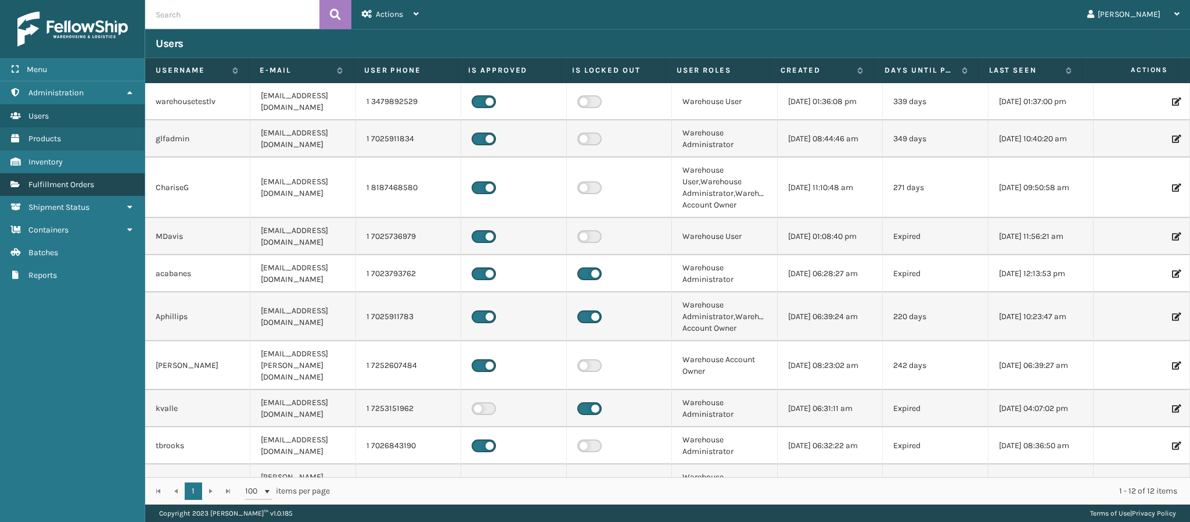
click at [84, 183] on span "Fulfillment Orders" at bounding box center [61, 185] width 66 height 10
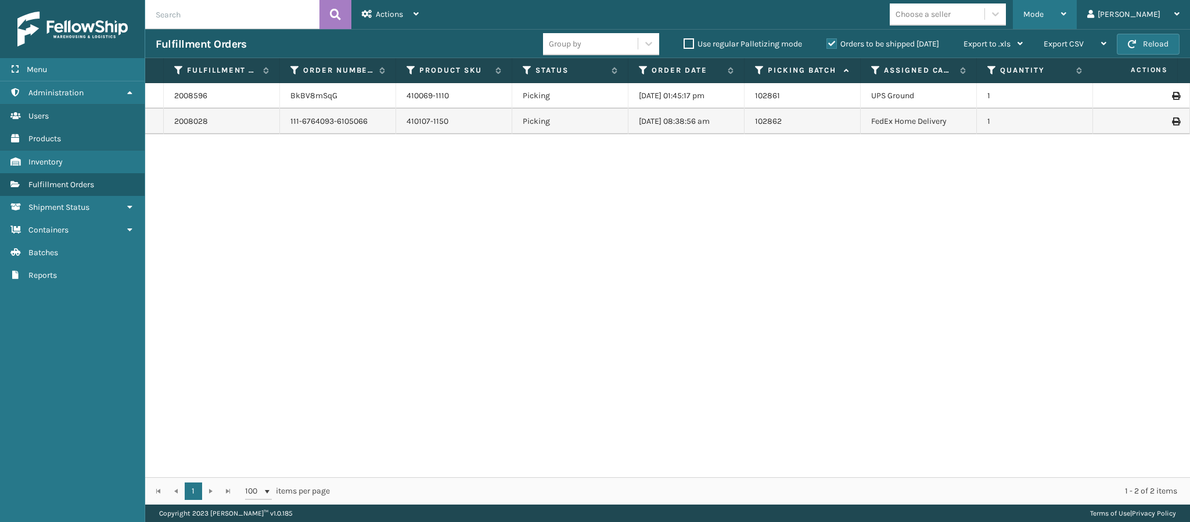
click at [1067, 12] on icon at bounding box center [1064, 14] width 5 height 8
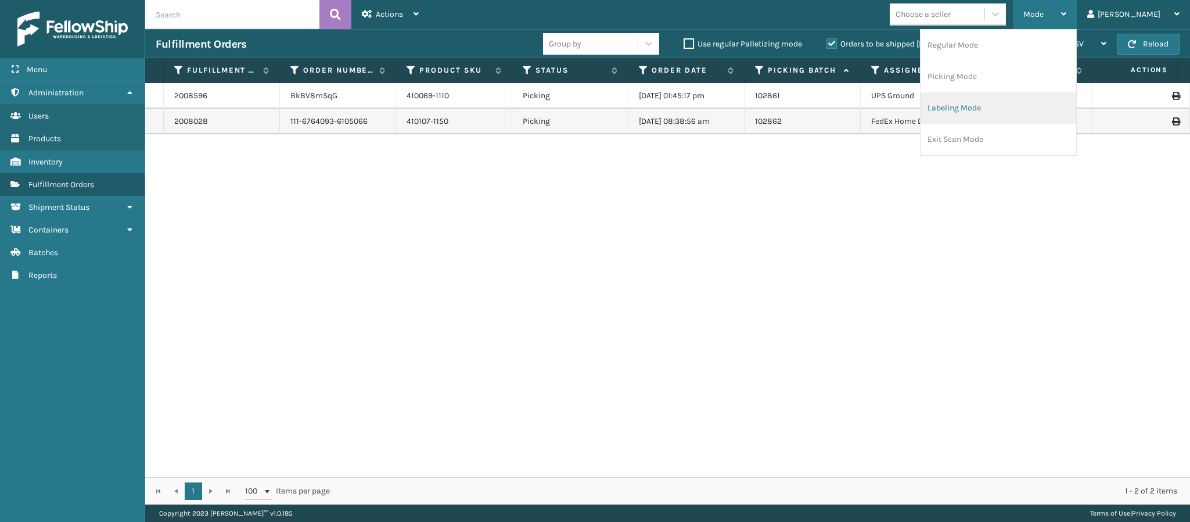
click at [1034, 107] on li "Labeling Mode" at bounding box center [999, 107] width 156 height 31
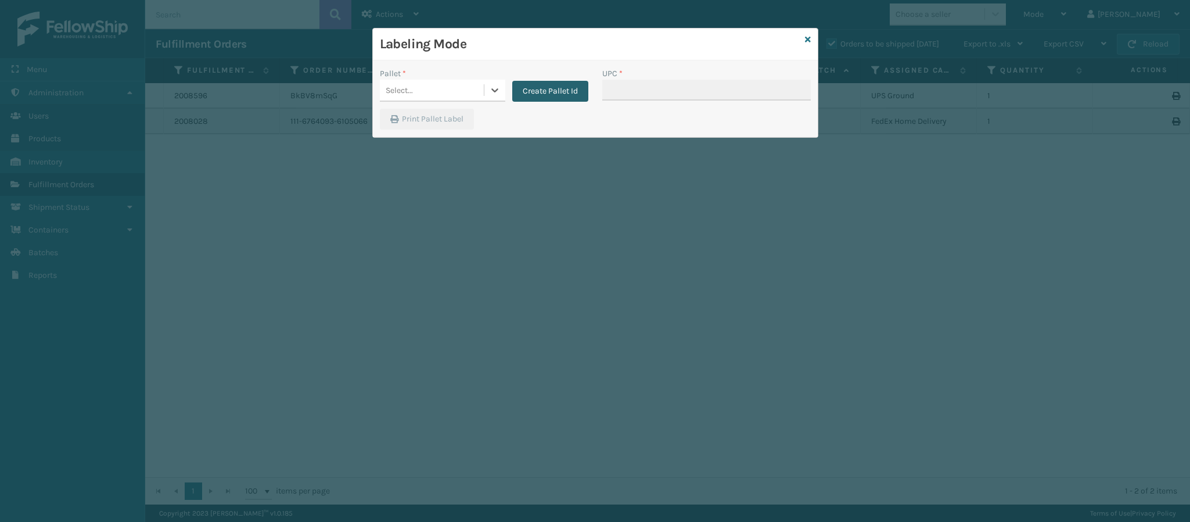
drag, startPoint x: 557, startPoint y: 70, endPoint x: 557, endPoint y: 81, distance: 11.0
click at [557, 80] on div "Create Pallet Id" at bounding box center [546, 84] width 83 height 34
click at [557, 92] on button "Create Pallet Id" at bounding box center [550, 91] width 76 height 21
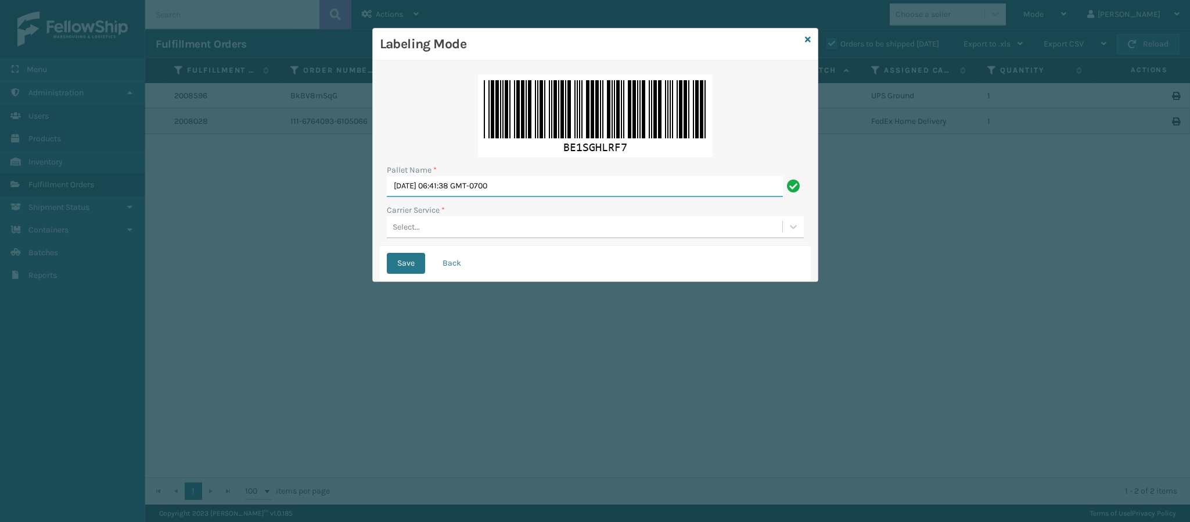
click at [521, 183] on input "[DATE] 06:41:38 GMT-0700" at bounding box center [585, 186] width 396 height 21
type input "Fed Ex FEDZ566082"
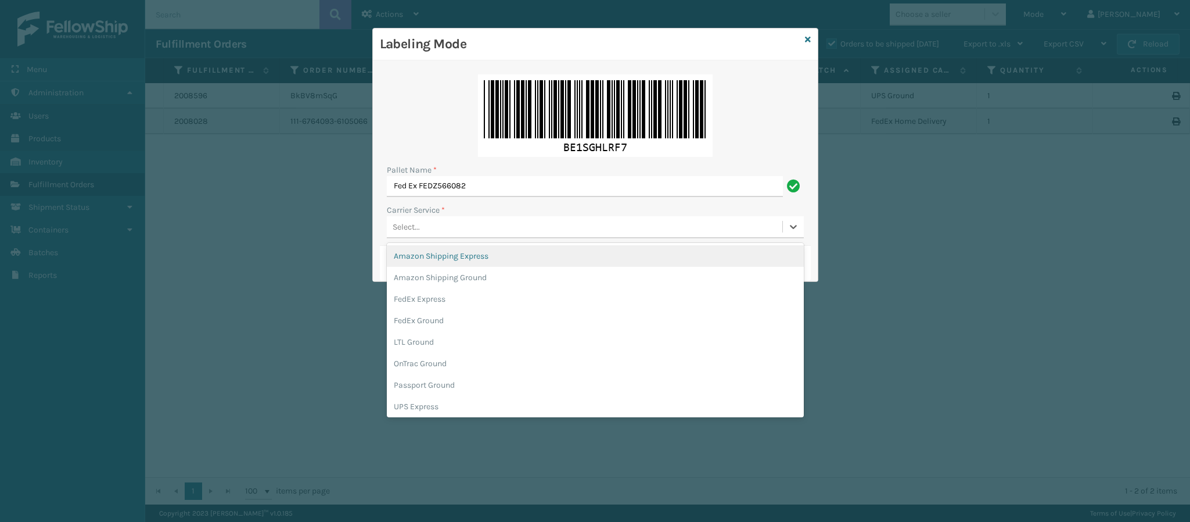
click at [512, 232] on div "Select..." at bounding box center [585, 226] width 396 height 19
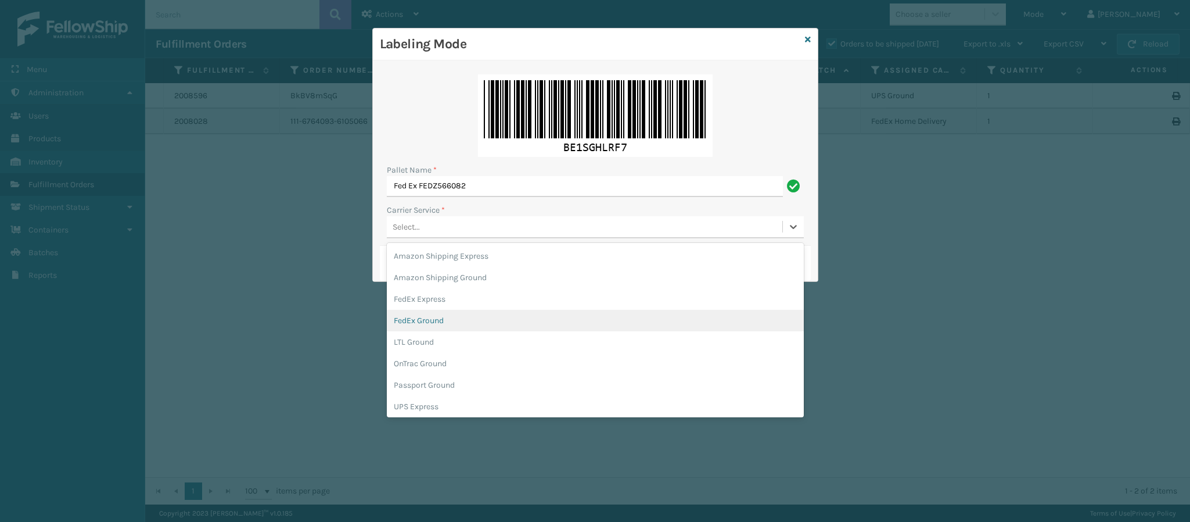
click at [488, 319] on div "FedEx Ground" at bounding box center [595, 320] width 417 height 21
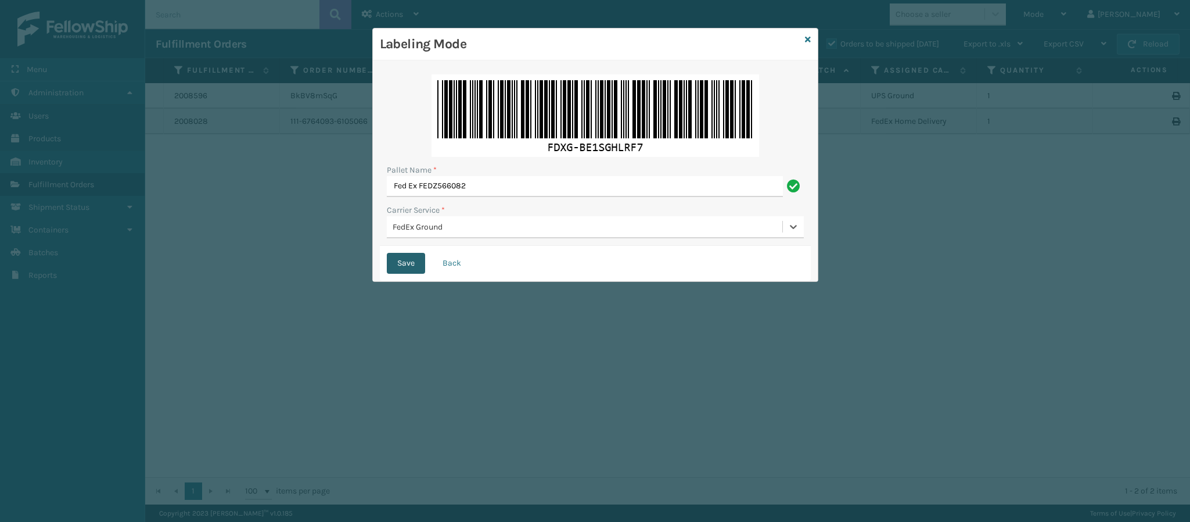
click at [410, 267] on button "Save" at bounding box center [406, 263] width 38 height 21
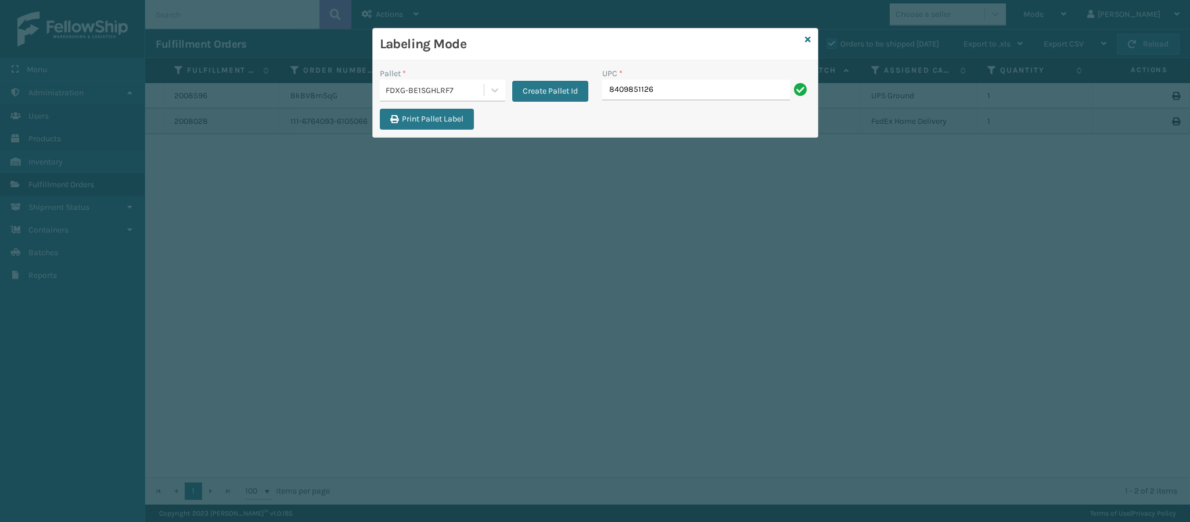
type input "84098511262"
type input "8409851126"
type input "84098511262"
type input "840985112622"
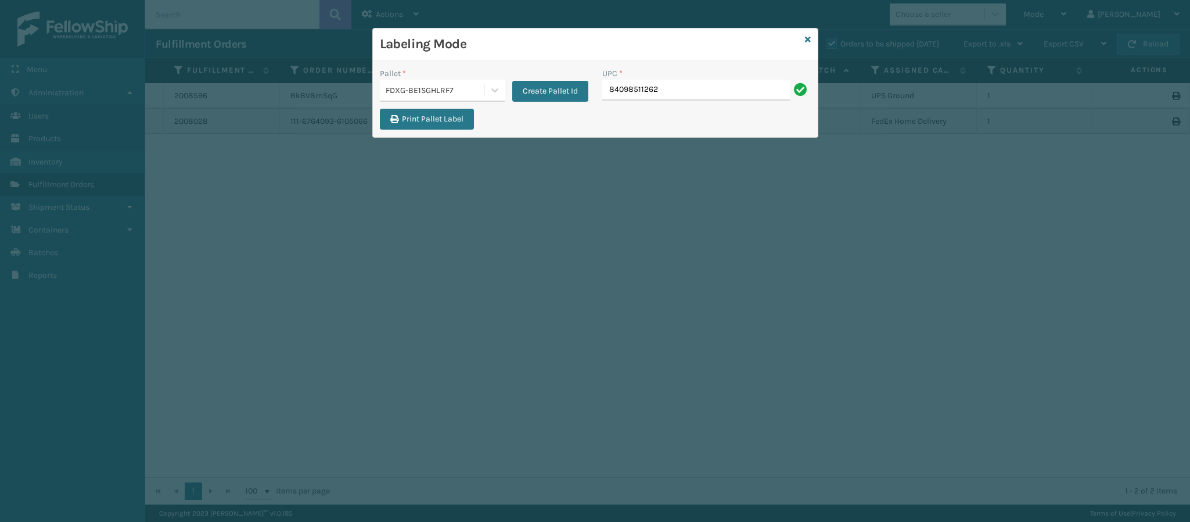
type input "840985112622"
type input "84098511262"
type input "8409851126"
type input "84098511262"
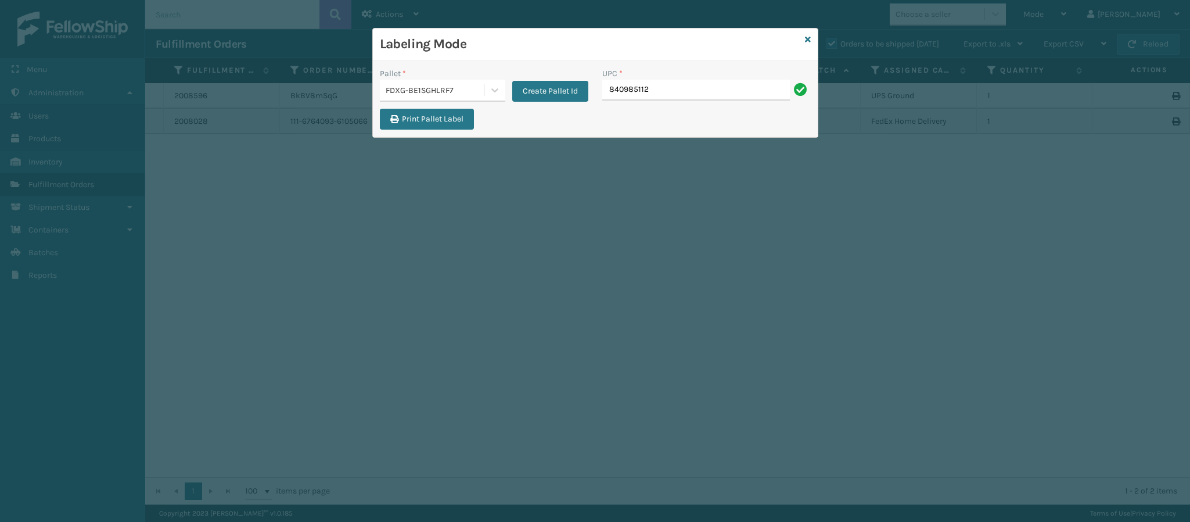
type input "8409851126"
type input "84098511262"
type input "840985112622"
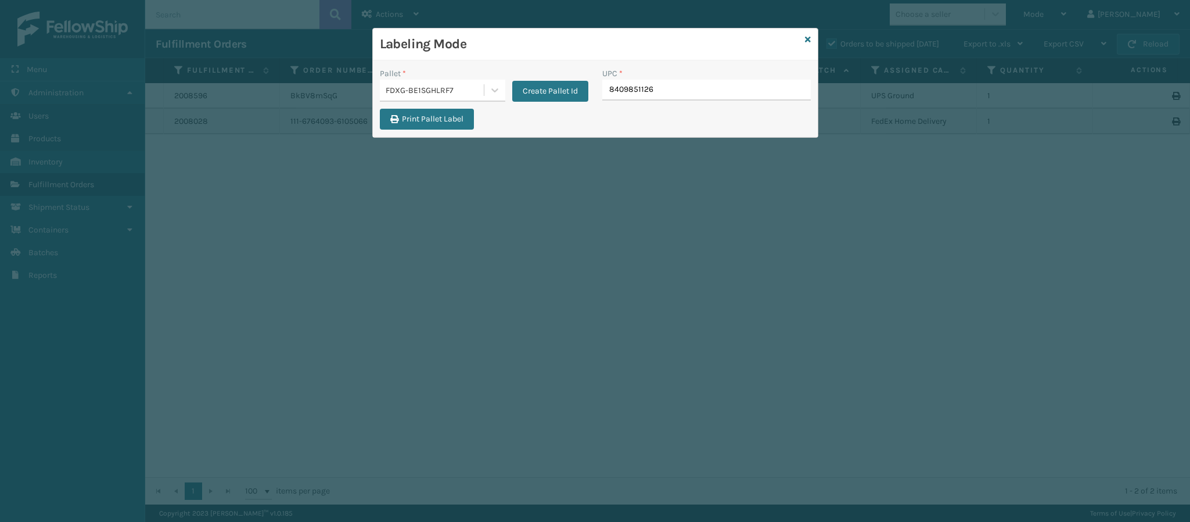
type input "84098511262"
type input "840985112622"
type input "8409851126"
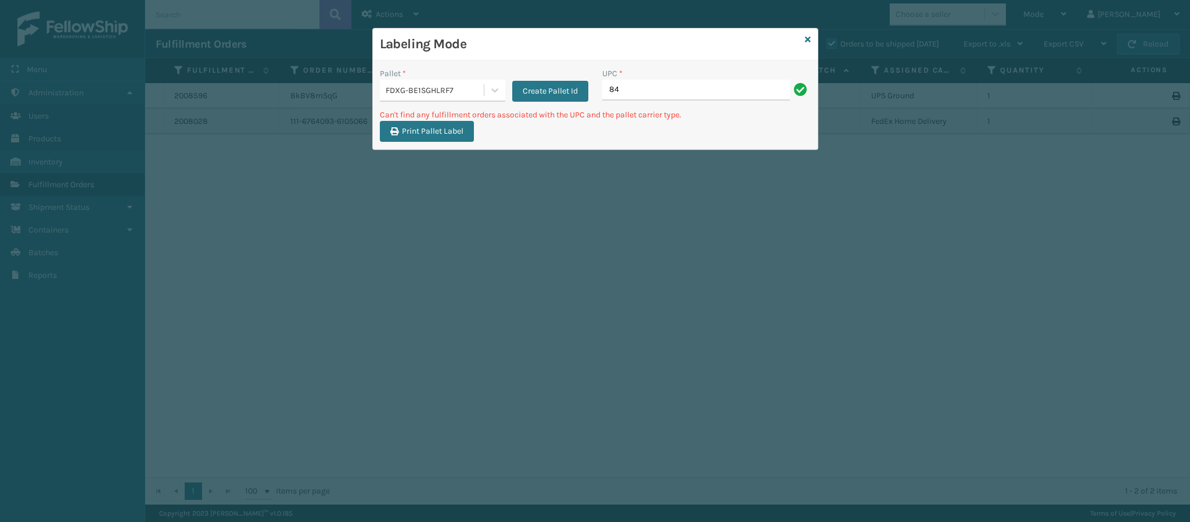
type input "8"
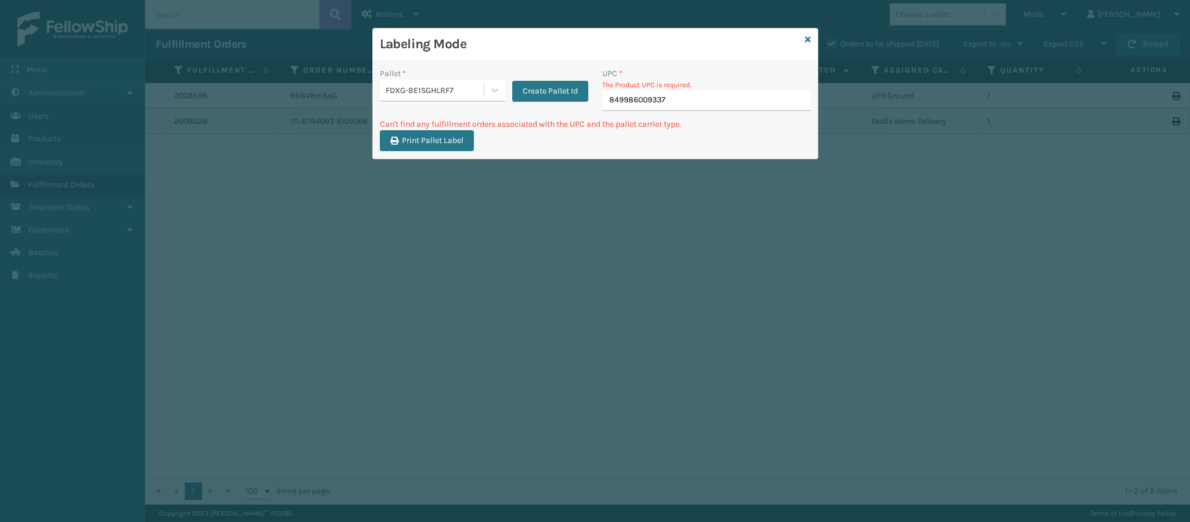
type input "849986009337"
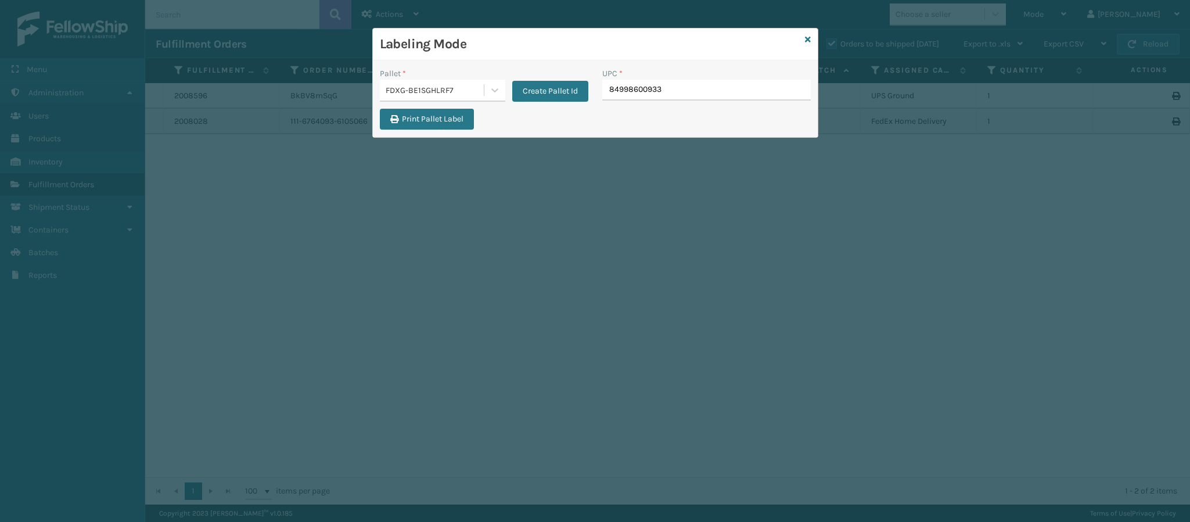
type input "849986009337"
type input "84998603388"
type input "849986033875"
type input "8499860140"
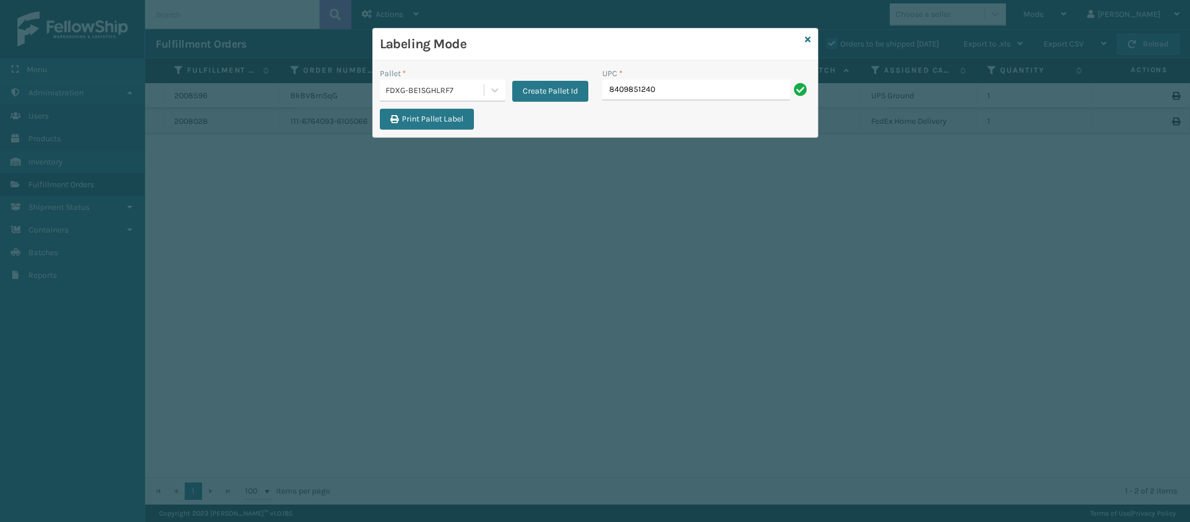
type input "84098512405"
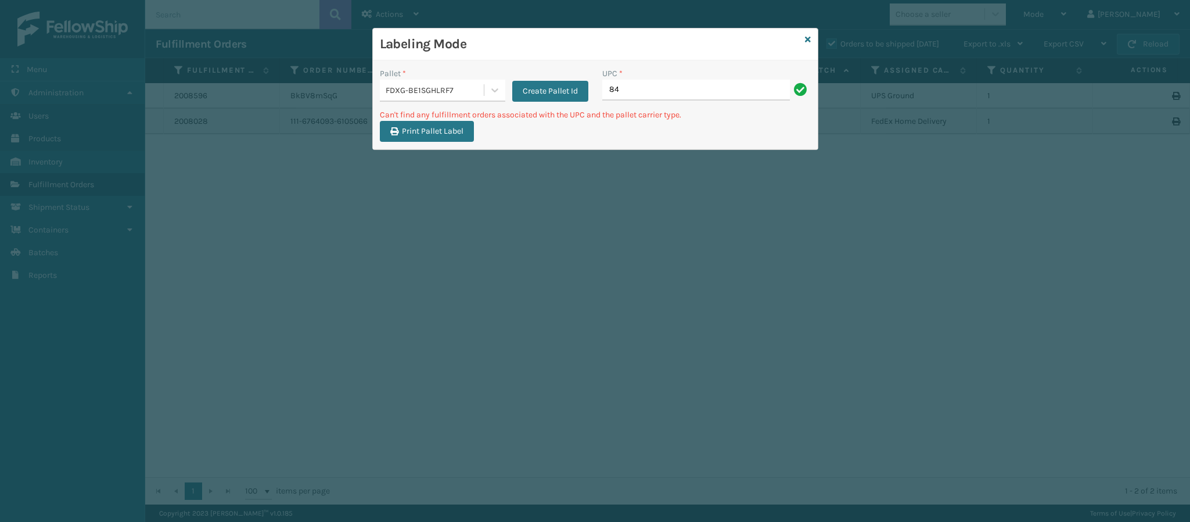
type input "8"
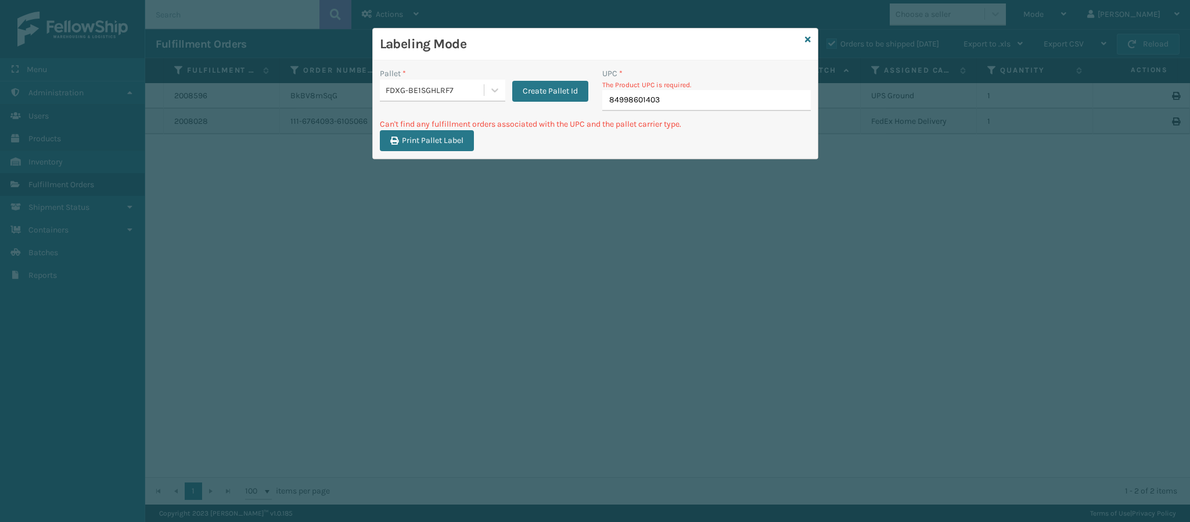
type input "849986014034"
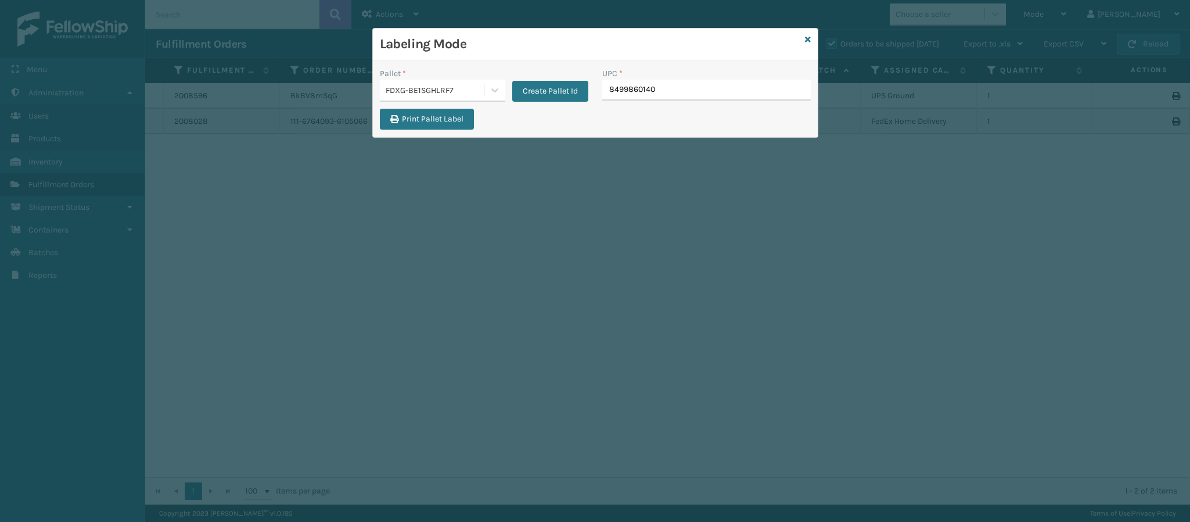
type input "84998601403"
type input "849986014034"
type input "8499860140"
type input "849986014034"
type input "8499860140"
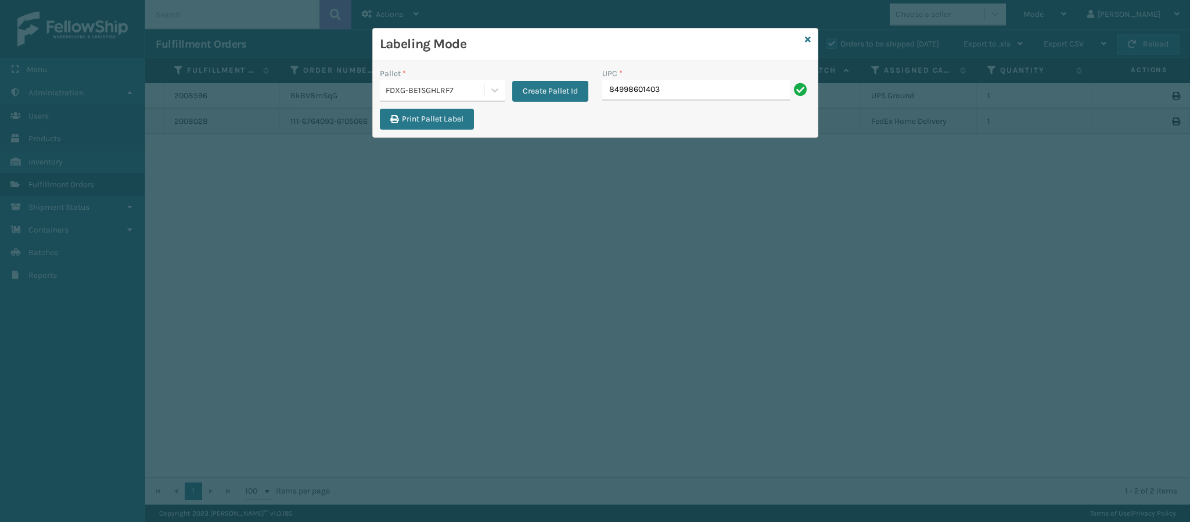
type input "849986014034"
type input "84998600937"
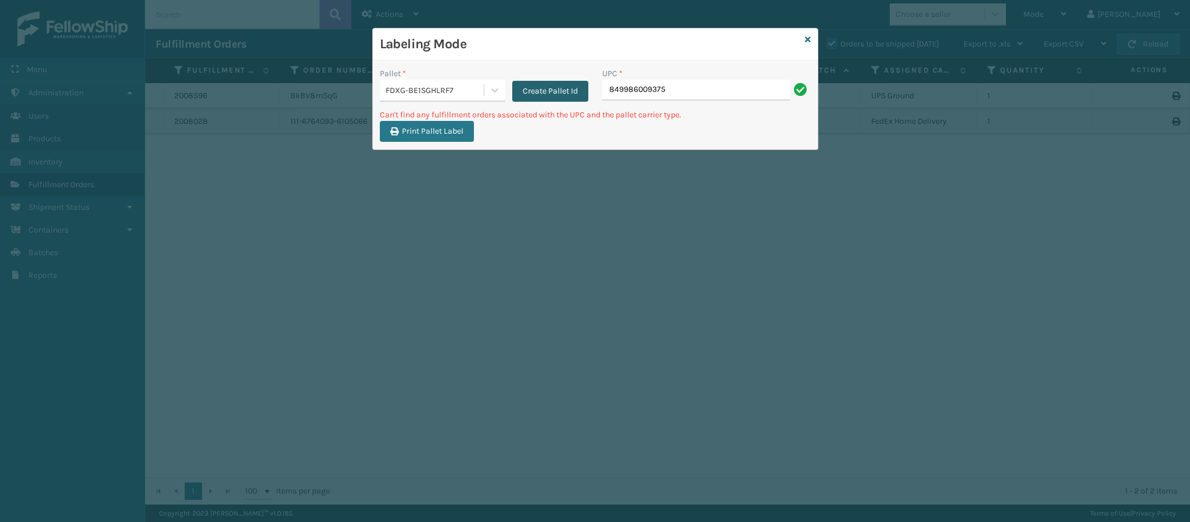
click at [549, 94] on button "Create Pallet Id" at bounding box center [550, 91] width 76 height 21
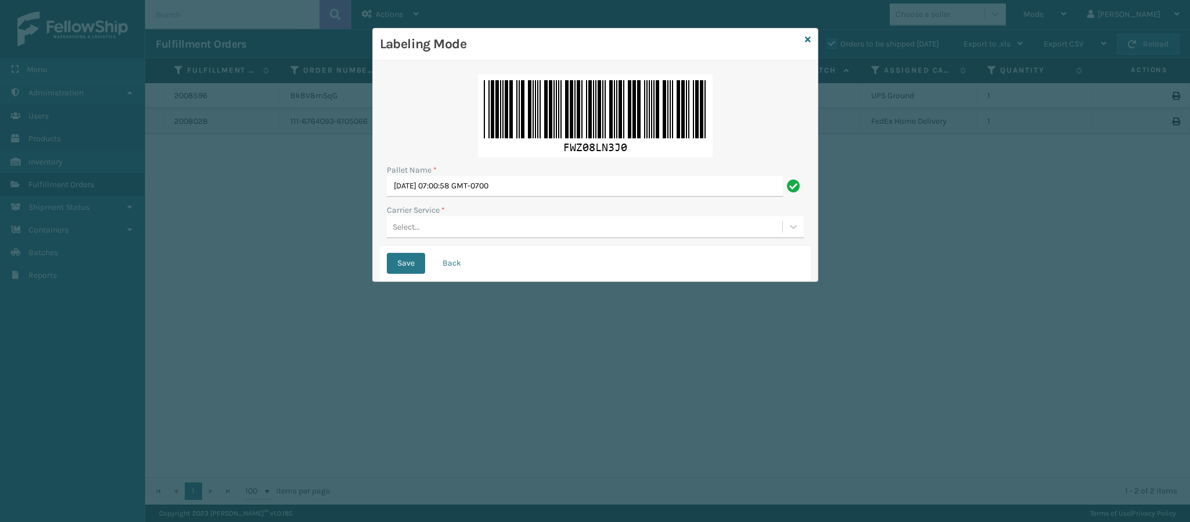
click at [431, 224] on div "Select..." at bounding box center [585, 226] width 396 height 19
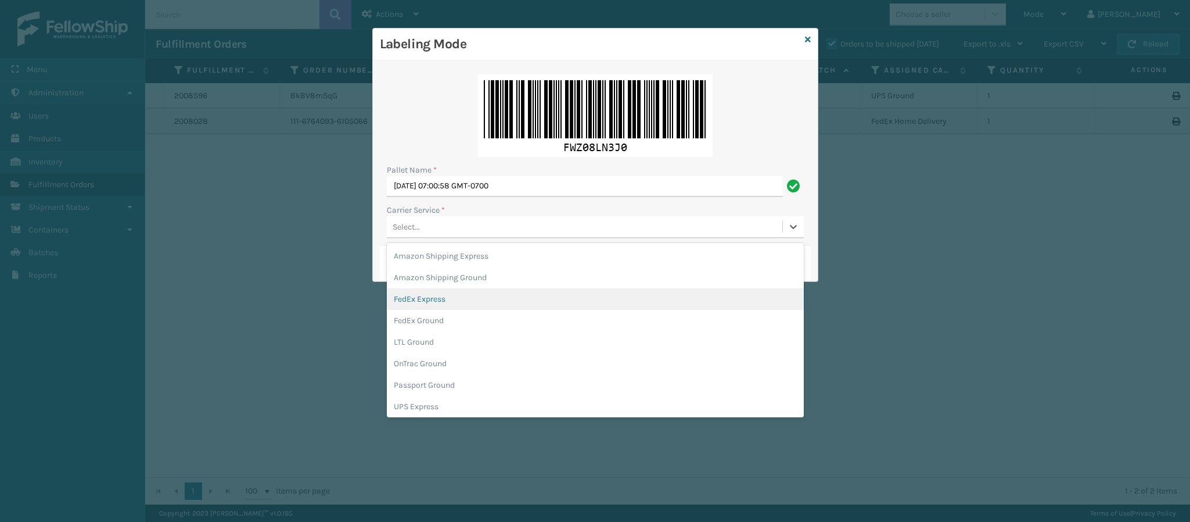
scroll to position [66, 0]
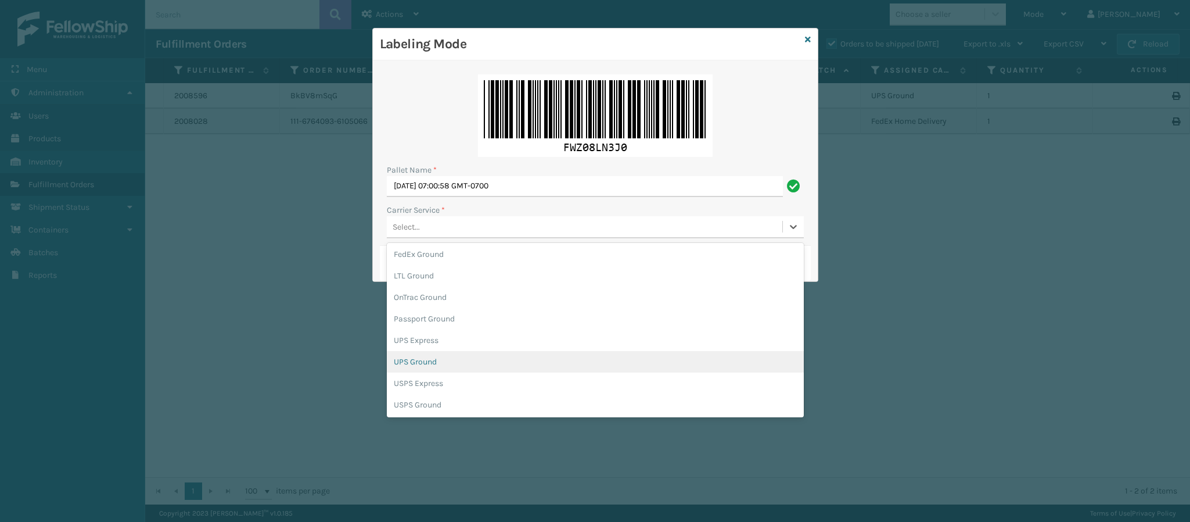
click at [614, 368] on div "UPS Ground" at bounding box center [595, 361] width 417 height 21
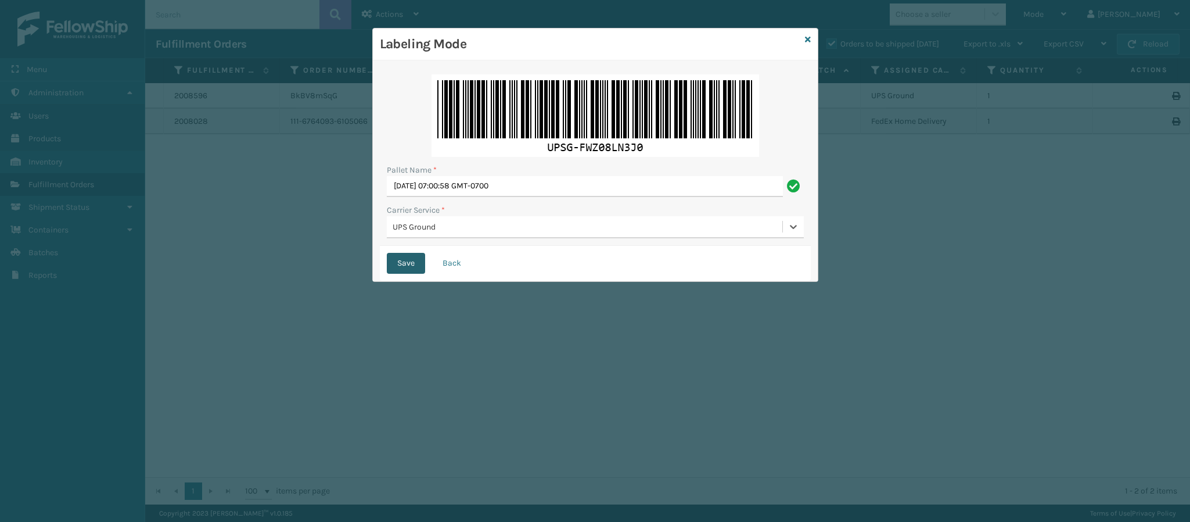
click at [415, 272] on button "Save" at bounding box center [406, 263] width 38 height 21
click at [403, 263] on button "Save" at bounding box center [406, 263] width 38 height 21
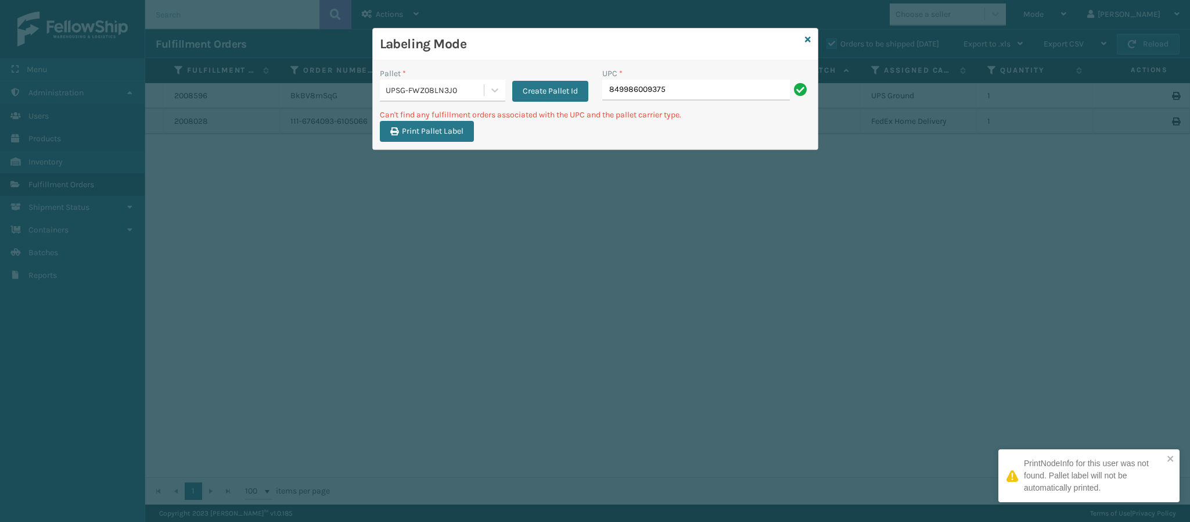
click at [689, 92] on input "849986009375" at bounding box center [697, 90] width 188 height 21
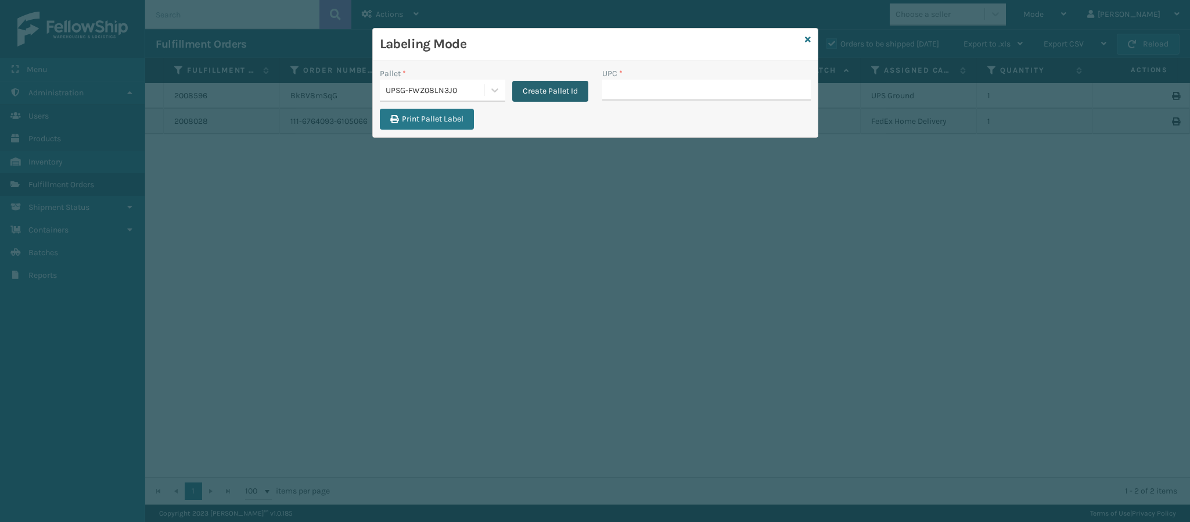
click at [540, 89] on button "Create Pallet Id" at bounding box center [550, 91] width 76 height 21
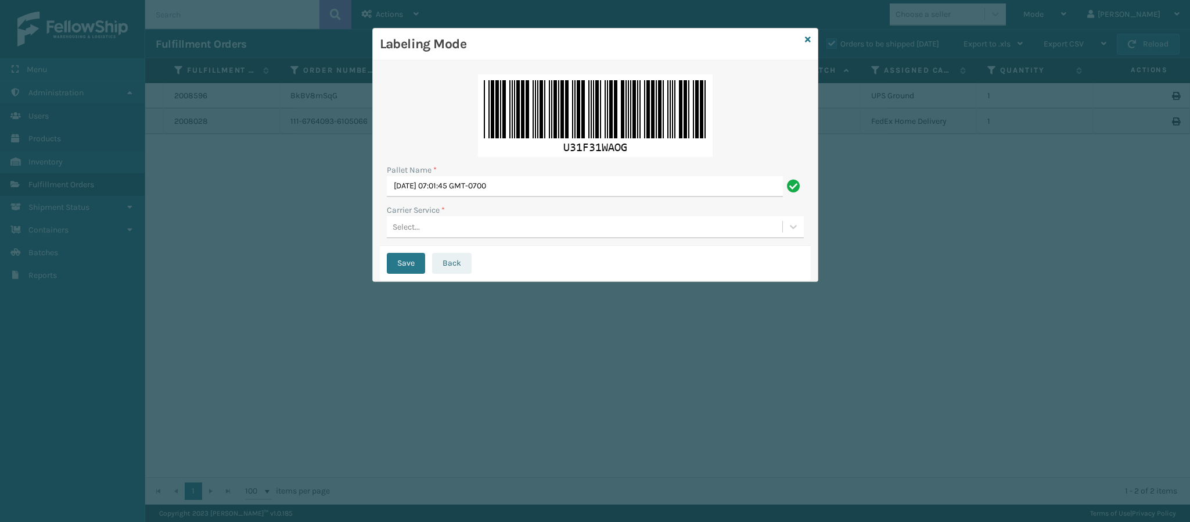
click at [446, 261] on button "Back" at bounding box center [452, 263] width 40 height 21
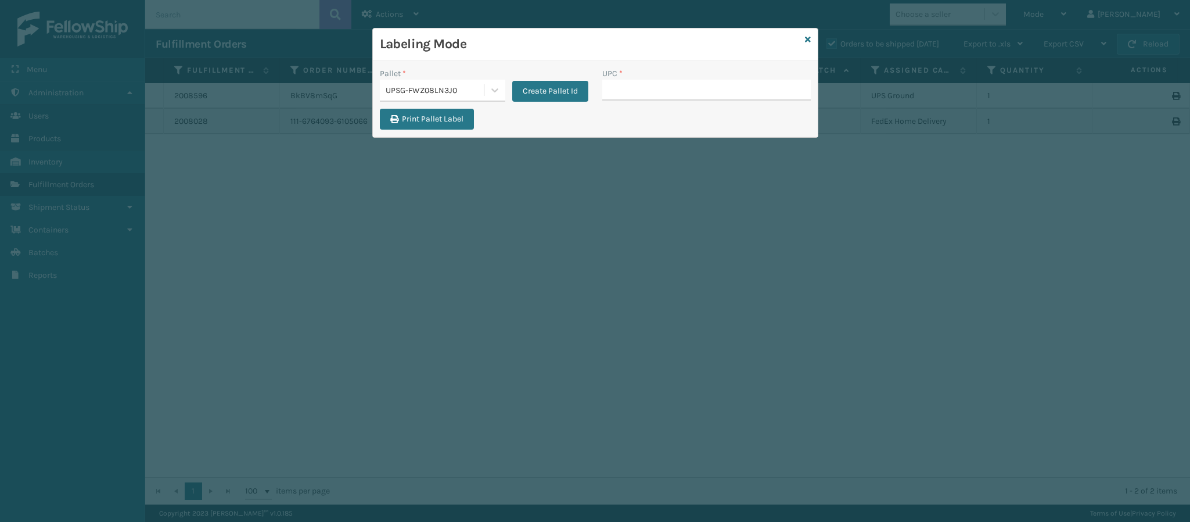
click at [476, 89] on div "UPSG-FWZ08LN3J0" at bounding box center [435, 90] width 99 height 12
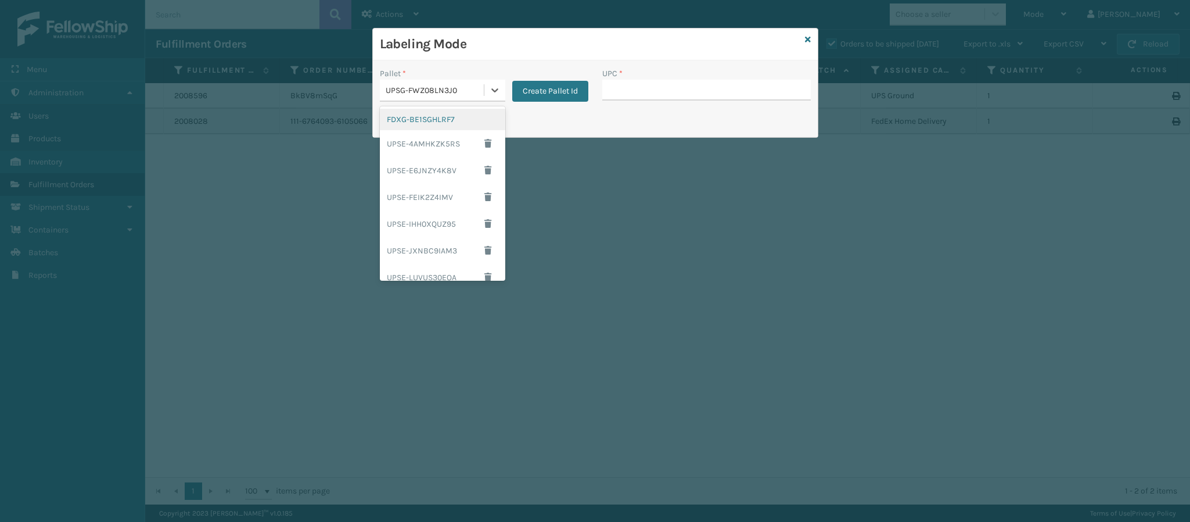
click at [431, 119] on div "FDXG-BE1SGHLRF7" at bounding box center [442, 119] width 125 height 21
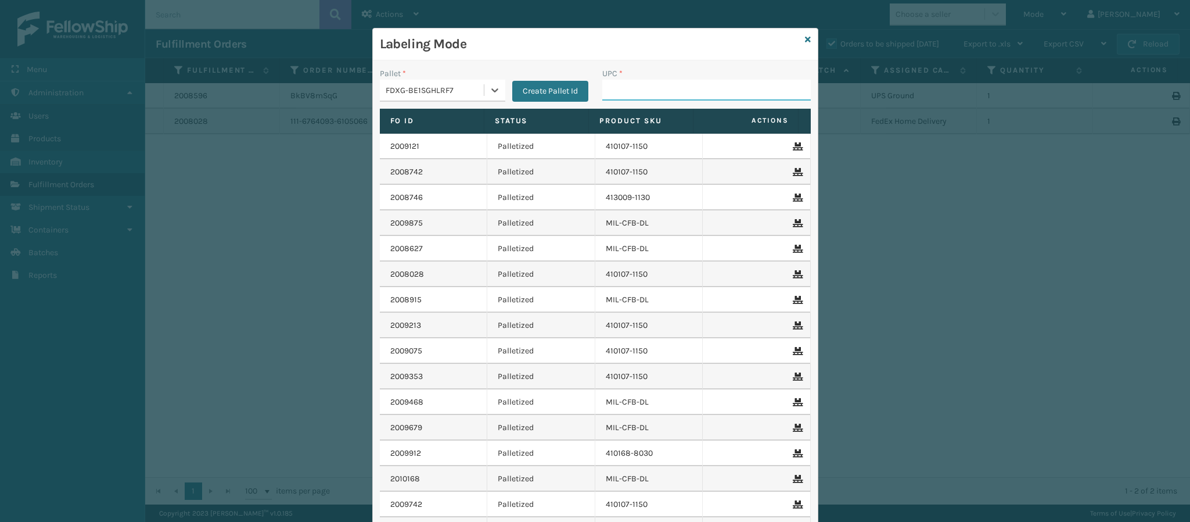
click at [642, 96] on input "UPC *" at bounding box center [707, 90] width 209 height 21
type input "849986033899"
type input "849986033"
type input "849986033899"
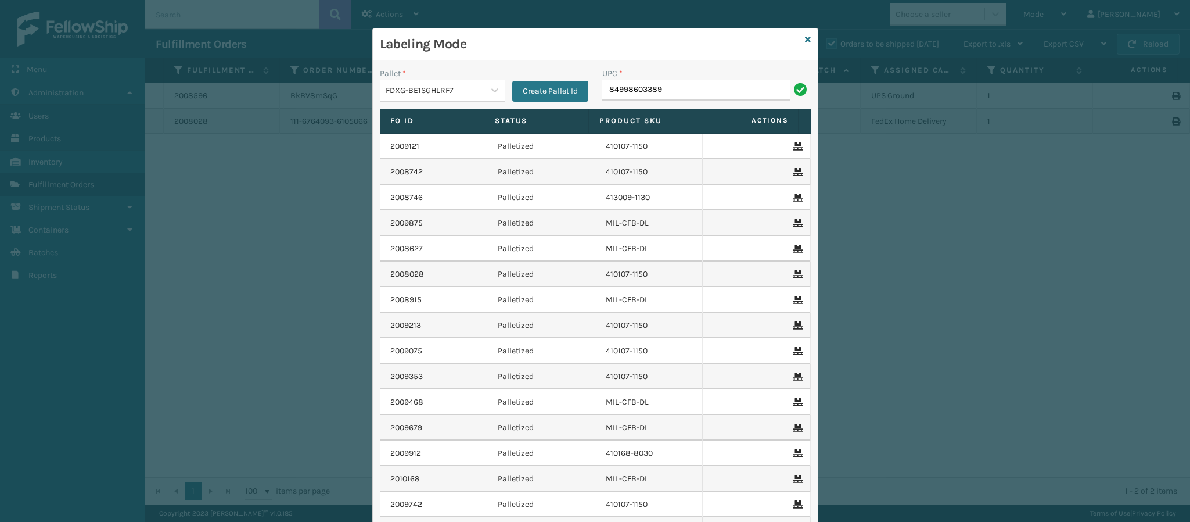
type input "849986033899"
type input "84998603389"
type input "849986033899"
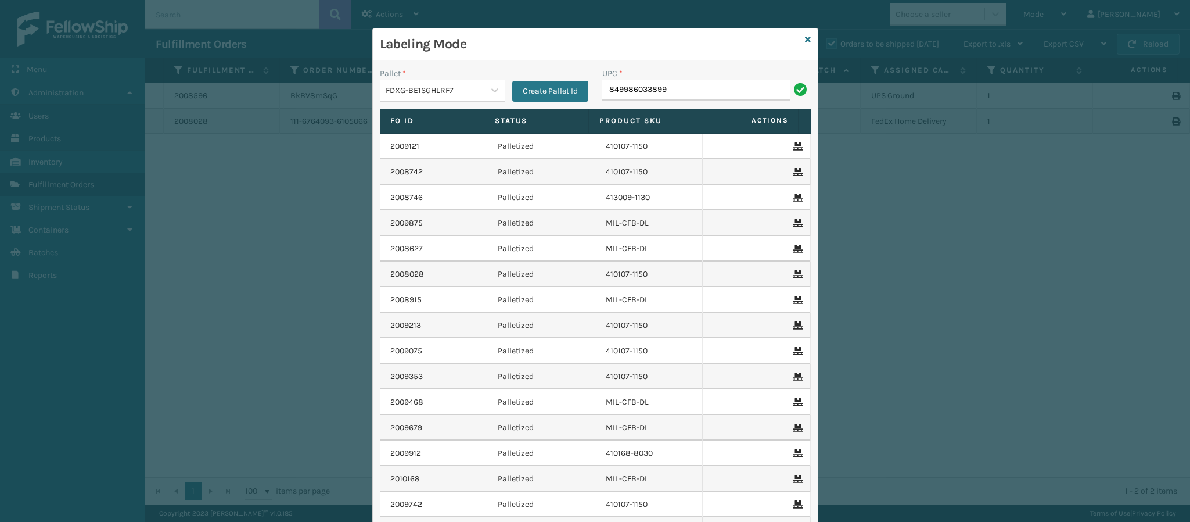
type input "849986033899"
type input "84998603389"
type input "849986033899"
type input "84998603389"
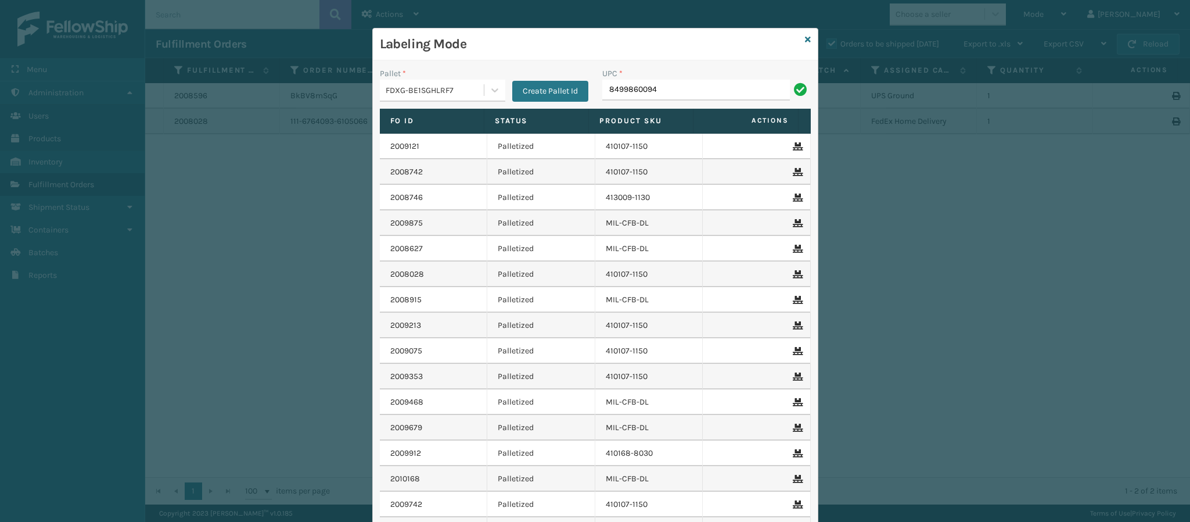
type input "84998600949"
type input "84998600"
type input "84998601401"
type input "849986014010"
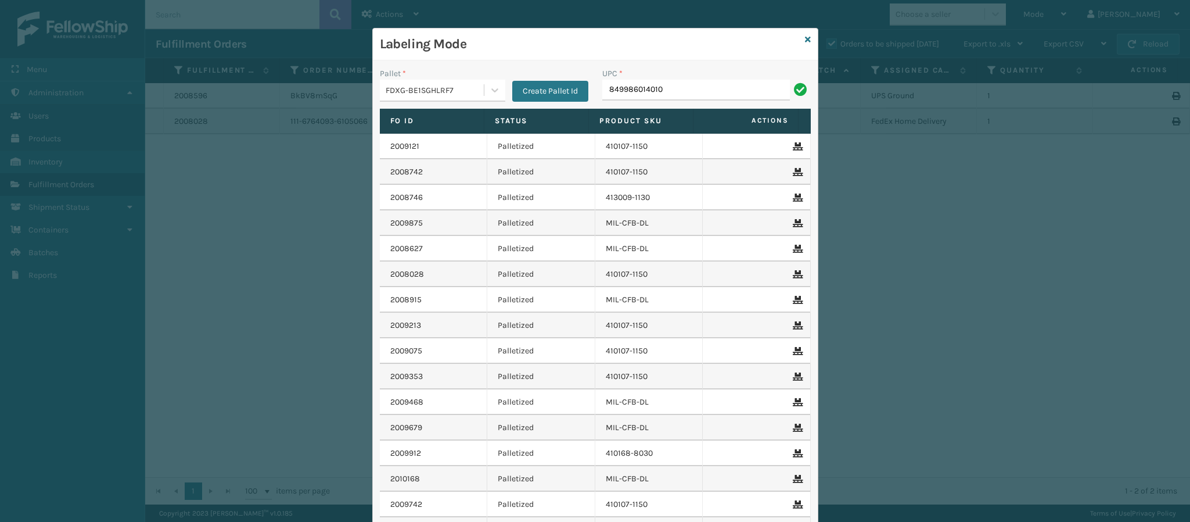
type input "849986014010"
type input "849986014"
type input "FTX3"
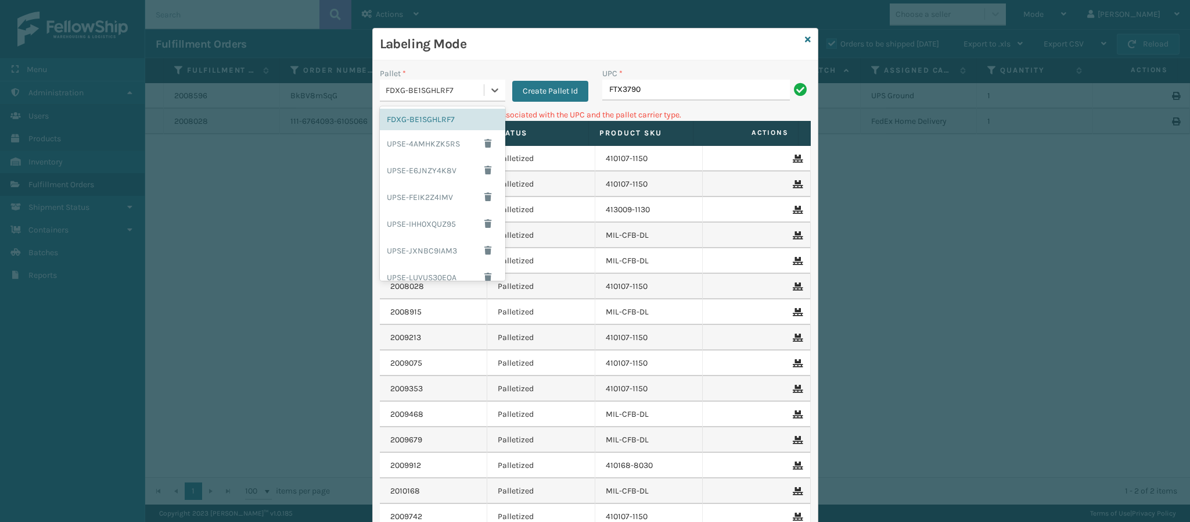
click at [467, 84] on div "FDXG-BE1SGHLRF7" at bounding box center [435, 90] width 99 height 12
drag, startPoint x: 482, startPoint y: 253, endPoint x: 495, endPoint y: 241, distance: 17.7
click at [495, 241] on div "FDXG-BE1SGHLRF7 UPSE-4AMHKZK5RS UPSE-E6JNZY4K8V UPSE-FEIK2Z4IMV UPSE-IHH0XQUZ95…" at bounding box center [442, 193] width 125 height 174
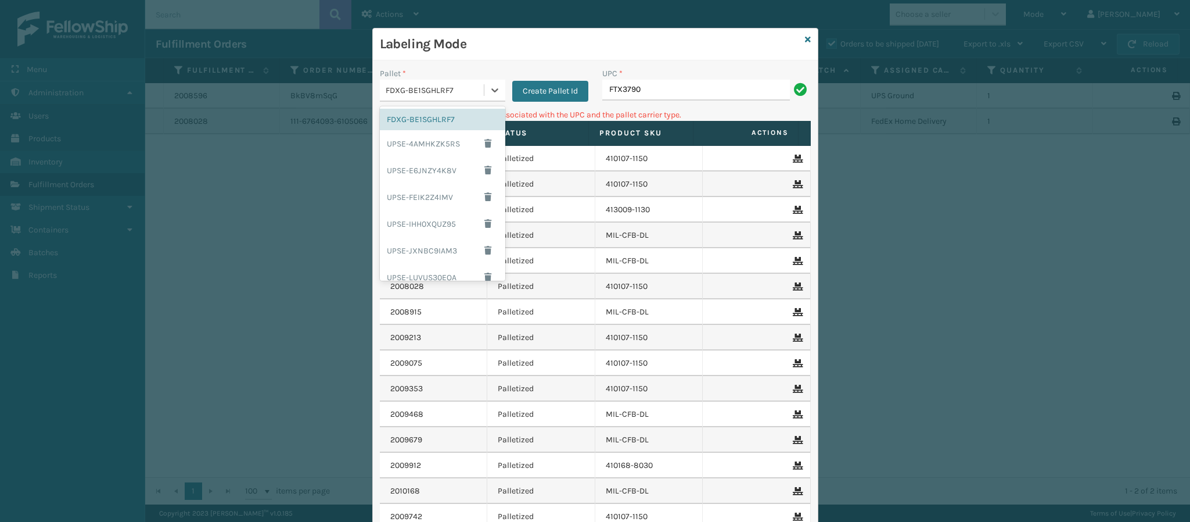
click at [426, 114] on div "FDXG-BE1SGHLRF7" at bounding box center [442, 119] width 125 height 21
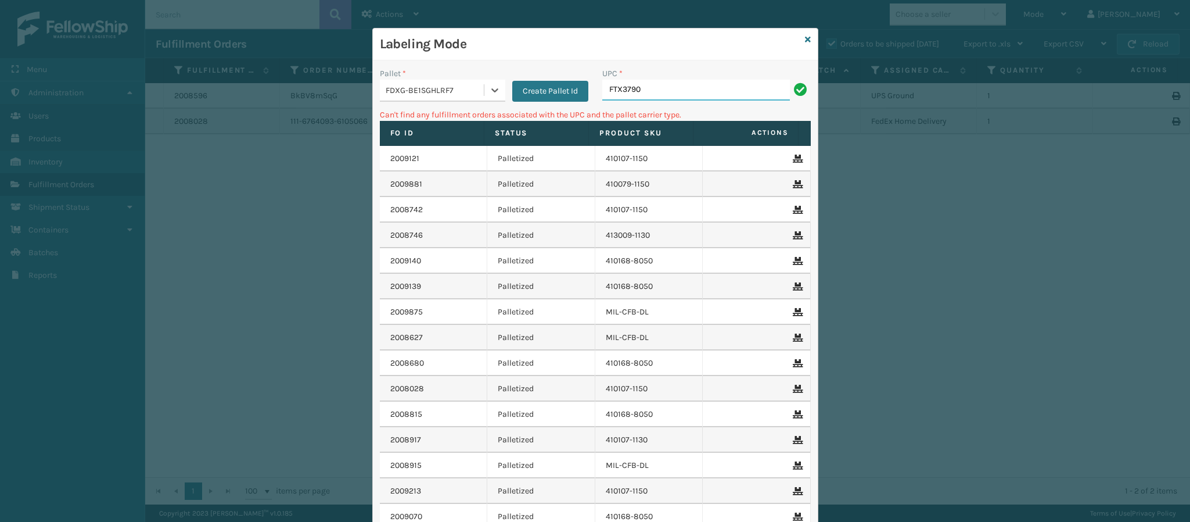
click at [671, 80] on input "FTX3790" at bounding box center [697, 90] width 188 height 21
click at [648, 92] on input "410168-8060" at bounding box center [697, 90] width 188 height 21
click at [648, 93] on input "410168-8060" at bounding box center [697, 90] width 188 height 21
click at [648, 96] on input "410168-8060" at bounding box center [697, 90] width 188 height 21
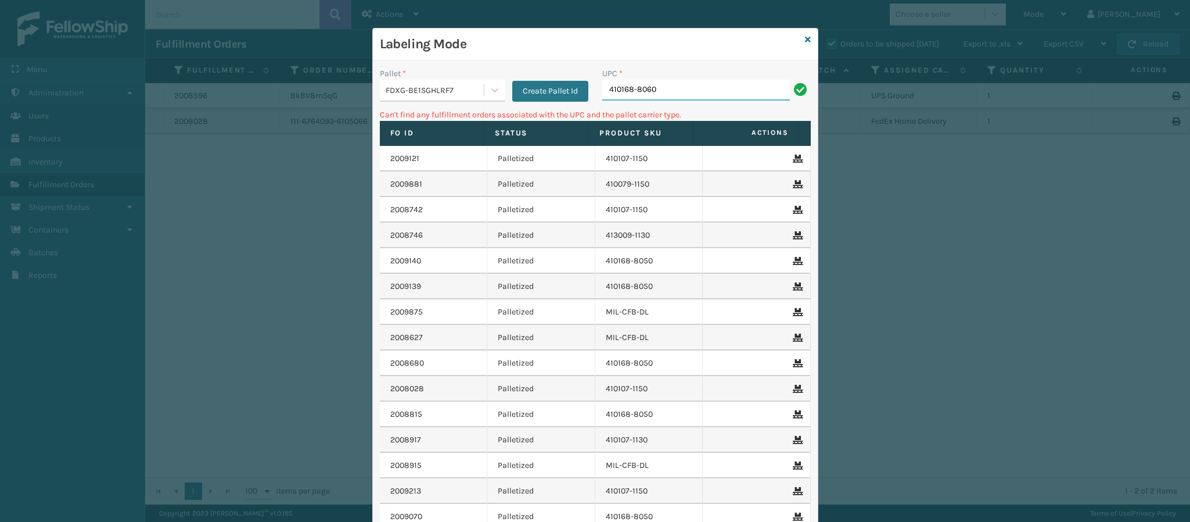
click at [648, 96] on input "410168-8060" at bounding box center [697, 90] width 188 height 21
click at [696, 96] on input "410168-8060" at bounding box center [697, 90] width 188 height 21
type input "410168-8060"
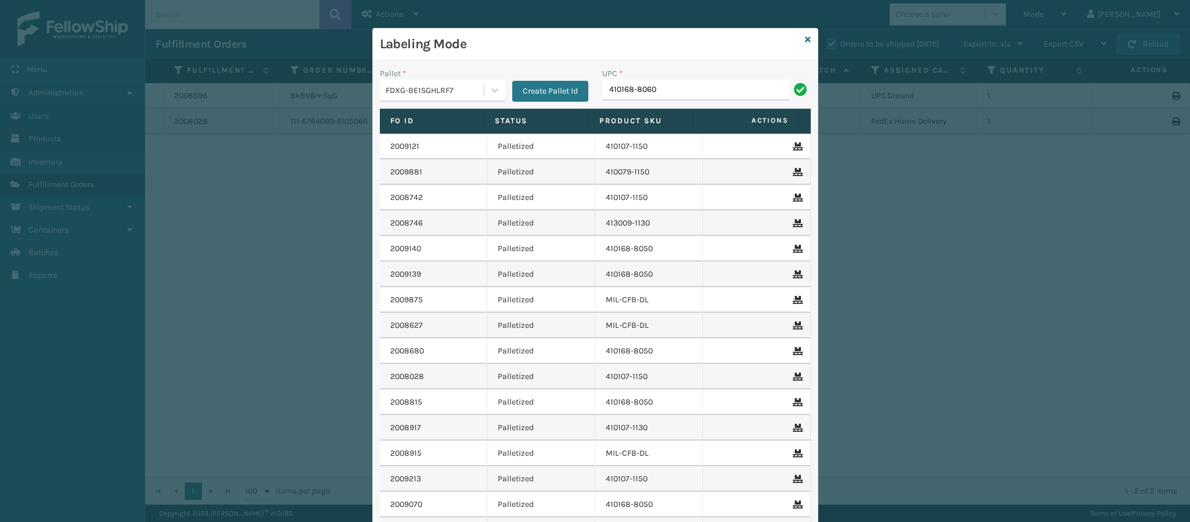
type input "410168-8060"
click at [668, 96] on input "UPC *" at bounding box center [707, 90] width 209 height 21
type input "410168-8060"
click at [666, 92] on input "410168-8060" at bounding box center [697, 90] width 188 height 21
click at [666, 96] on input "410168-8060" at bounding box center [697, 90] width 188 height 21
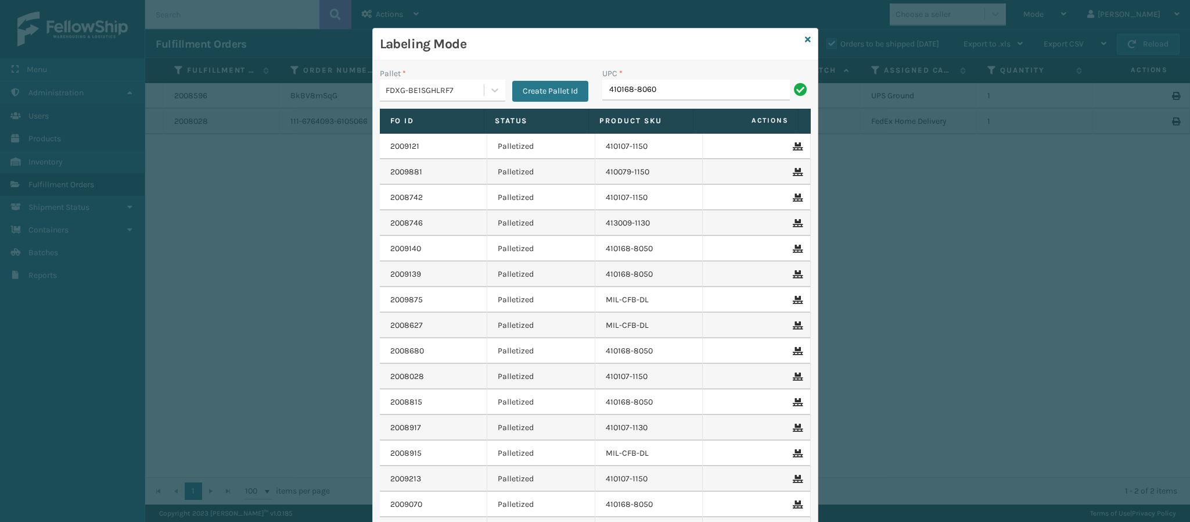
click at [664, 93] on input "410168-8060" at bounding box center [697, 90] width 188 height 21
type input "410168-8060"
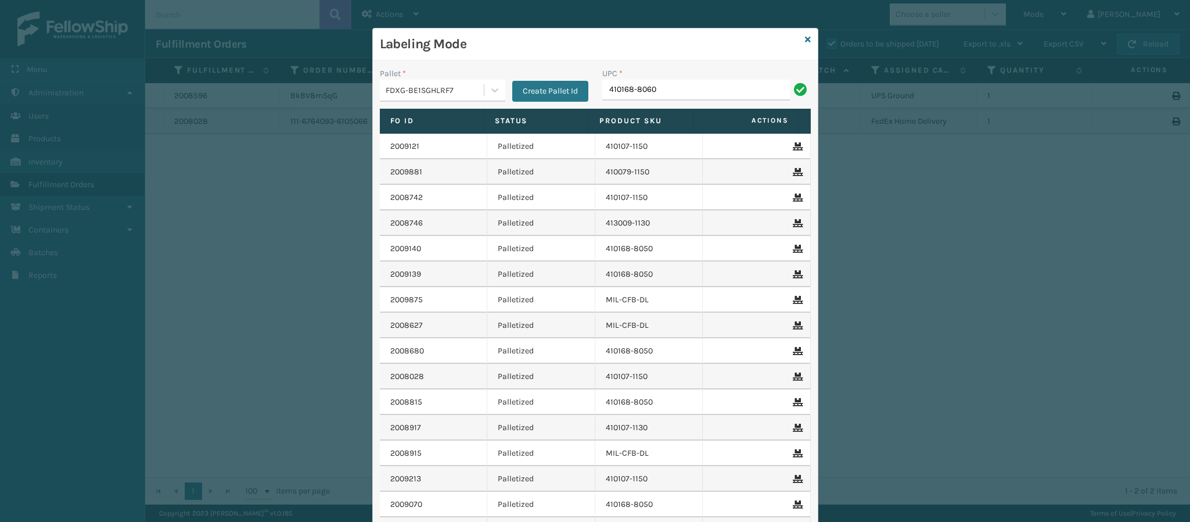
type input "410168-8060"
click at [639, 84] on input "UPC *" at bounding box center [707, 90] width 209 height 21
click at [654, 89] on input "UPC *" at bounding box center [707, 90] width 209 height 21
type input "410168-8060"
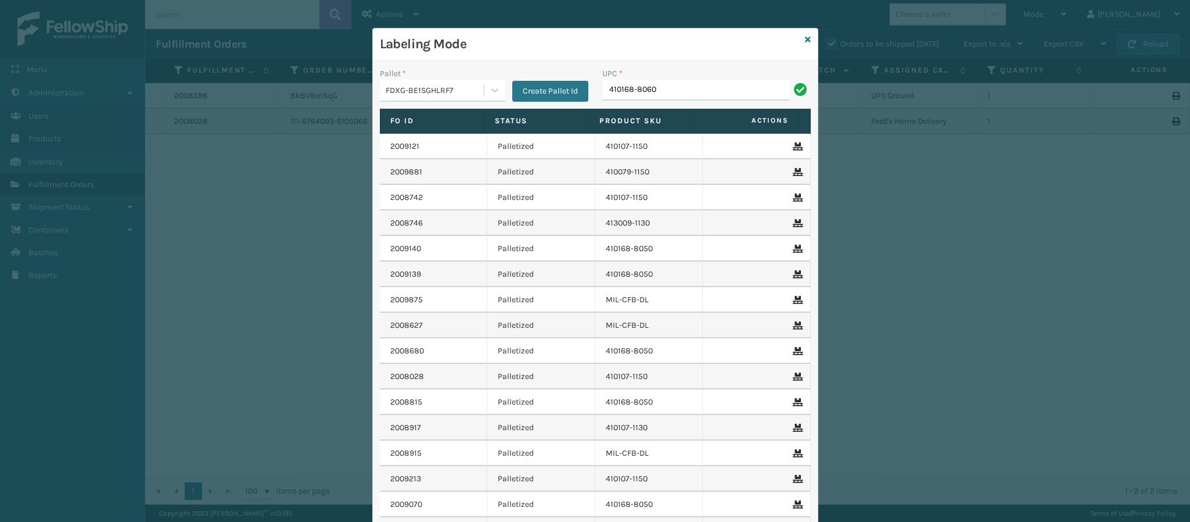
type input "410168-8060"
type input "849986012689"
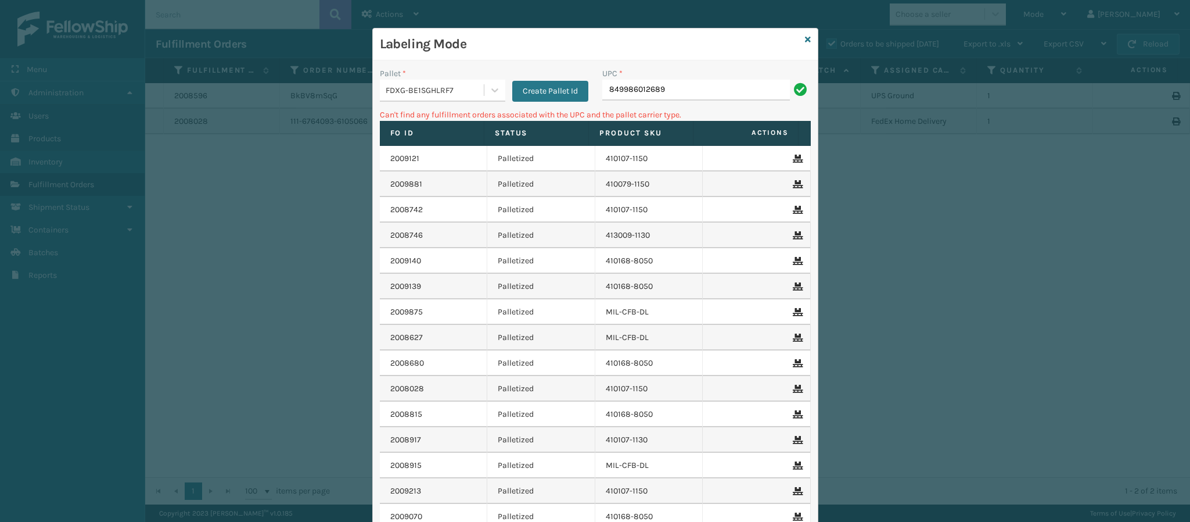
click at [468, 91] on div "FDXG-BE1SGHLRF7" at bounding box center [435, 90] width 99 height 12
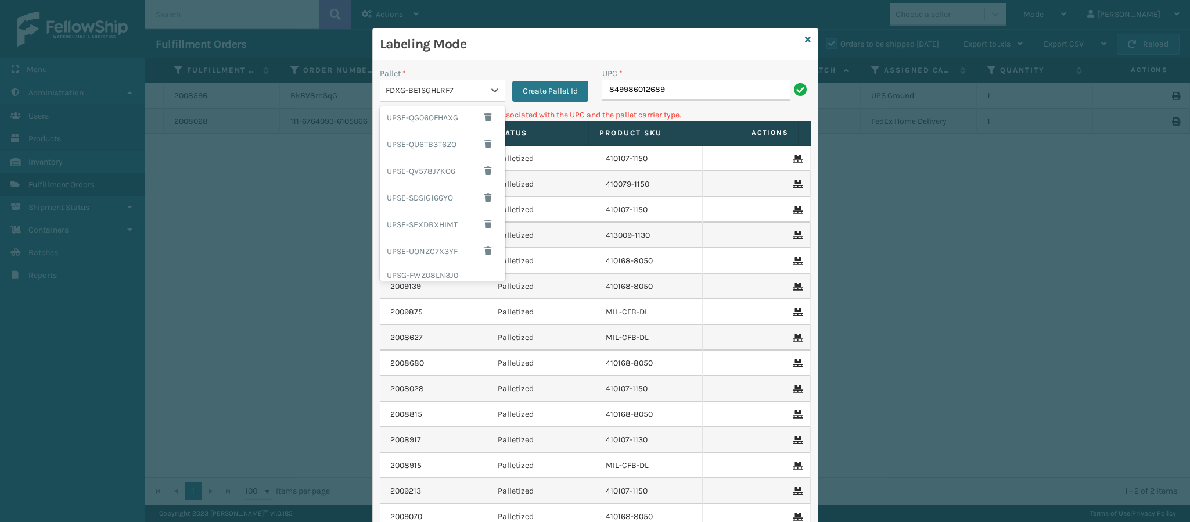
scroll to position [193, 0]
click at [443, 264] on div "UPSG-FWZ08LN3J0" at bounding box center [442, 267] width 125 height 21
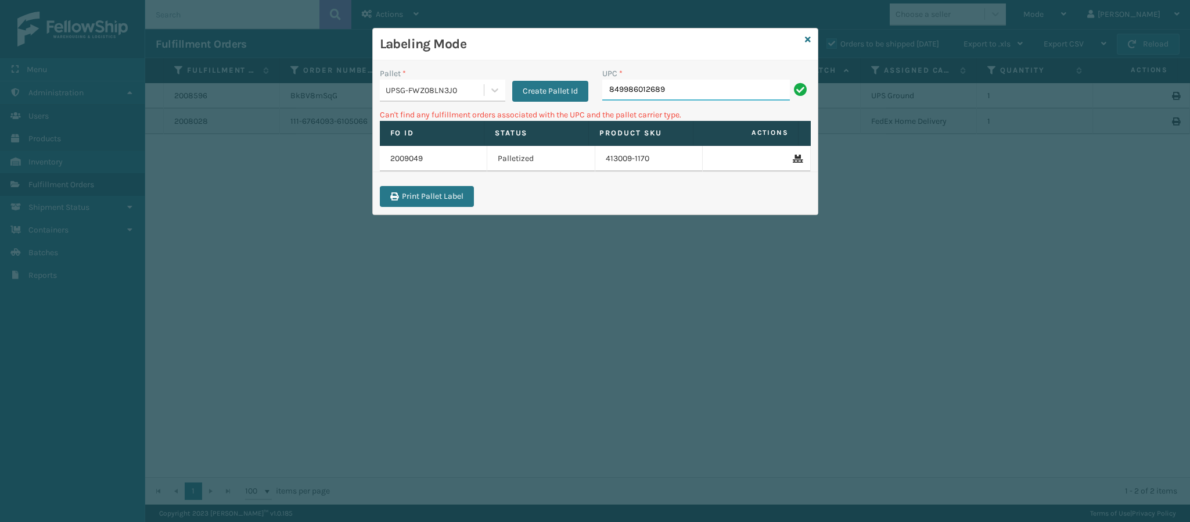
click at [669, 89] on input "849986012689" at bounding box center [697, 90] width 188 height 21
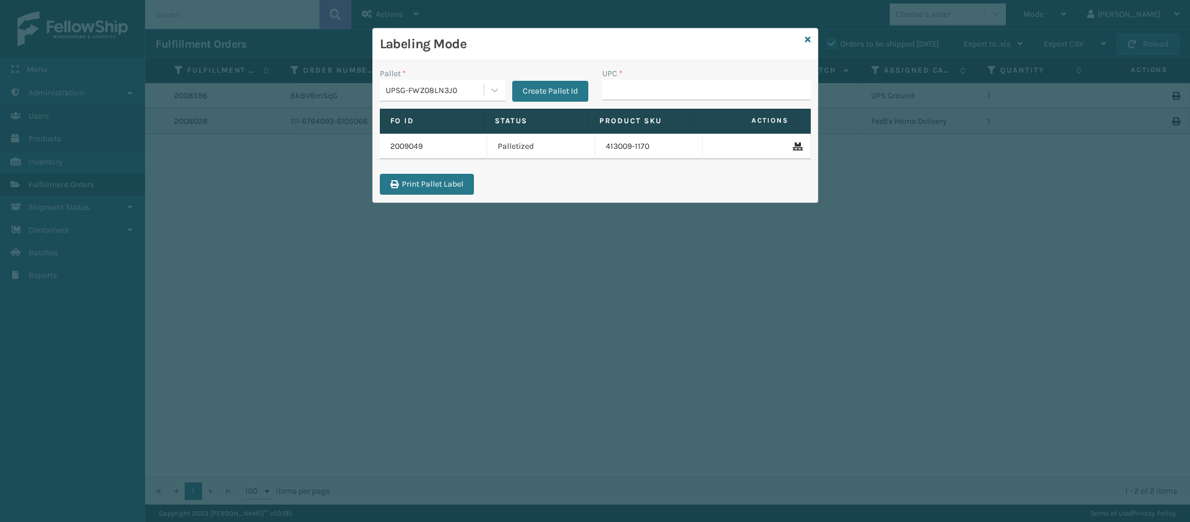
click at [777, 144] on div at bounding box center [756, 146] width 87 height 8
click at [793, 150] on icon at bounding box center [796, 146] width 7 height 8
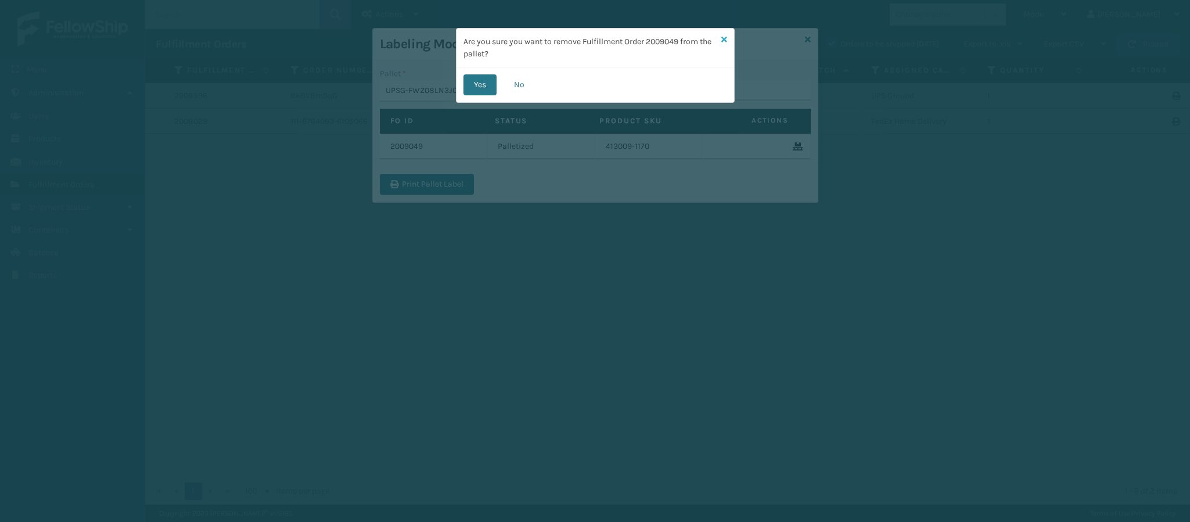
click at [723, 38] on icon at bounding box center [725, 39] width 6 height 8
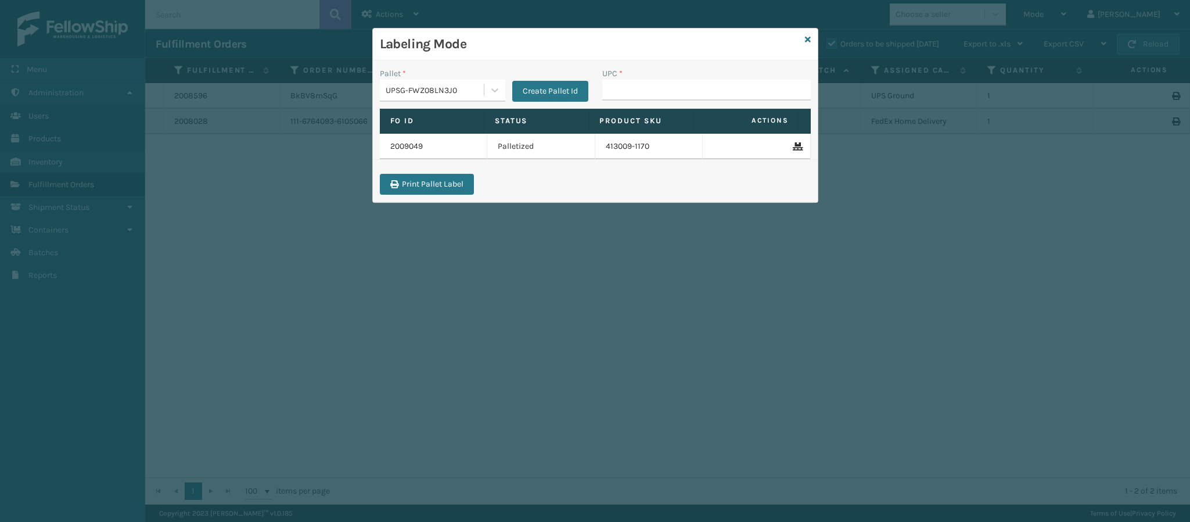
click at [713, 149] on div at bounding box center [756, 146] width 87 height 8
click at [621, 145] on td "413009-1170" at bounding box center [650, 147] width 108 height 26
click at [627, 147] on td "413009-1170" at bounding box center [650, 147] width 108 height 26
click at [804, 44] on div "Labeling Mode" at bounding box center [595, 44] width 445 height 32
click at [807, 46] on div "Labeling Mode" at bounding box center [595, 44] width 445 height 32
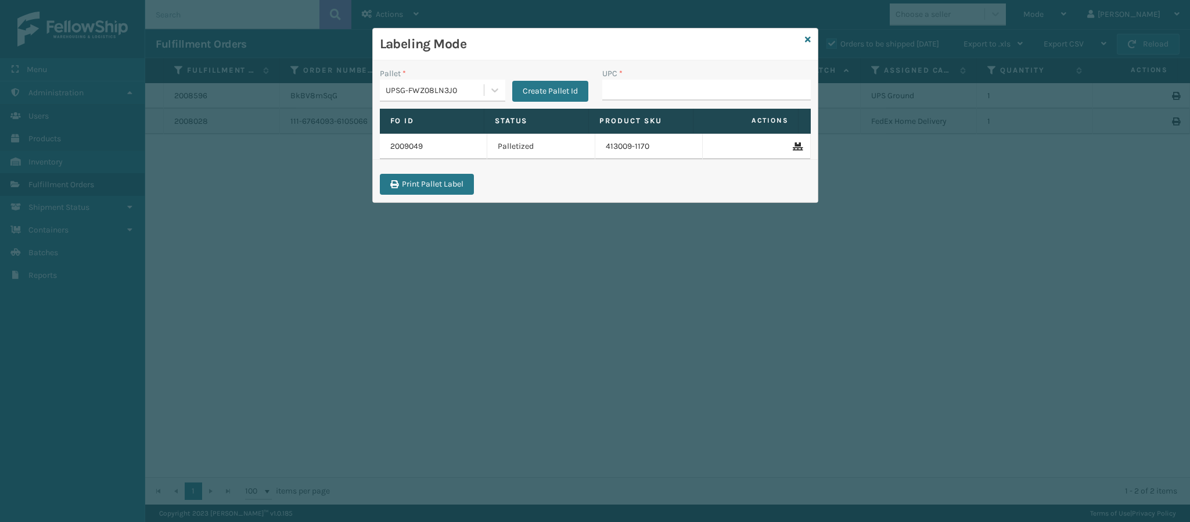
click at [802, 35] on div "Labeling Mode" at bounding box center [595, 44] width 445 height 32
click at [811, 44] on div "Labeling Mode Pallet * UPSG-FWZ08LN3J0 Create Pallet Id UPC * Fo Id Status Prod…" at bounding box center [595, 115] width 446 height 175
click at [806, 41] on icon at bounding box center [808, 39] width 6 height 8
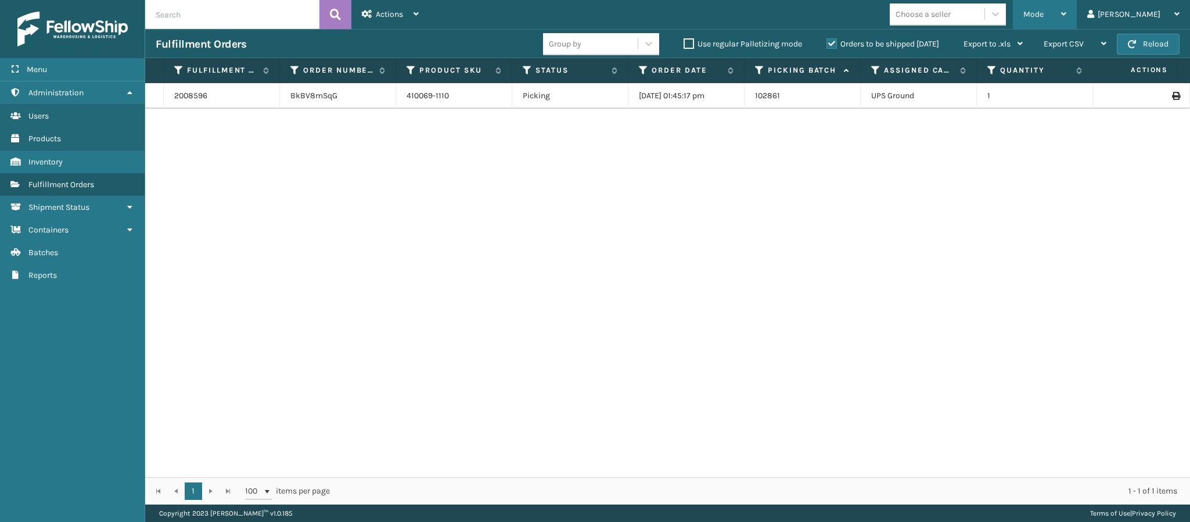
click at [1067, 20] on div "Mode" at bounding box center [1045, 14] width 43 height 29
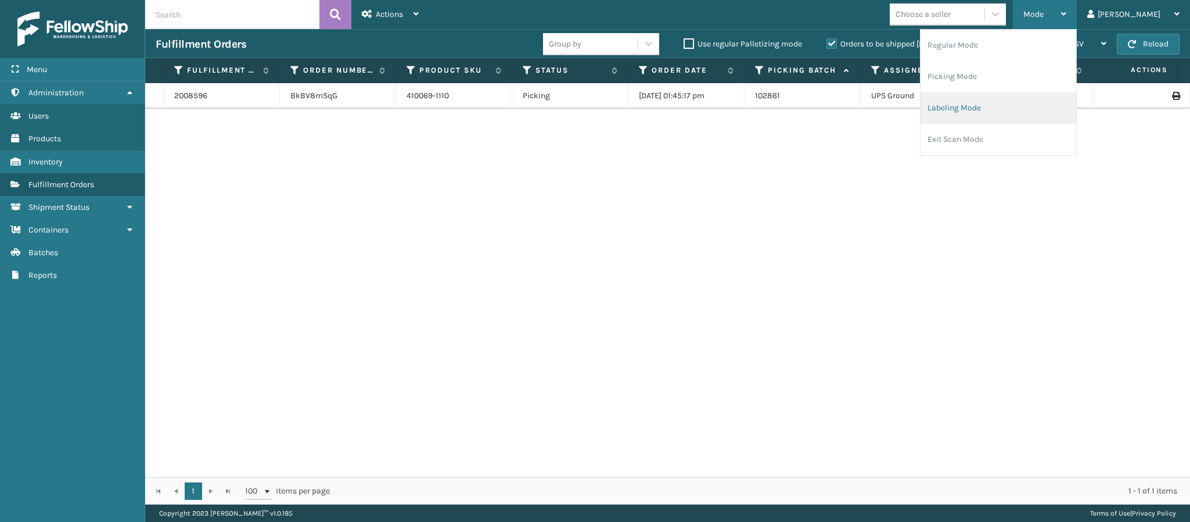
click at [994, 98] on li "Labeling Mode" at bounding box center [999, 107] width 156 height 31
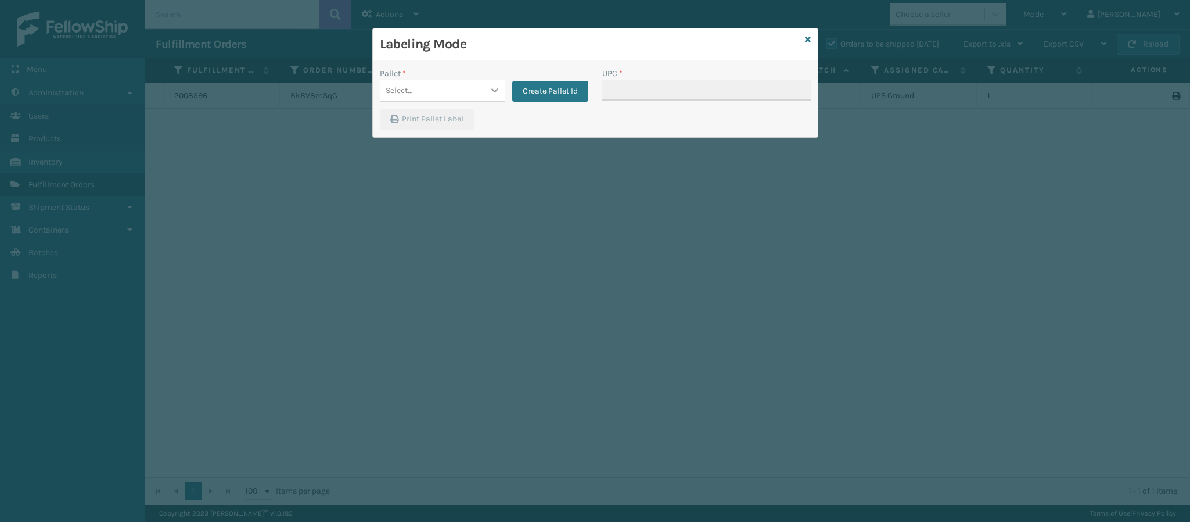
click at [487, 92] on div at bounding box center [495, 90] width 21 height 21
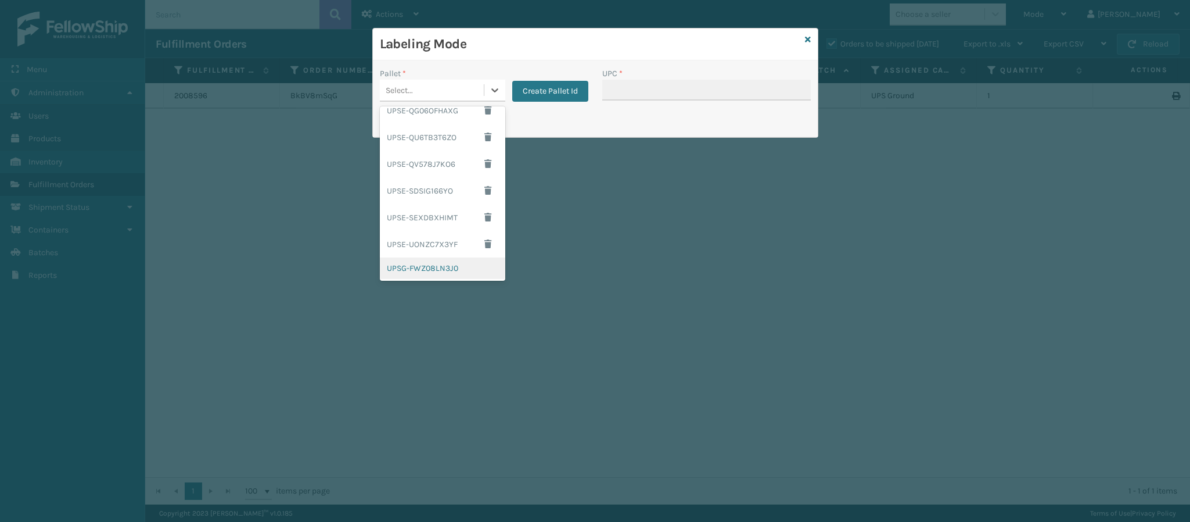
click at [457, 272] on div "UPSG-FWZ08LN3J0" at bounding box center [442, 267] width 125 height 21
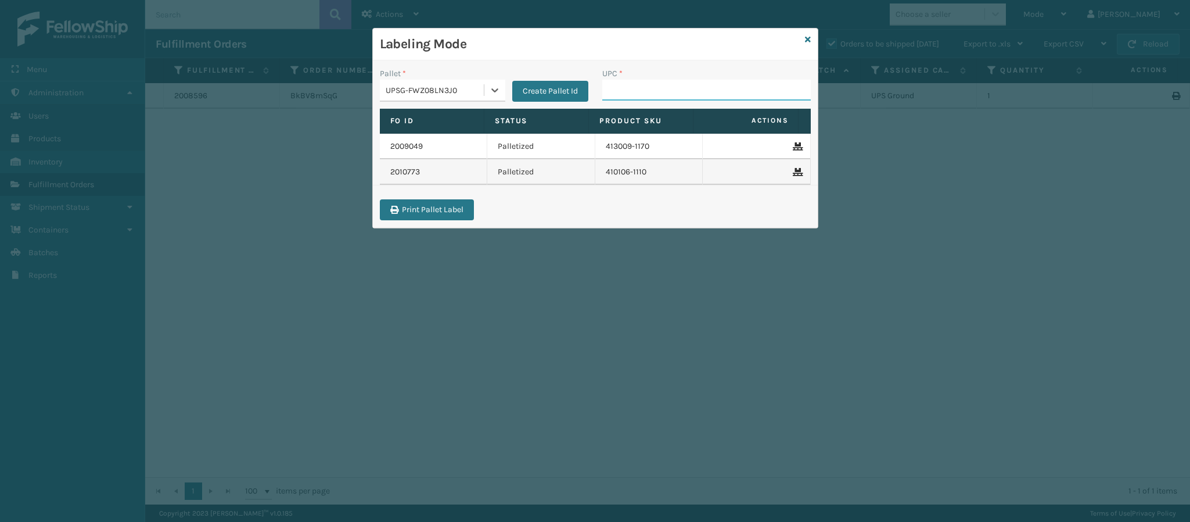
click at [678, 91] on input "UPC *" at bounding box center [707, 90] width 209 height 21
type input "849986009252"
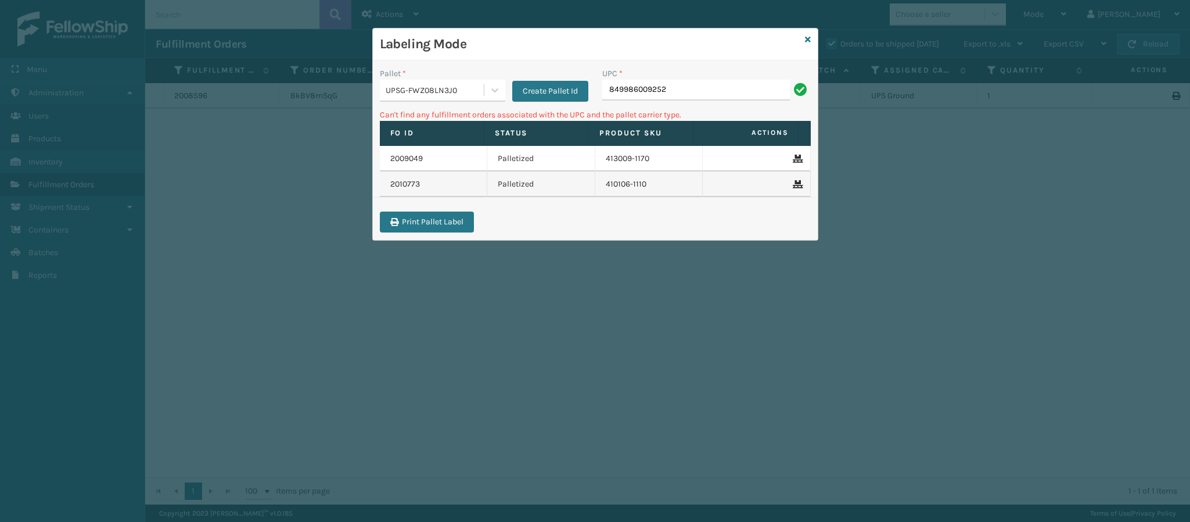
click at [464, 94] on div "UPSG-FWZ08LN3J0" at bounding box center [435, 90] width 99 height 12
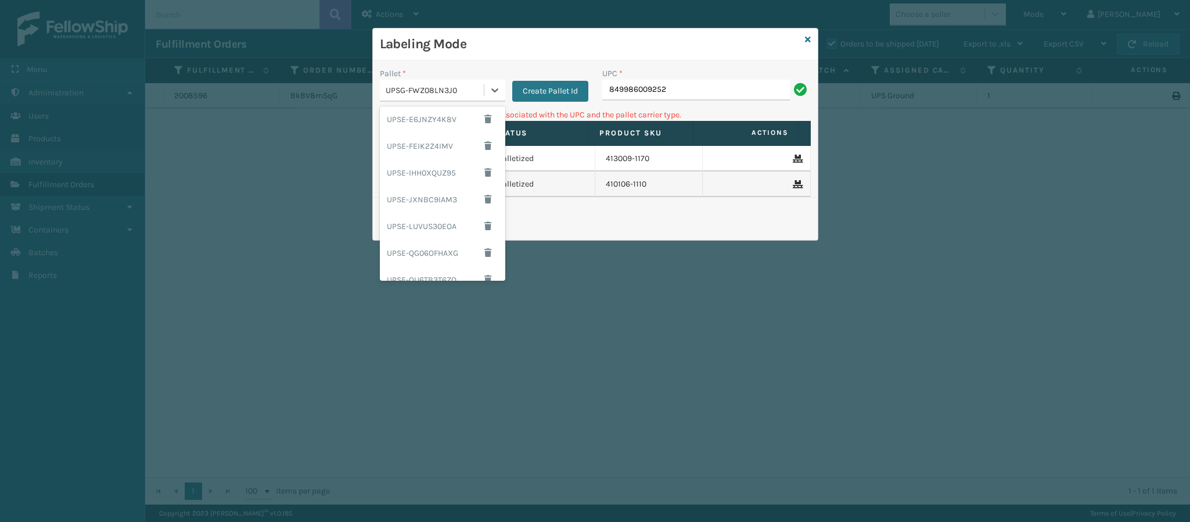
scroll to position [0, 0]
click at [468, 114] on div "FDXG-BE1SGHLRF7" at bounding box center [442, 119] width 125 height 21
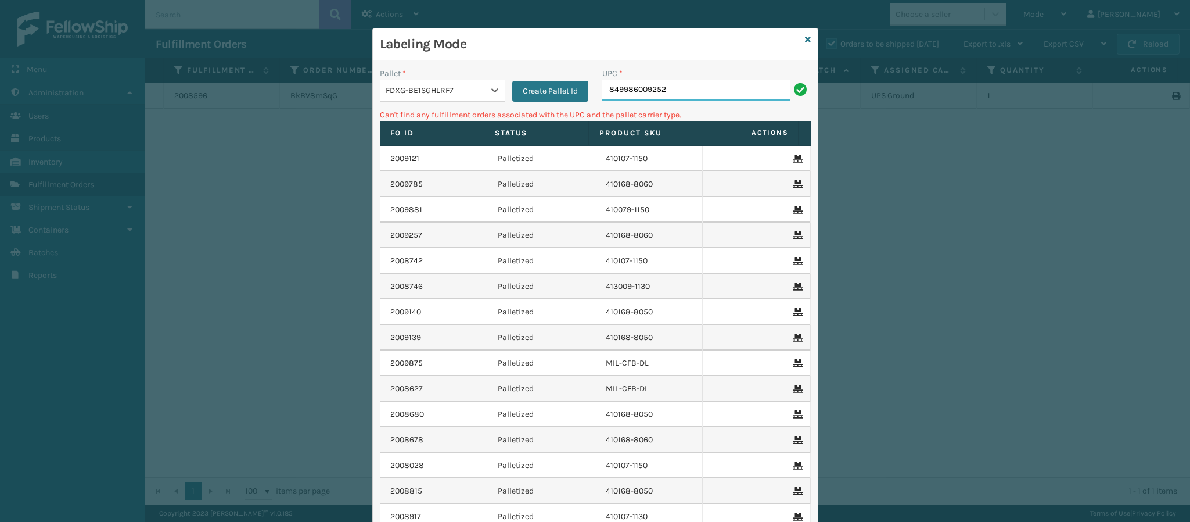
click at [696, 88] on input "849986009252" at bounding box center [697, 90] width 188 height 21
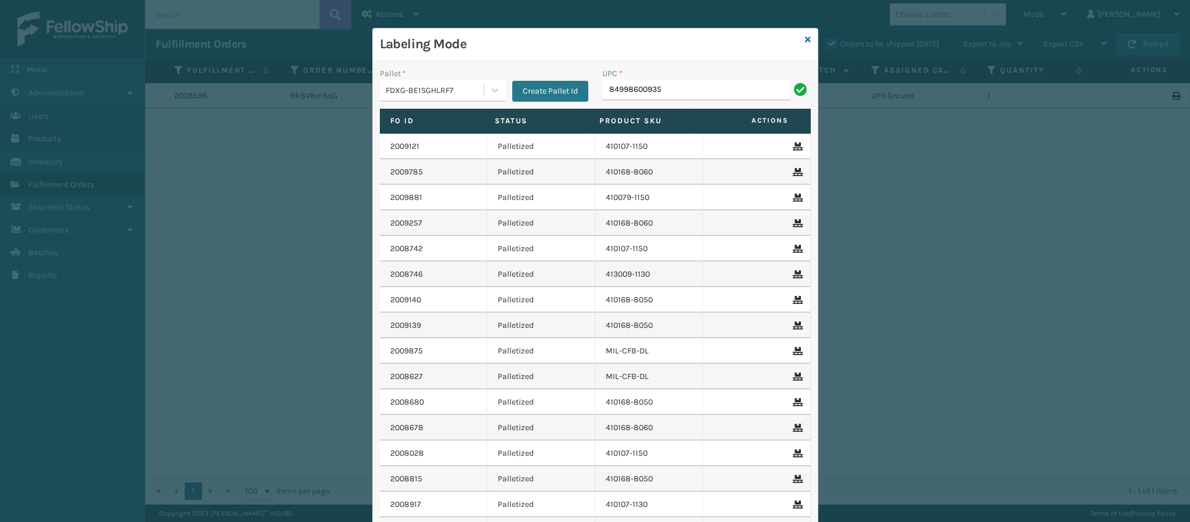
type input "849986009351"
type input "8499860093"
type input "849986009351"
type input "8499860093"
type input "849986012689"
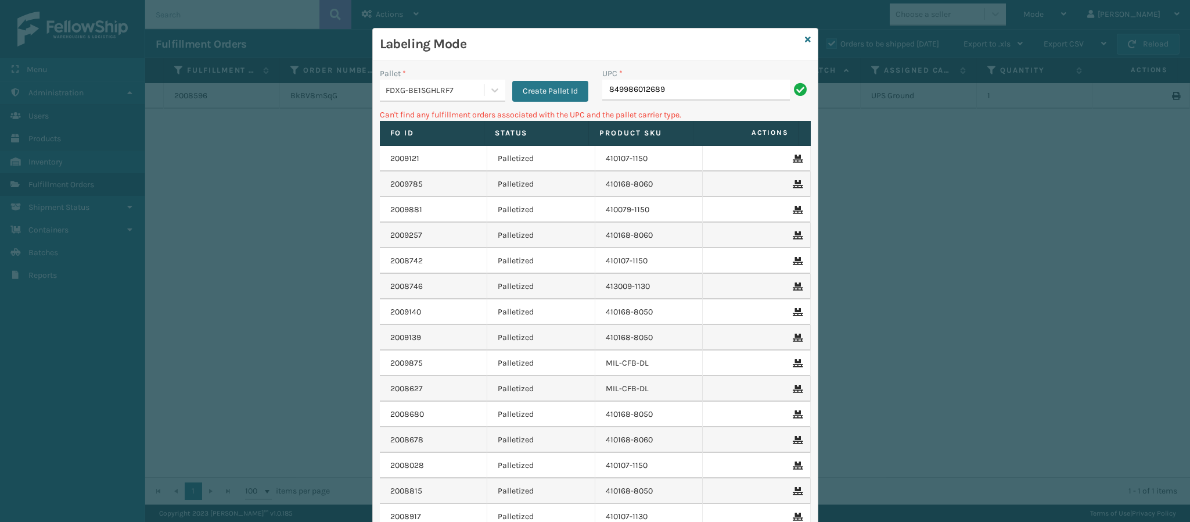
click at [464, 85] on div "FDXG-BE1SGHLRF7" at bounding box center [435, 90] width 99 height 12
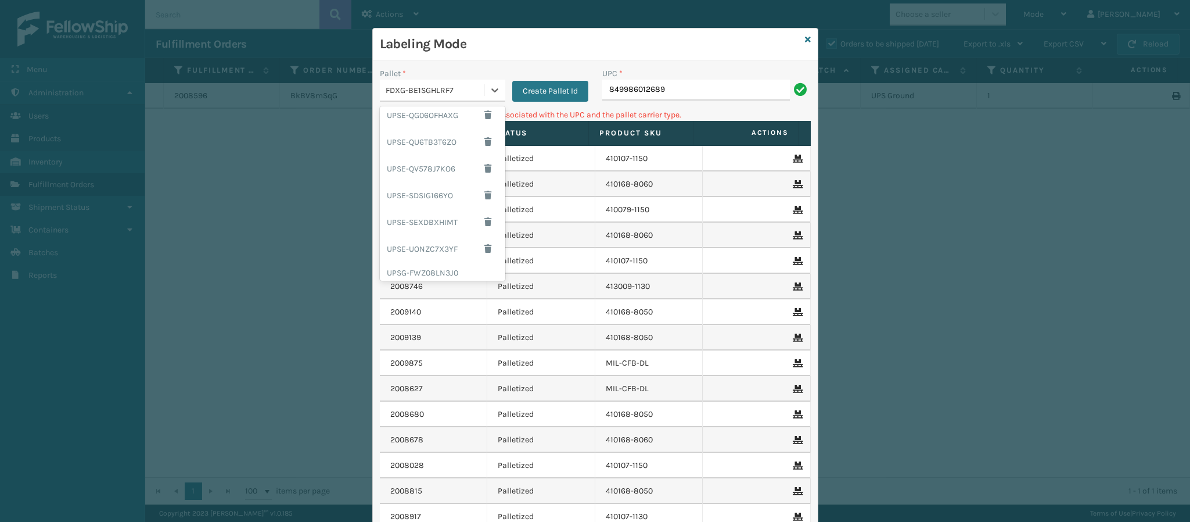
scroll to position [193, 0]
click at [436, 275] on div "UPSG-FWZ08LN3J0" at bounding box center [442, 267] width 125 height 21
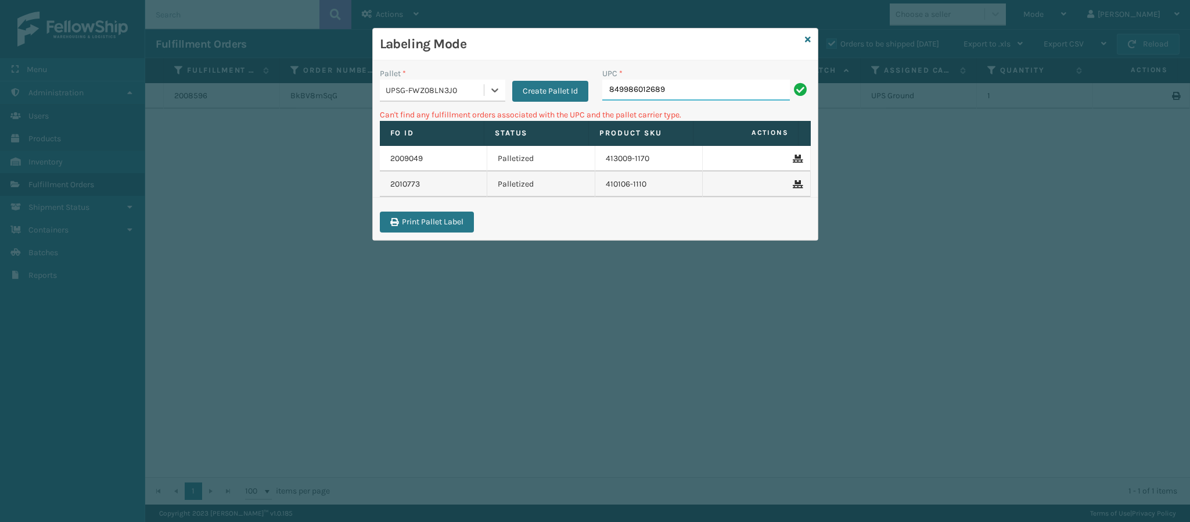
click at [697, 100] on input "849986012689" at bounding box center [697, 90] width 188 height 21
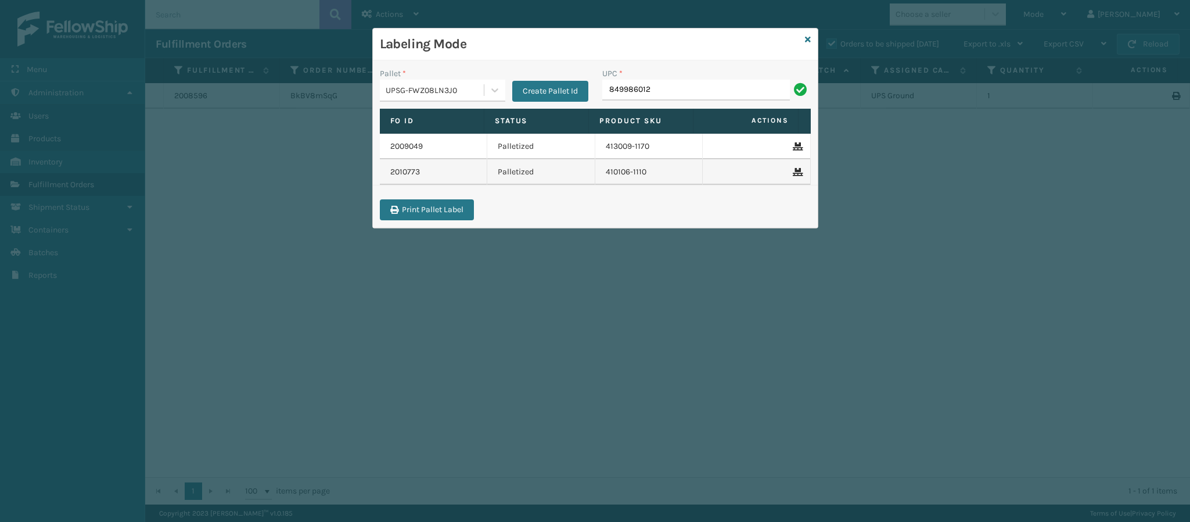
type input "8499860126"
type input "849986012689"
type input "8499860139"
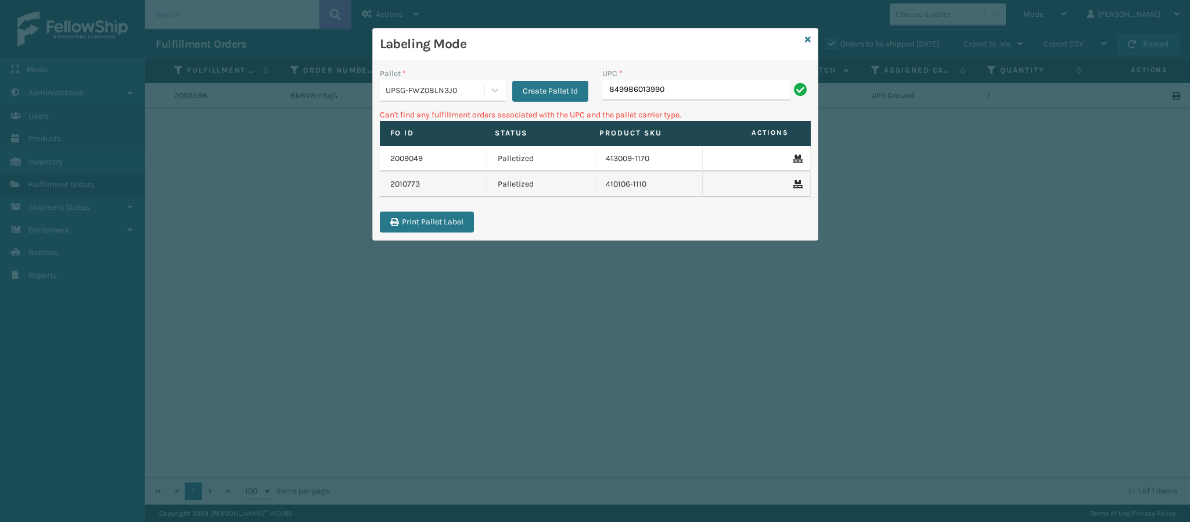
drag, startPoint x: 457, startPoint y: 76, endPoint x: 457, endPoint y: 87, distance: 11.6
click at [457, 81] on div "Pallet * UPSG-FWZ08LN3J0" at bounding box center [442, 84] width 125 height 34
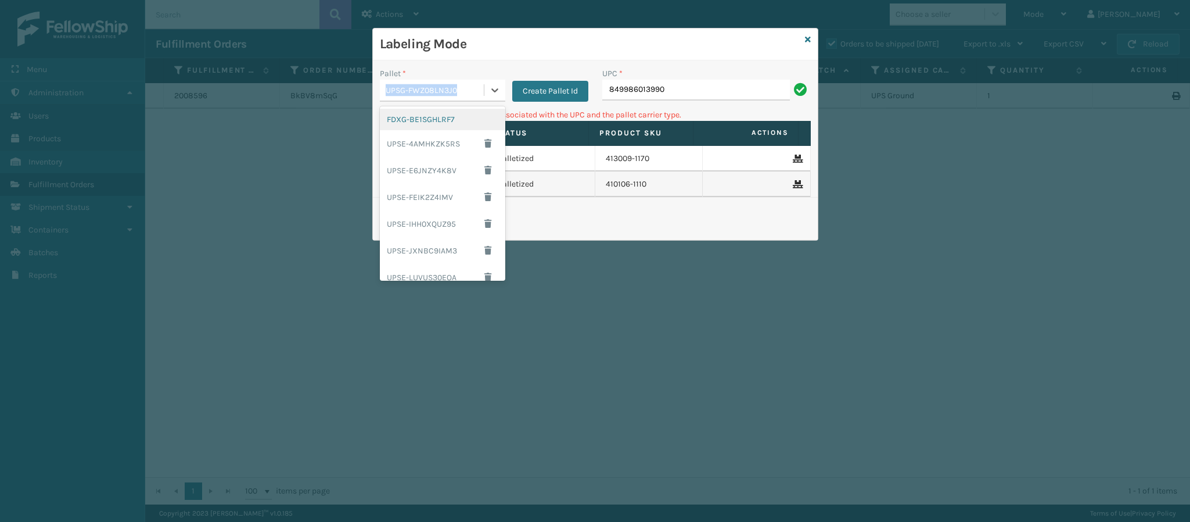
click at [456, 91] on div "UPSG-FWZ08LN3J0" at bounding box center [435, 90] width 99 height 12
click at [468, 121] on div "FDXG-BE1SGHLRF7" at bounding box center [442, 119] width 125 height 21
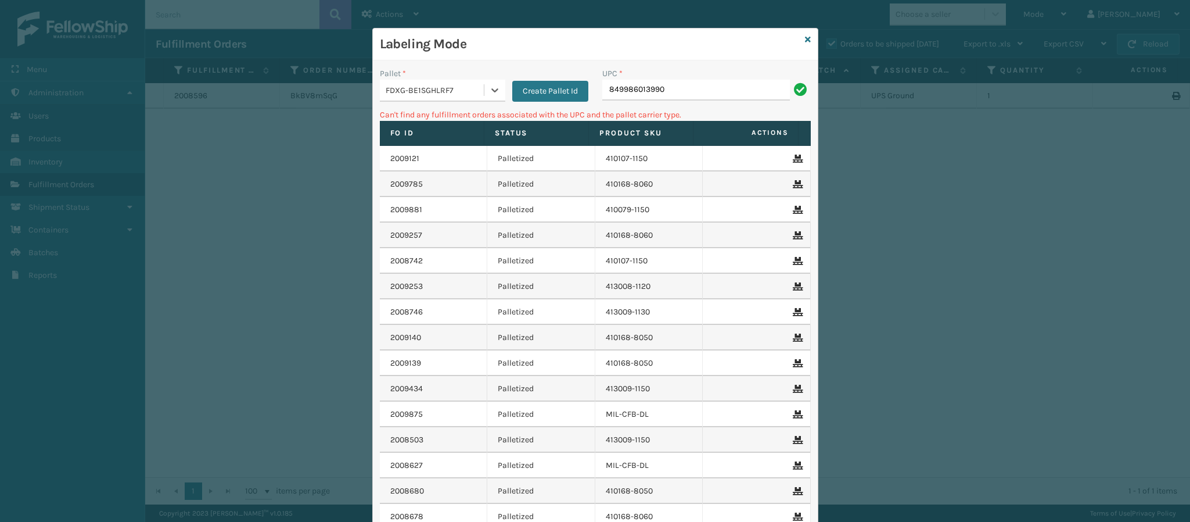
click at [676, 103] on div "UPC * 849986013990" at bounding box center [707, 87] width 223 height 41
click at [680, 94] on input "849986013990" at bounding box center [697, 90] width 188 height 21
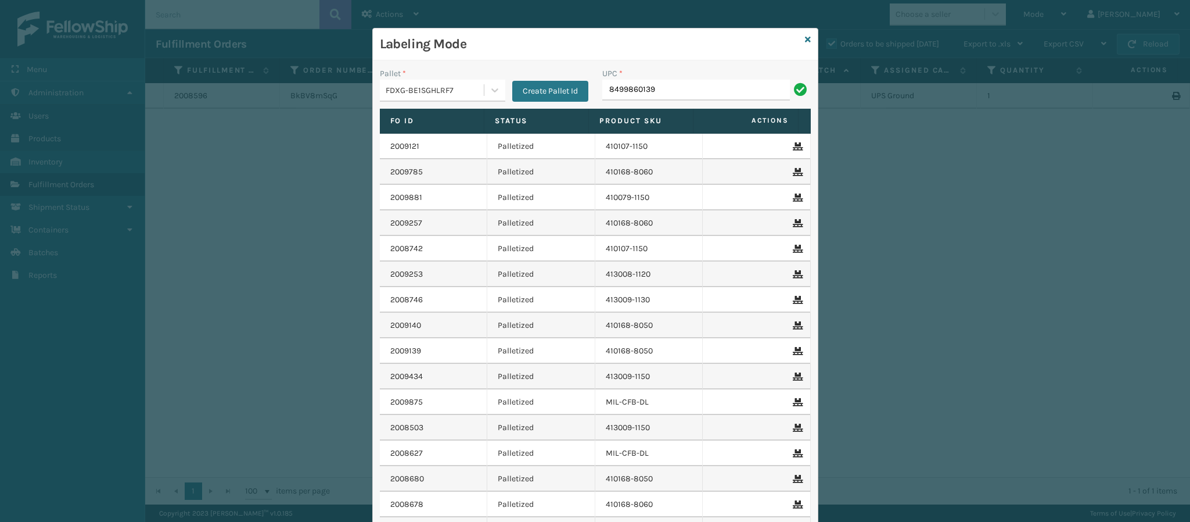
type input "84998601399"
type input "849986014003"
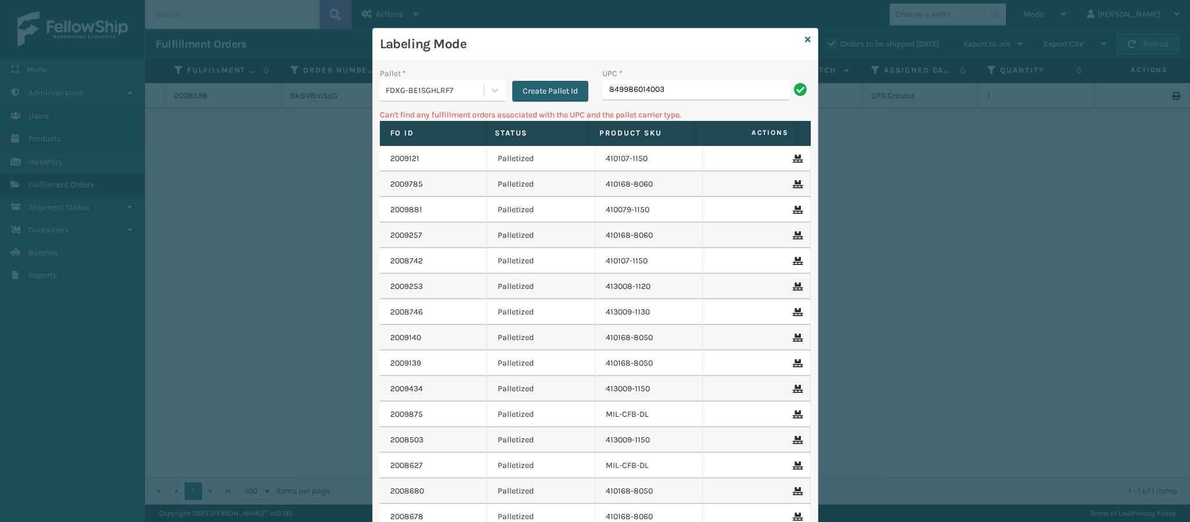
click at [512, 88] on button "Create Pallet Id" at bounding box center [550, 91] width 76 height 21
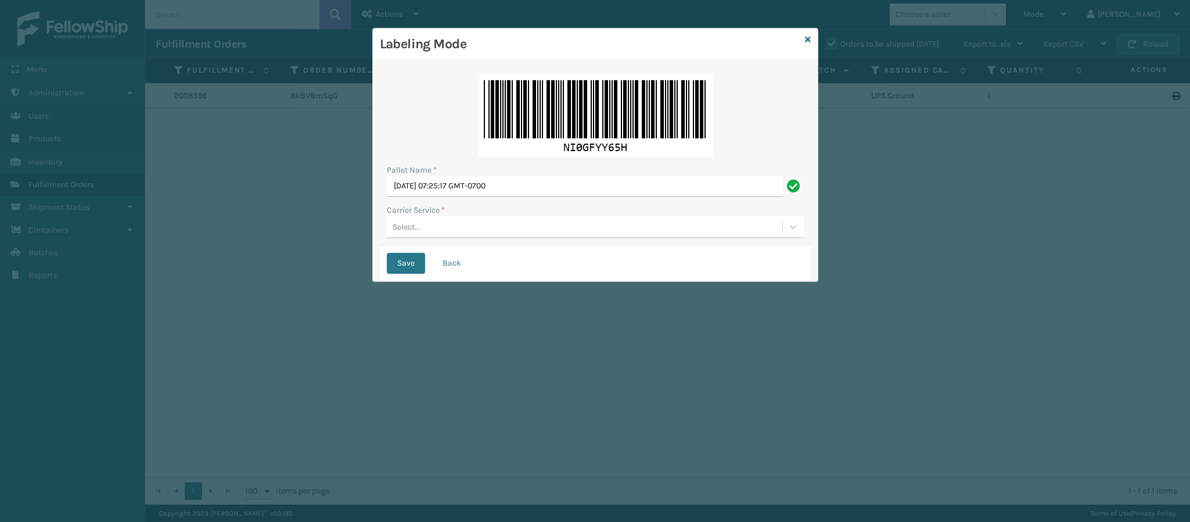
click at [440, 261] on button "Back" at bounding box center [452, 263] width 40 height 21
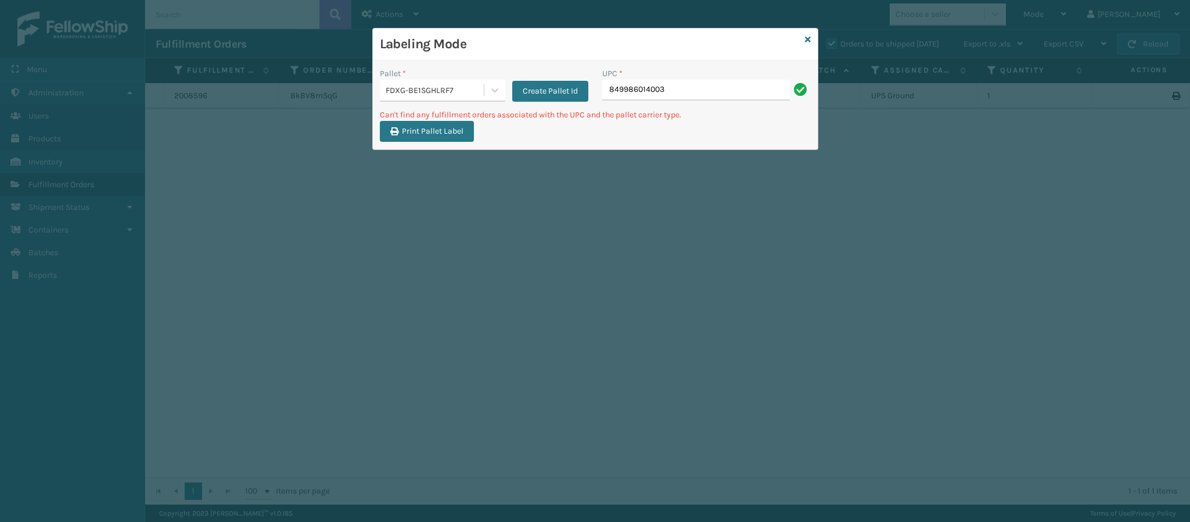
click at [397, 102] on div "FDXG-BE1SGHLRF7" at bounding box center [442, 91] width 125 height 22
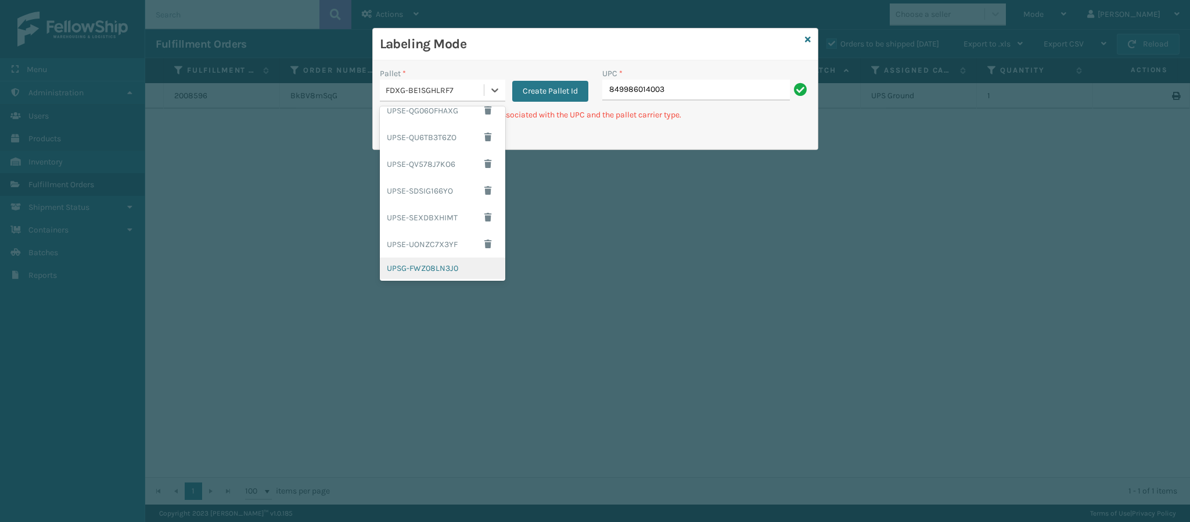
click at [421, 272] on div "UPSG-FWZ08LN3J0" at bounding box center [442, 267] width 125 height 21
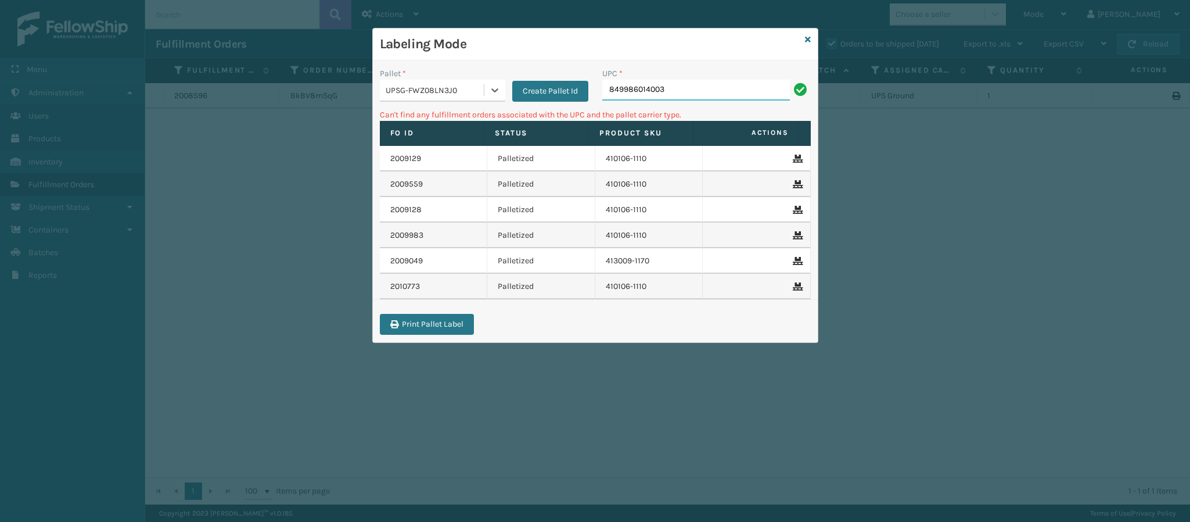
click at [694, 93] on input "849986014003" at bounding box center [697, 90] width 188 height 21
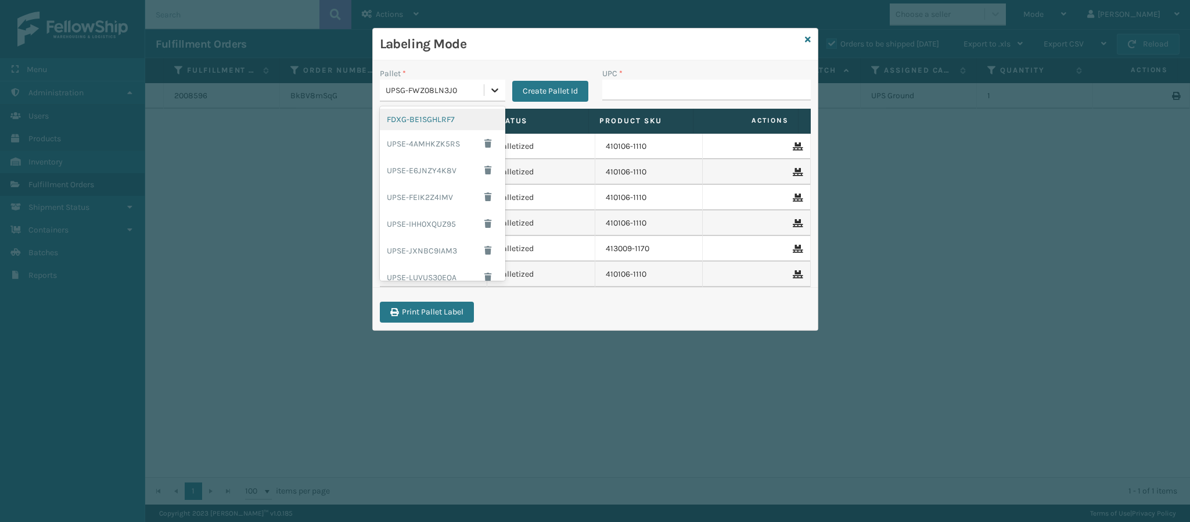
click at [502, 92] on div at bounding box center [495, 90] width 21 height 21
click at [473, 113] on div "FDXG-BE1SGHLRF7" at bounding box center [442, 119] width 125 height 21
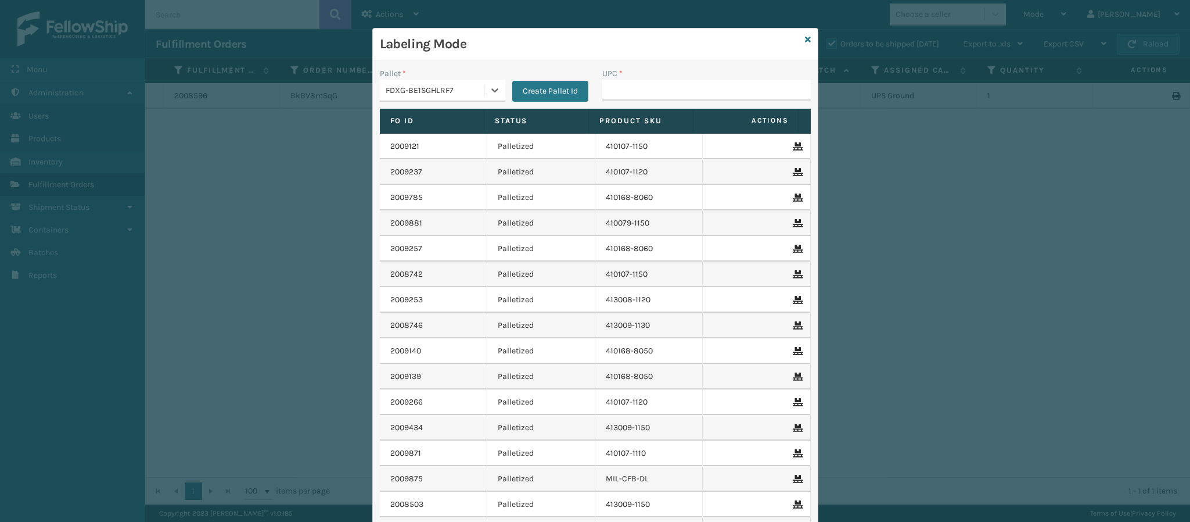
click at [702, 77] on div "UPC *" at bounding box center [707, 73] width 209 height 12
click at [696, 84] on input "UPC *" at bounding box center [707, 90] width 209 height 21
type input "849986009504"
type input "8499860095"
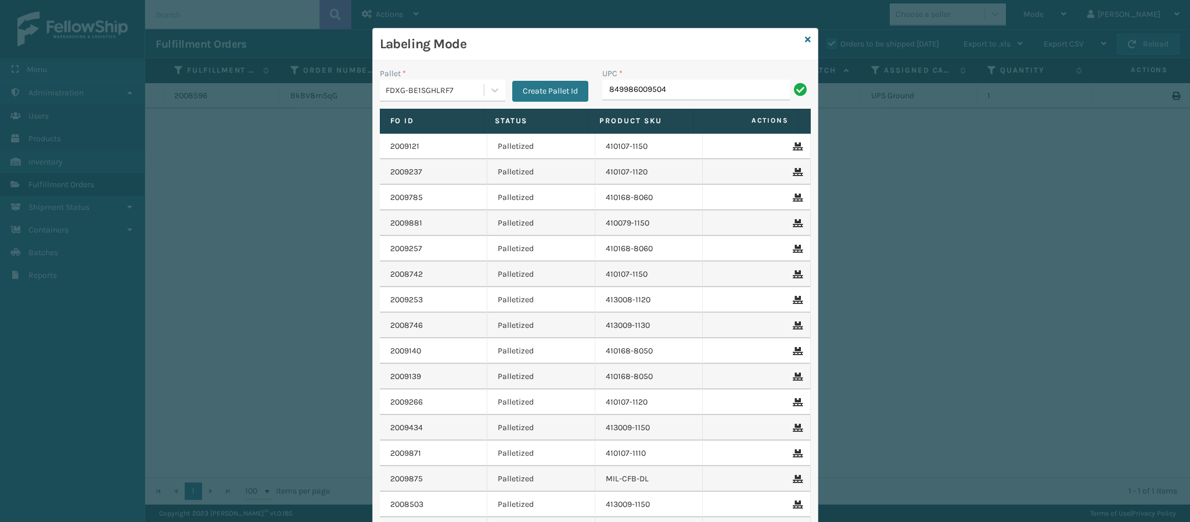
type input "849986009504"
type input "840985119362"
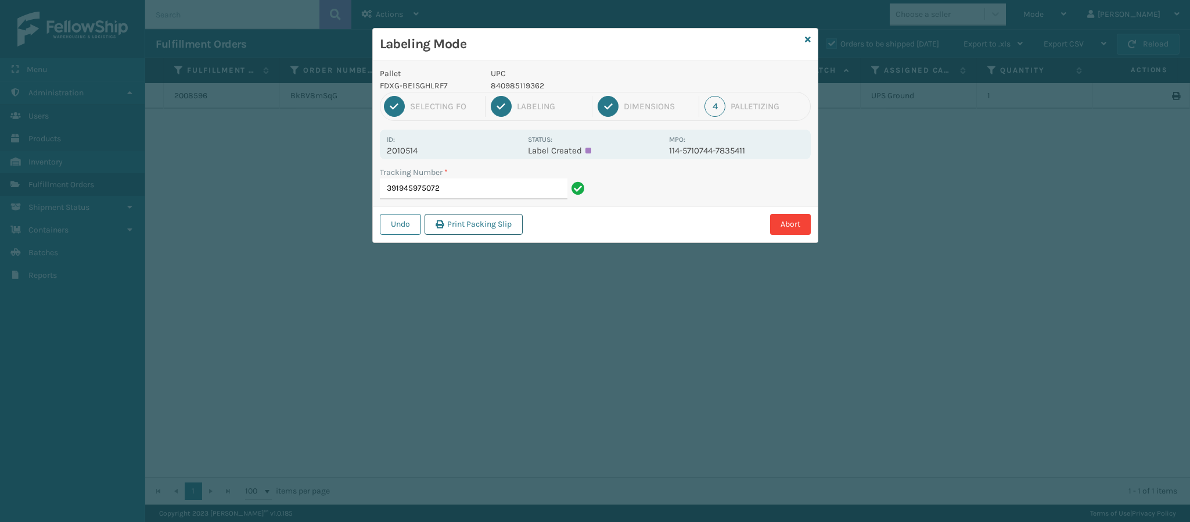
click at [469, 225] on button "Print Packing Slip" at bounding box center [474, 224] width 98 height 21
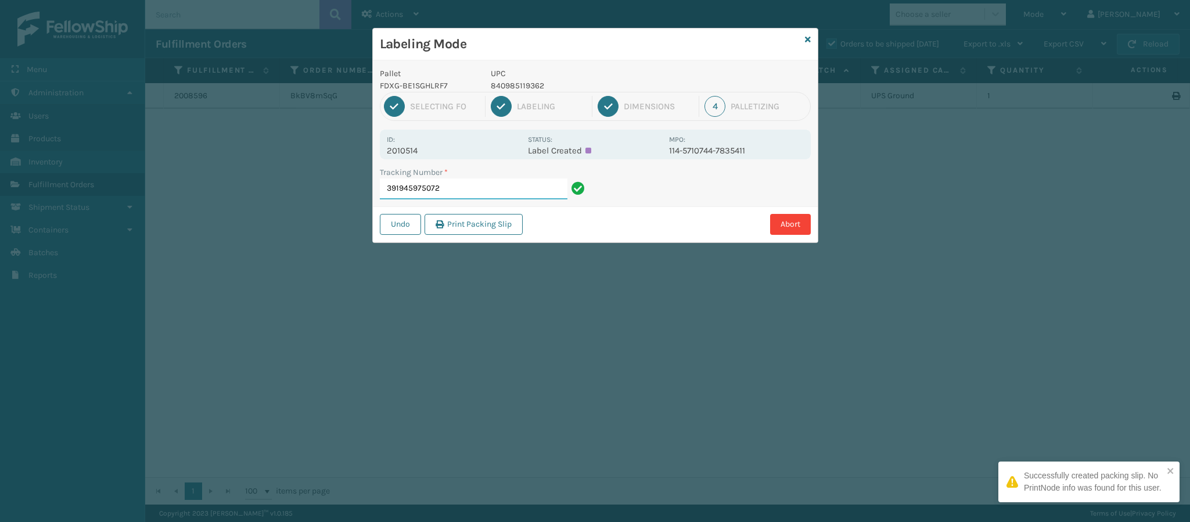
click at [462, 191] on input "391945975072" at bounding box center [474, 188] width 188 height 21
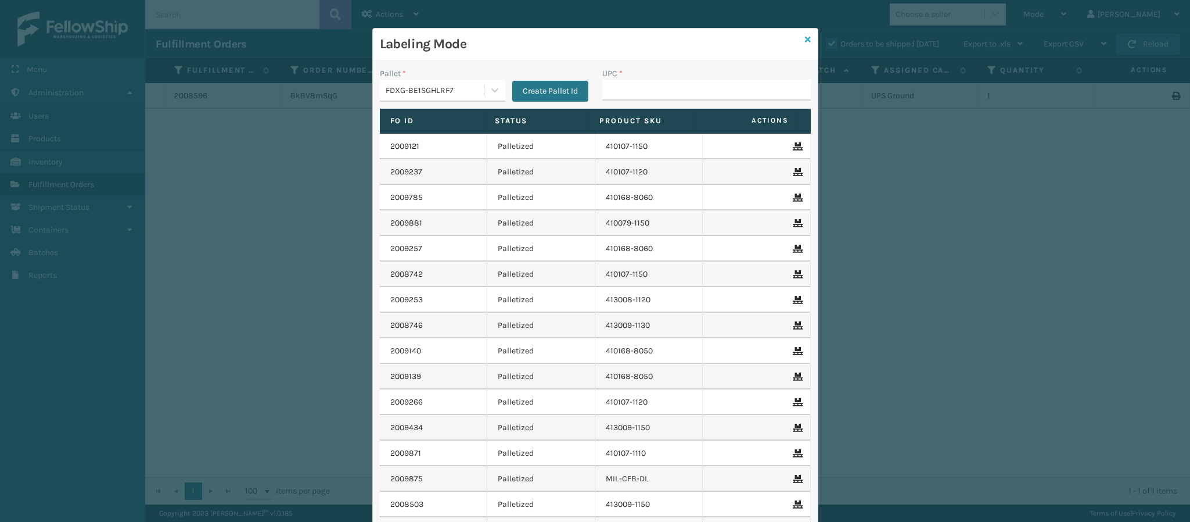
click at [805, 41] on icon at bounding box center [808, 39] width 6 height 8
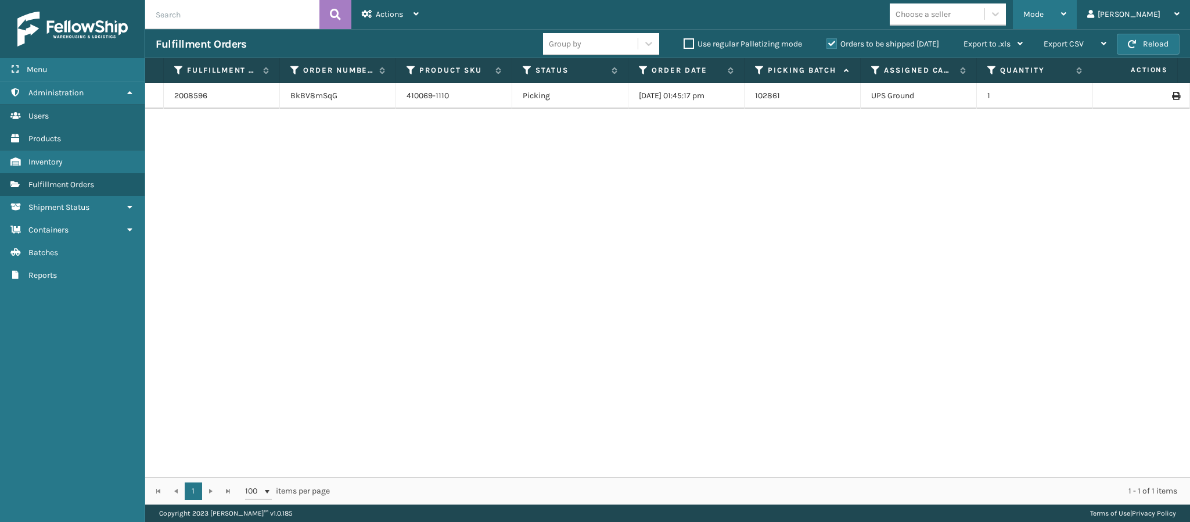
click at [1067, 13] on div "Mode" at bounding box center [1045, 14] width 43 height 29
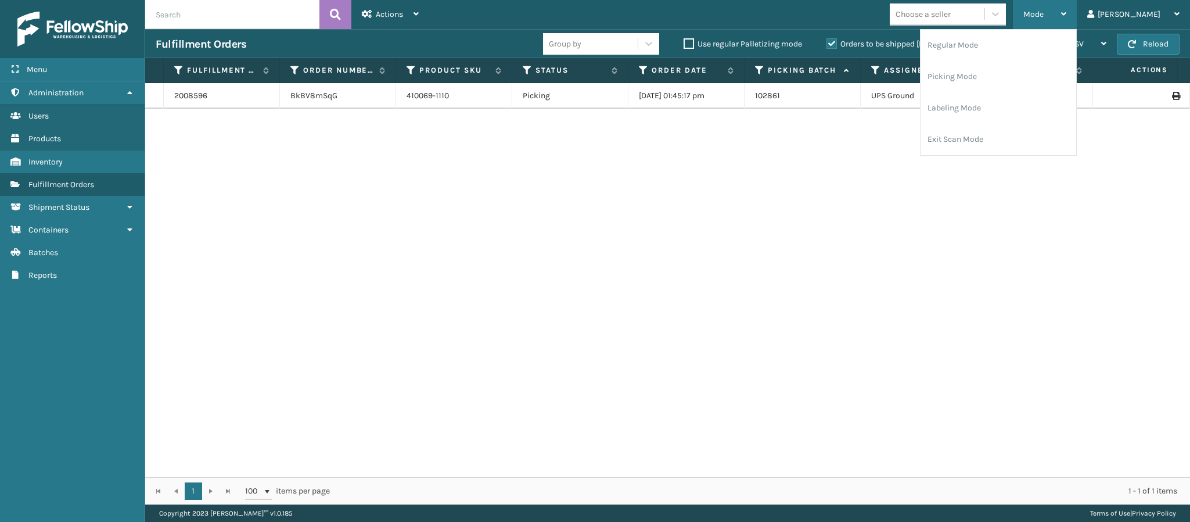
click at [1067, 13] on div "Mode" at bounding box center [1045, 14] width 43 height 29
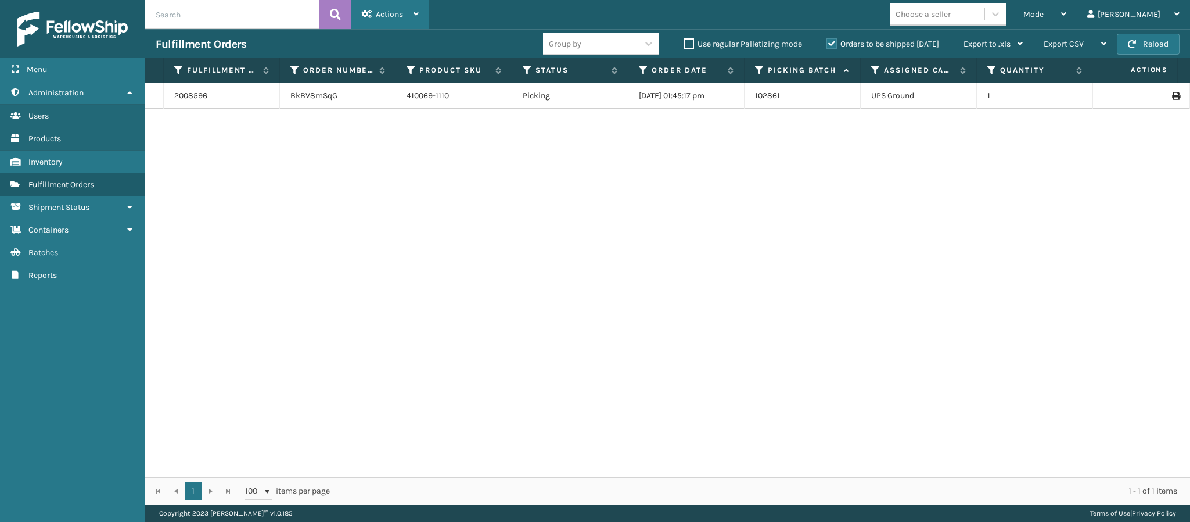
click at [376, 20] on div "Actions" at bounding box center [390, 14] width 57 height 29
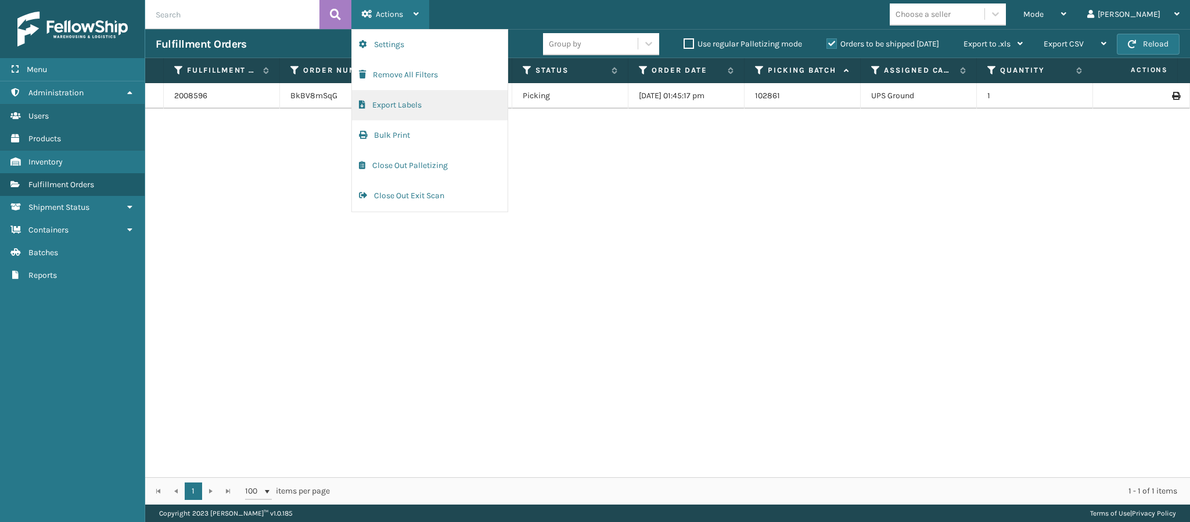
click at [439, 110] on button "Export Labels" at bounding box center [430, 105] width 156 height 30
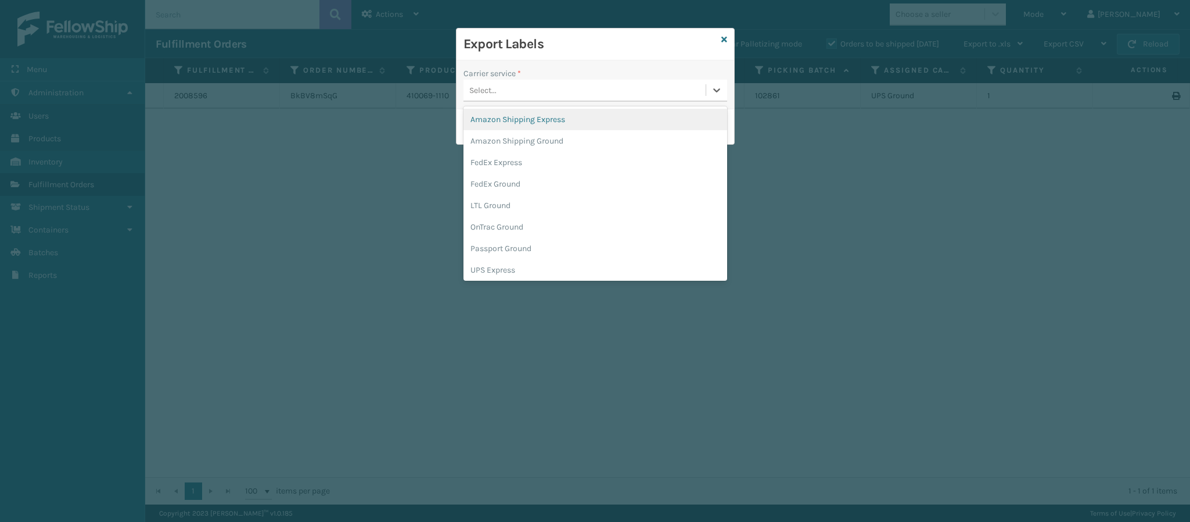
click at [511, 88] on div "Select..." at bounding box center [585, 90] width 242 height 19
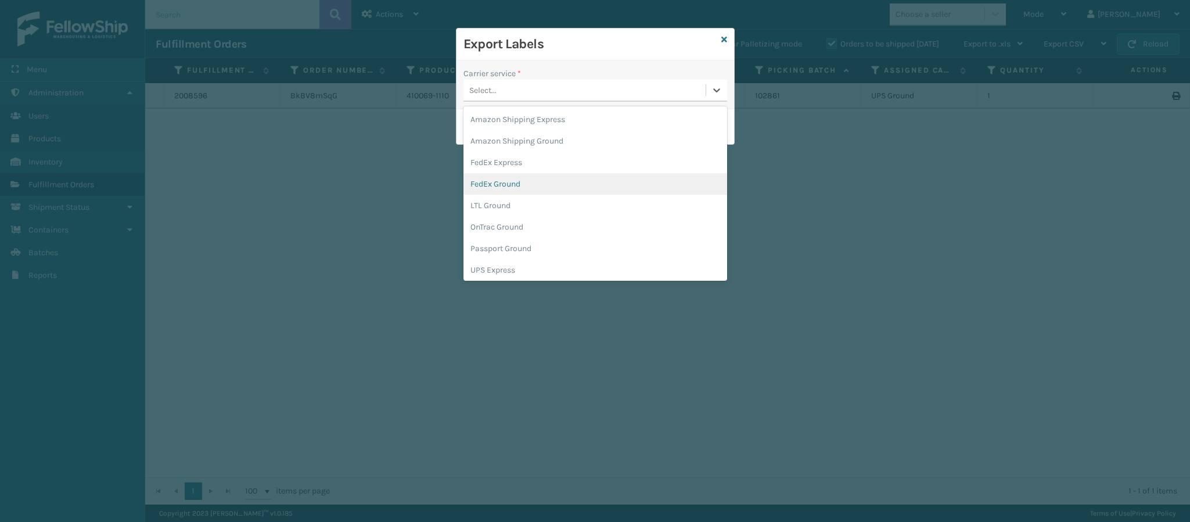
click at [536, 187] on div "FedEx Ground" at bounding box center [596, 183] width 264 height 21
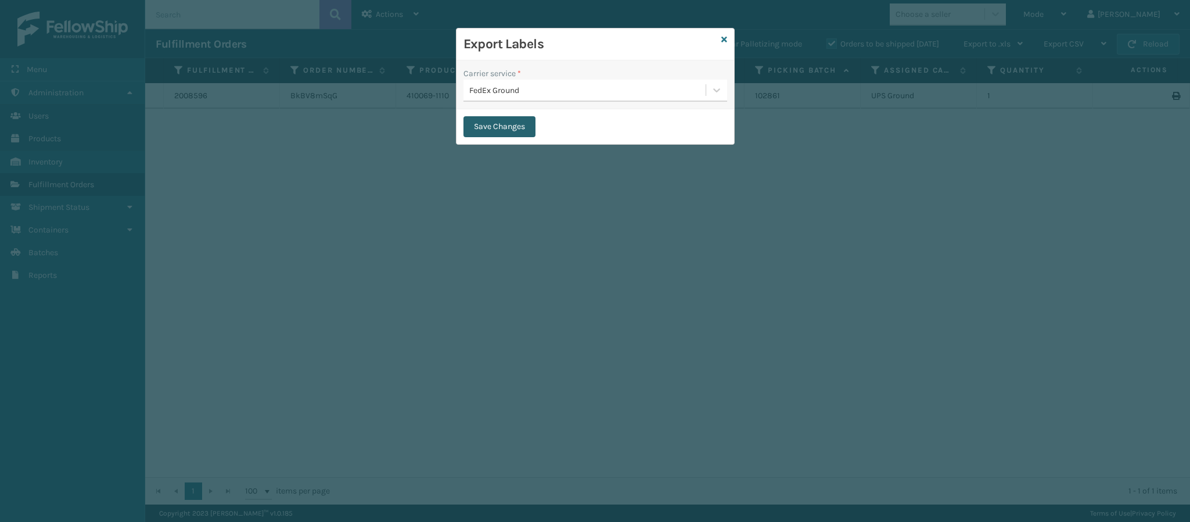
click at [509, 122] on button "Save Changes" at bounding box center [500, 126] width 72 height 21
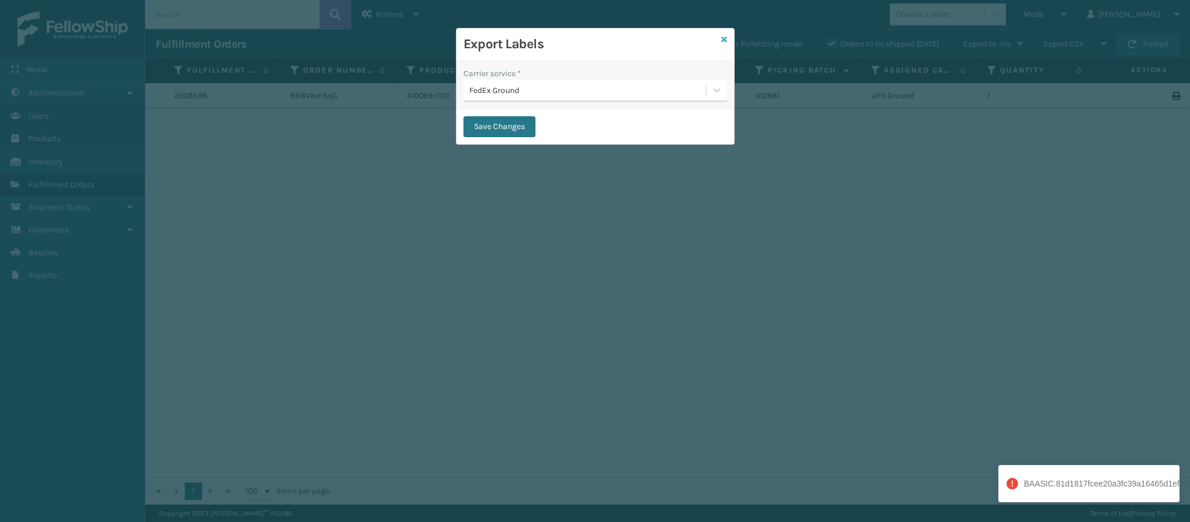
click at [722, 41] on icon at bounding box center [725, 39] width 6 height 8
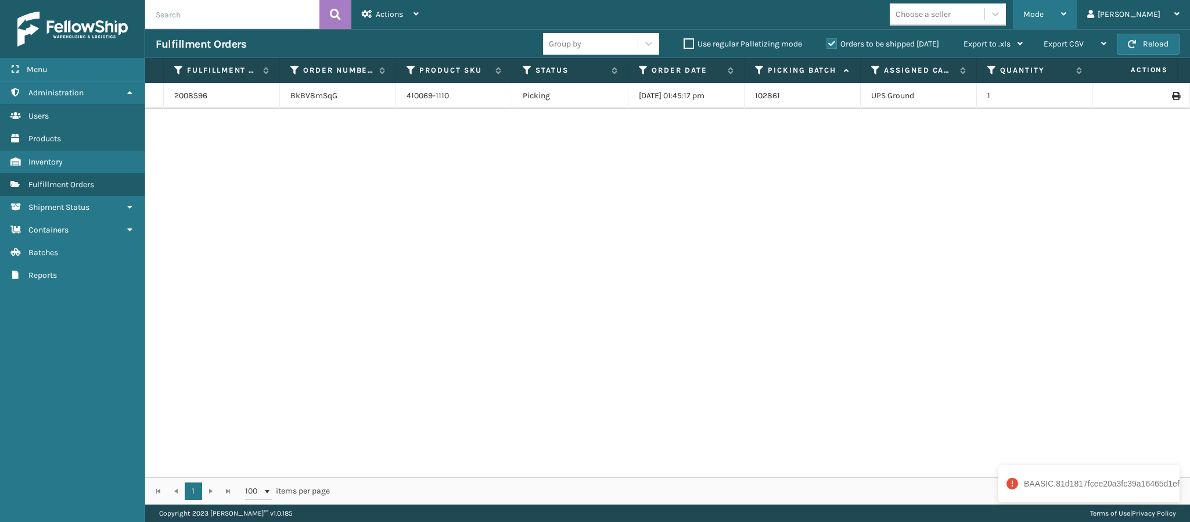
click at [1059, 26] on div "Mode Regular Mode Picking Mode Labeling Mode Exit Scan Mode" at bounding box center [1045, 14] width 64 height 29
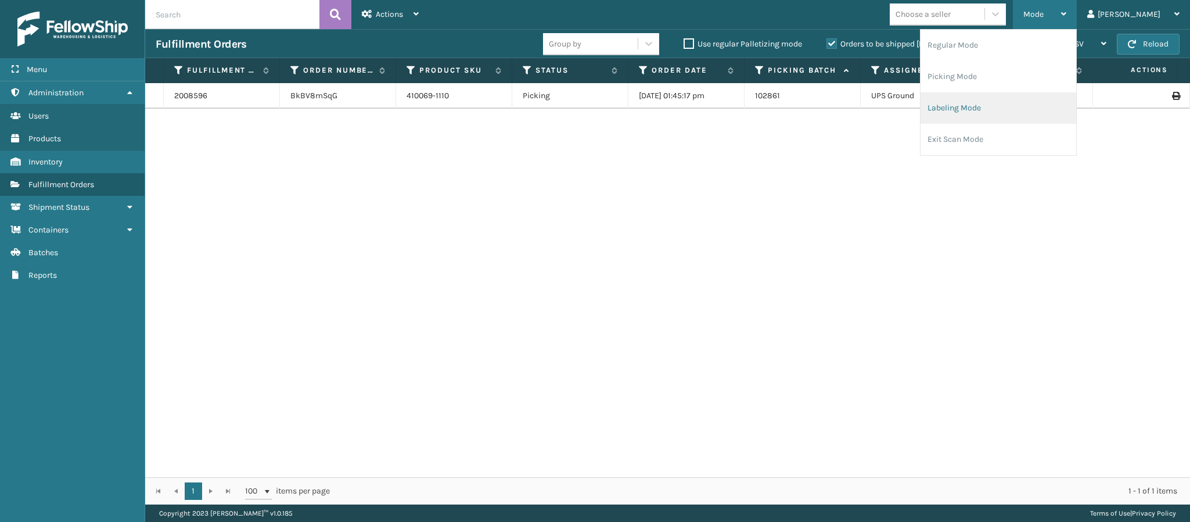
click at [1005, 98] on li "Labeling Mode" at bounding box center [999, 107] width 156 height 31
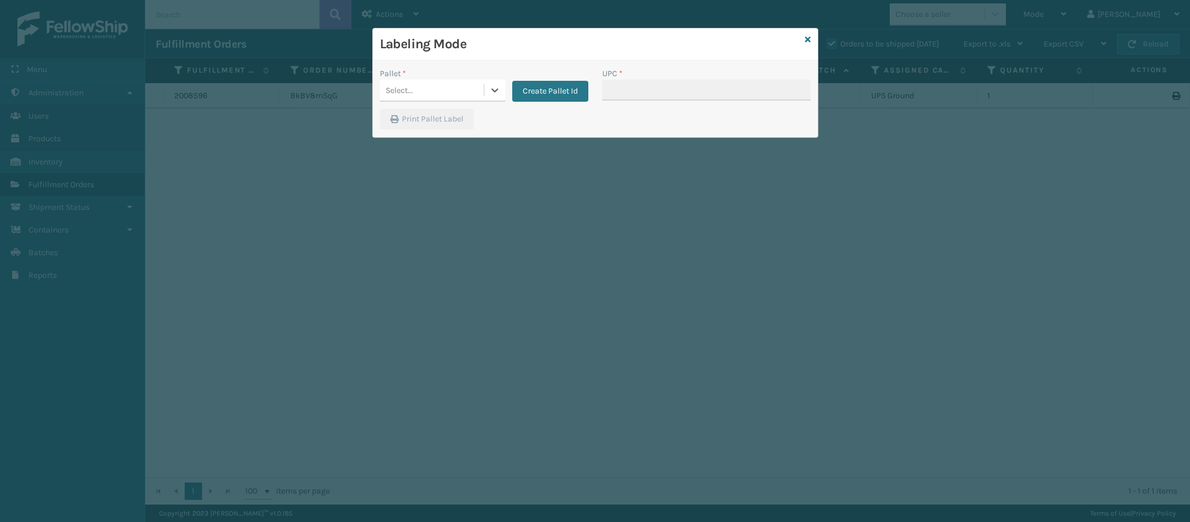
click at [450, 84] on div "Select..." at bounding box center [432, 90] width 104 height 19
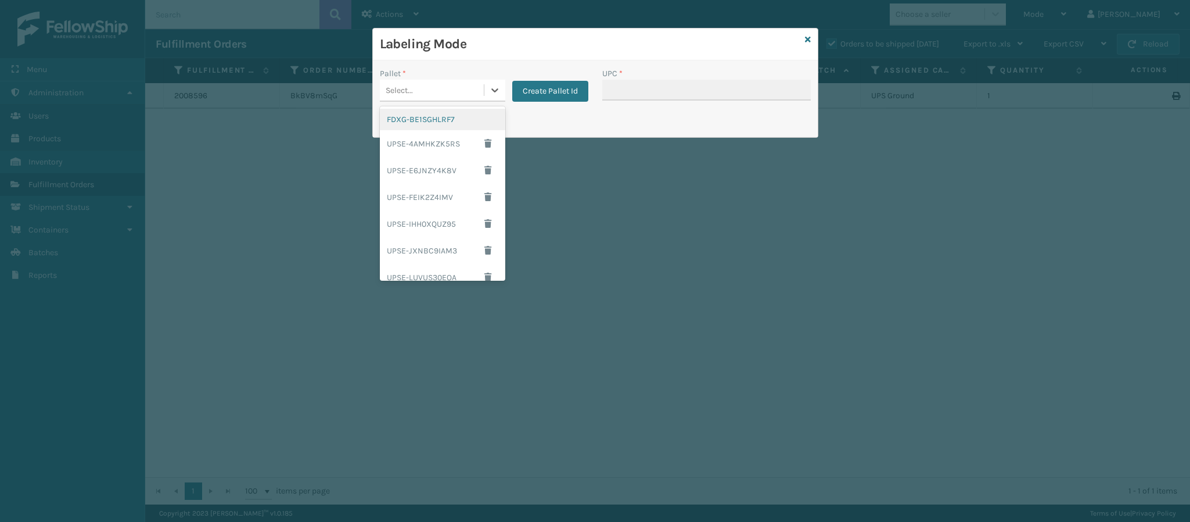
click at [435, 107] on div "FDXG-BE1SGHLRF7 UPSE-4AMHKZK5RS UPSE-E6JNZY4K8V UPSE-FEIK2Z4IMV UPSE-IHH0XQUZ95…" at bounding box center [442, 193] width 125 height 174
click at [438, 119] on div "FDXG-BE1SGHLRF7" at bounding box center [442, 119] width 125 height 21
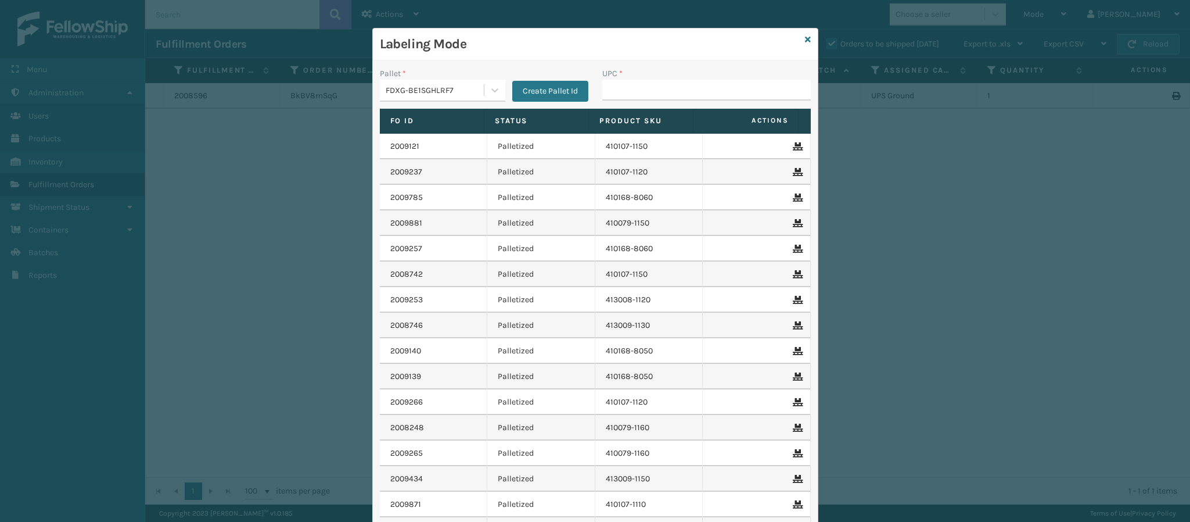
drag, startPoint x: 806, startPoint y: 210, endPoint x: 812, endPoint y: 238, distance: 28.6
click at [811, 241] on div "Labeling Mode Pallet * FDXG-BE1SGHLRF7 Create Pallet Id UPC * Fo Id Status Prod…" at bounding box center [595, 313] width 446 height 571
click at [673, 91] on input "UPC *" at bounding box center [707, 90] width 209 height 21
paste input "391945975072"
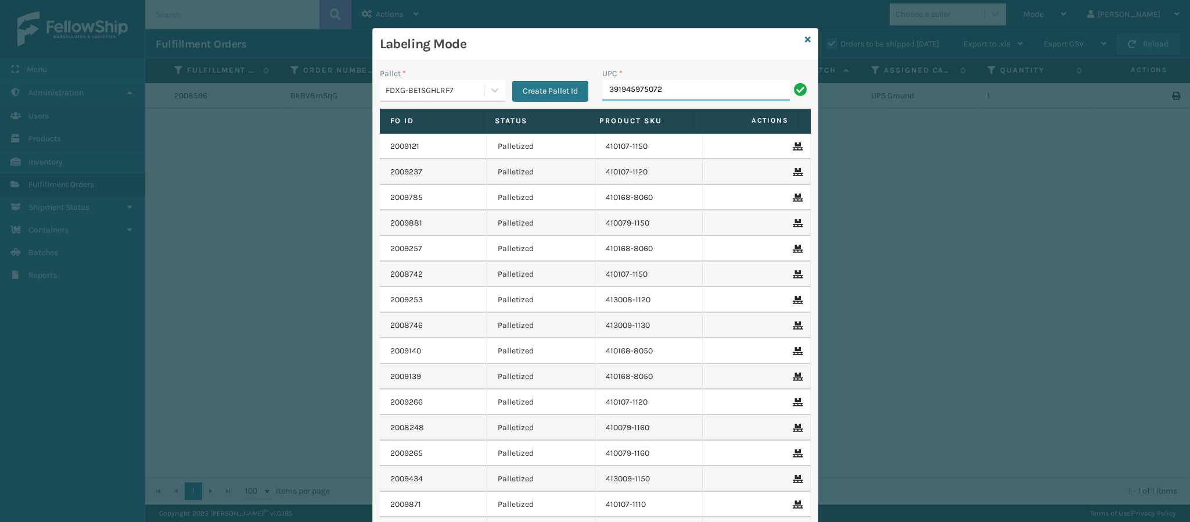
type input "391945975072"
click at [805, 167] on div "Fo Id Status Product SKU Actions 2009121 Palletized 410107-1150 2009237 Palleti…" at bounding box center [595, 332] width 445 height 447
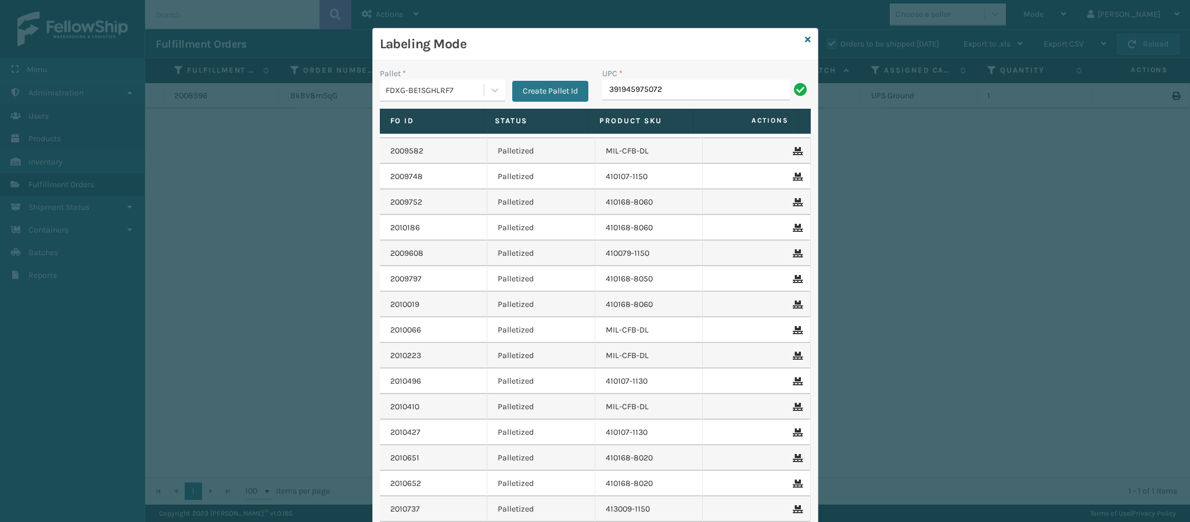
scroll to position [1623, 0]
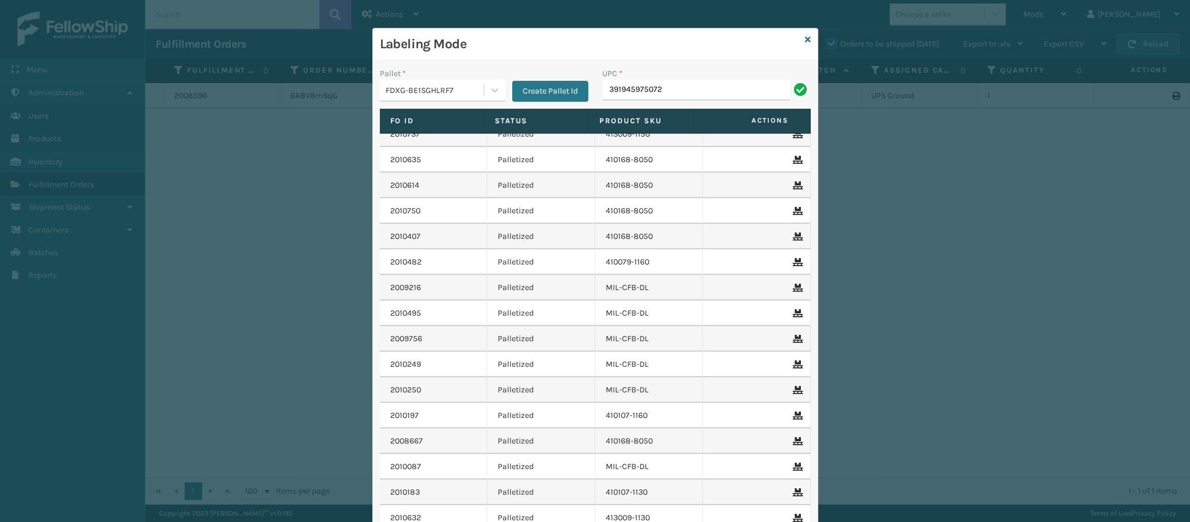
click at [806, 428] on div "Fo Id Status Product SKU Actions 2009121 Palletized 410107-1150 2009237 Palleti…" at bounding box center [595, 332] width 445 height 447
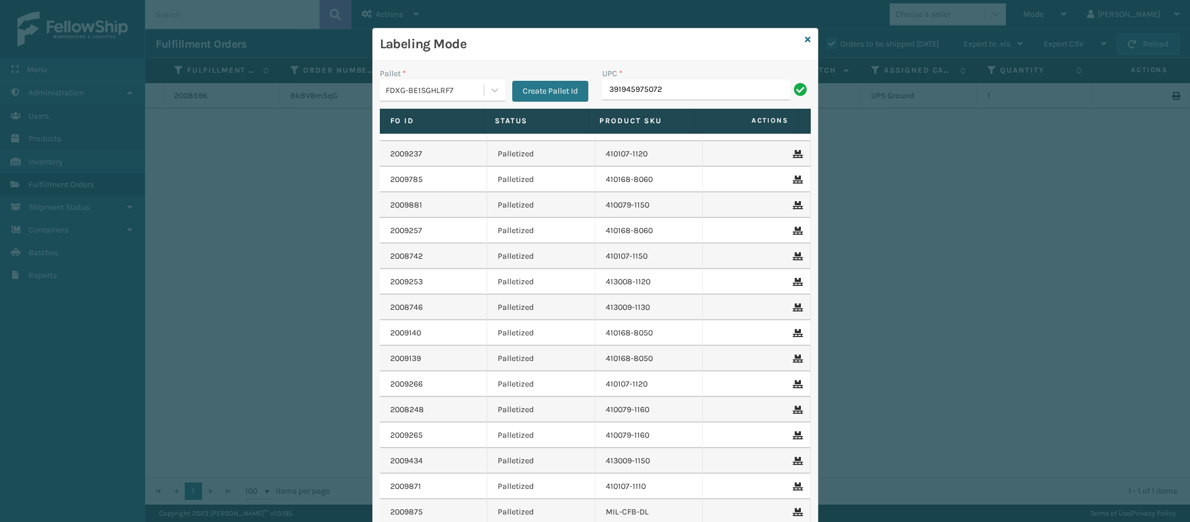
scroll to position [0, 0]
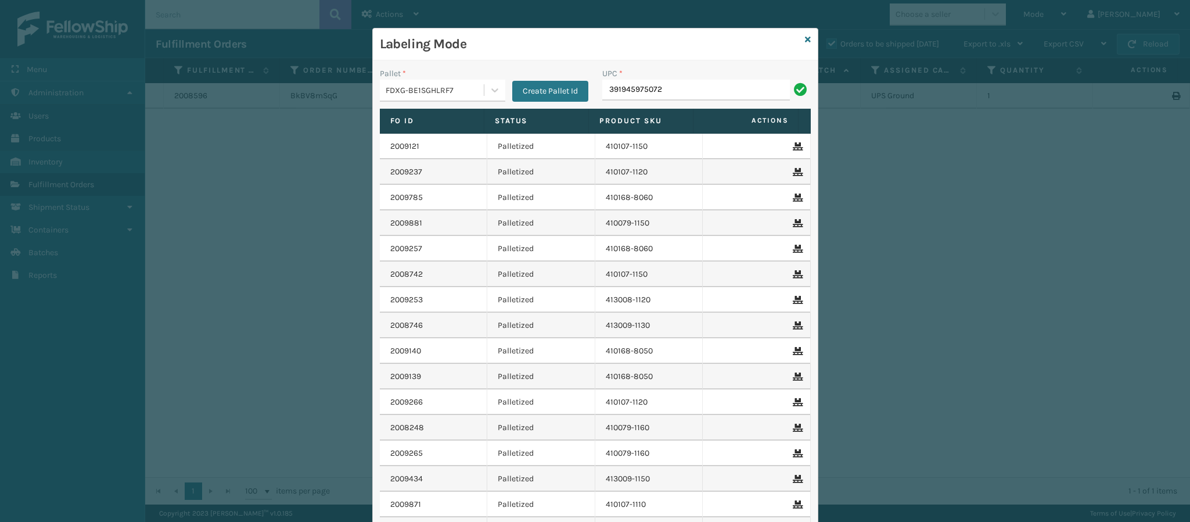
click at [804, 35] on div "Labeling Mode" at bounding box center [595, 44] width 445 height 32
click at [797, 38] on div "Labeling Mode" at bounding box center [595, 44] width 445 height 32
click at [806, 30] on div "Labeling Mode" at bounding box center [595, 44] width 445 height 32
click at [805, 38] on icon at bounding box center [808, 39] width 6 height 8
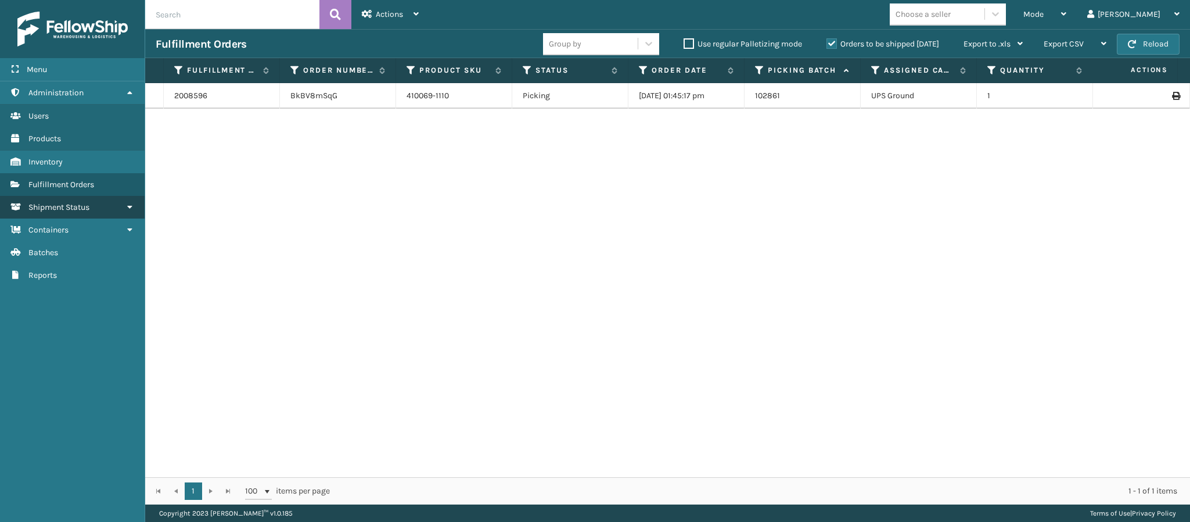
click at [68, 198] on link "Shipment Status" at bounding box center [72, 207] width 145 height 23
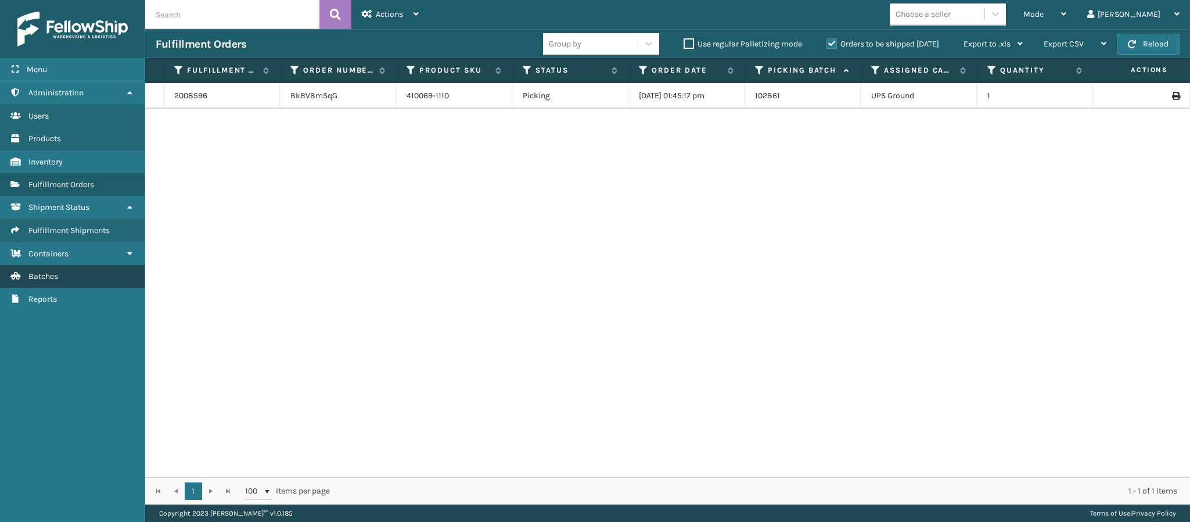
click at [51, 265] on link "Batches" at bounding box center [72, 276] width 145 height 23
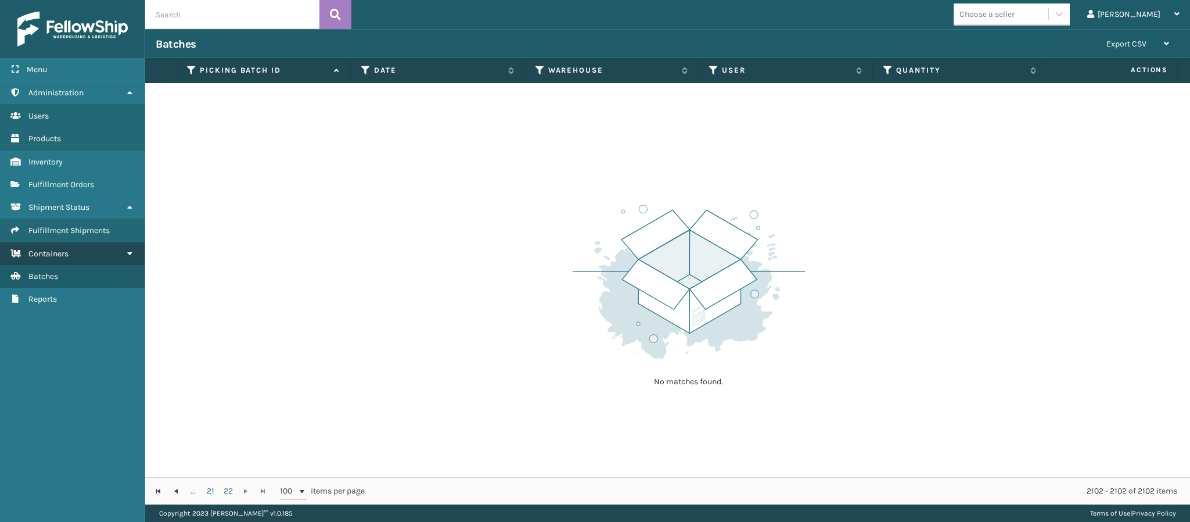
click at [72, 243] on link "Containers" at bounding box center [72, 253] width 145 height 23
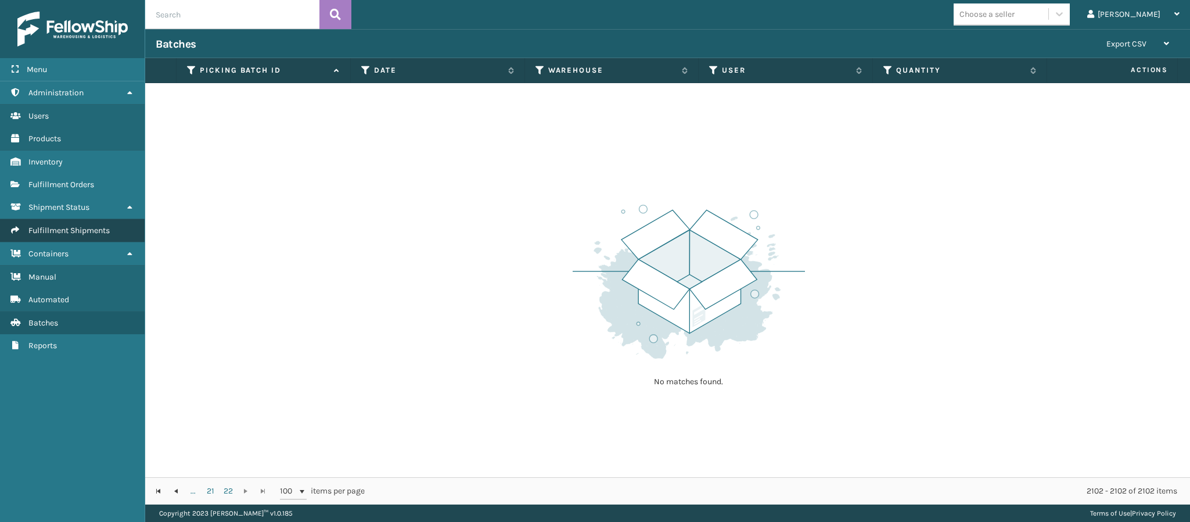
click at [77, 225] on span "Fulfillment Shipments" at bounding box center [68, 230] width 81 height 10
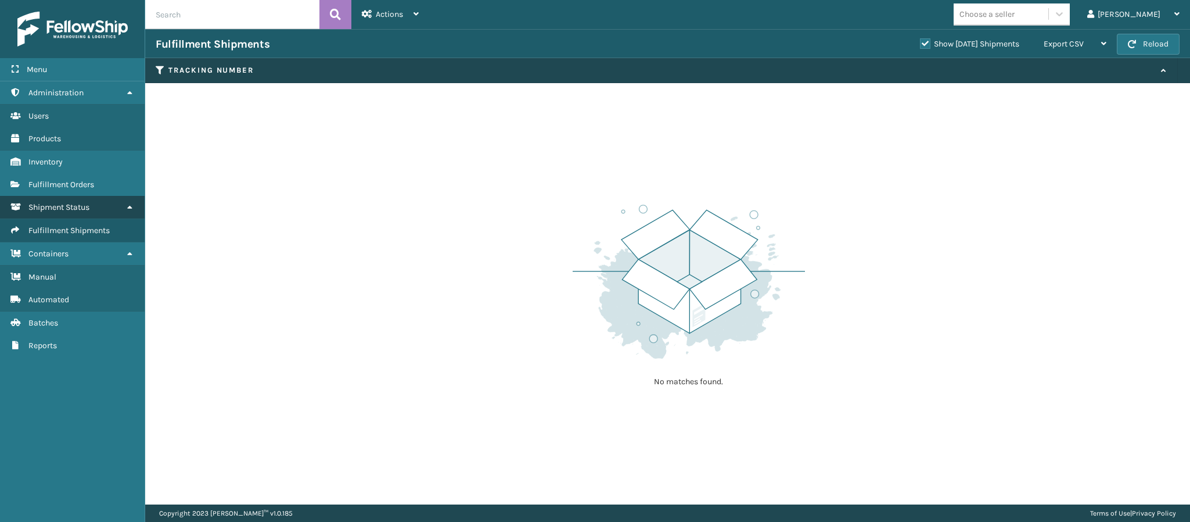
click at [86, 202] on span "Shipment Status" at bounding box center [58, 207] width 61 height 10
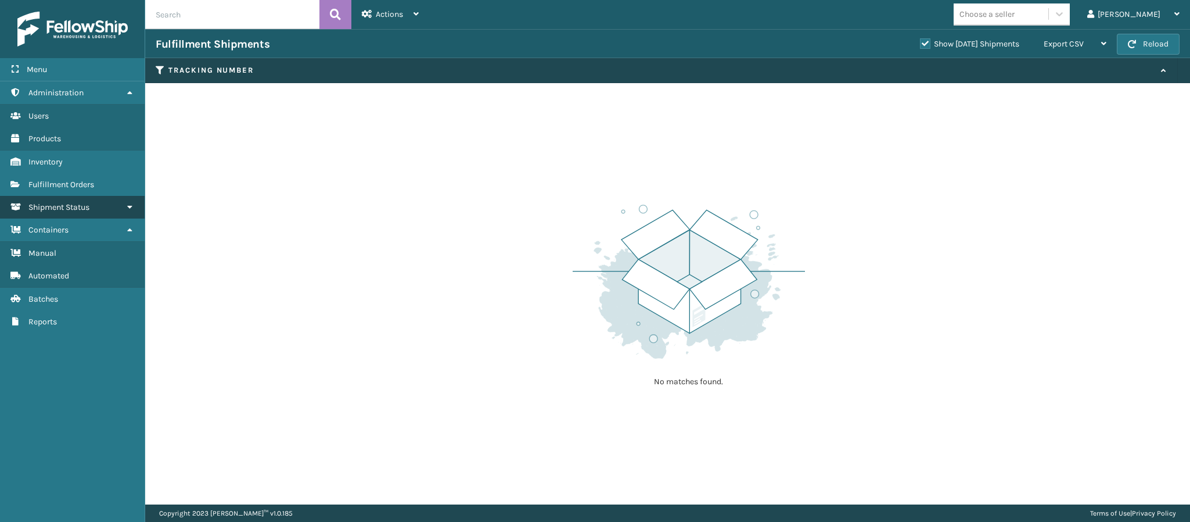
click at [86, 202] on span "Shipment Status" at bounding box center [58, 207] width 61 height 10
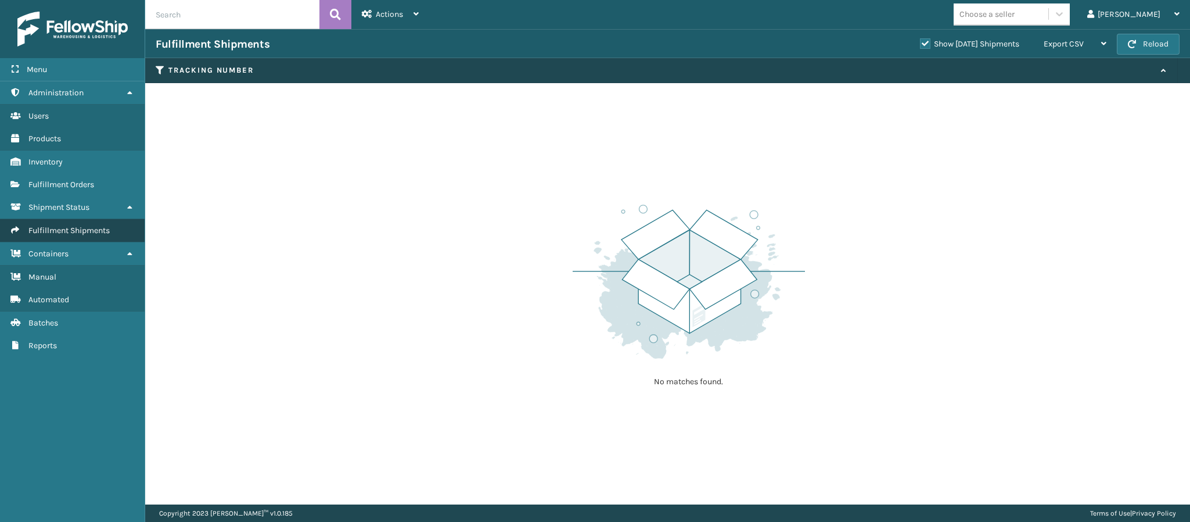
click at [110, 219] on link "Fulfillment Shipments" at bounding box center [72, 230] width 145 height 23
click at [112, 219] on link "Fulfillment Shipments" at bounding box center [72, 230] width 145 height 23
click at [110, 213] on link "Shipment Status" at bounding box center [72, 207] width 145 height 23
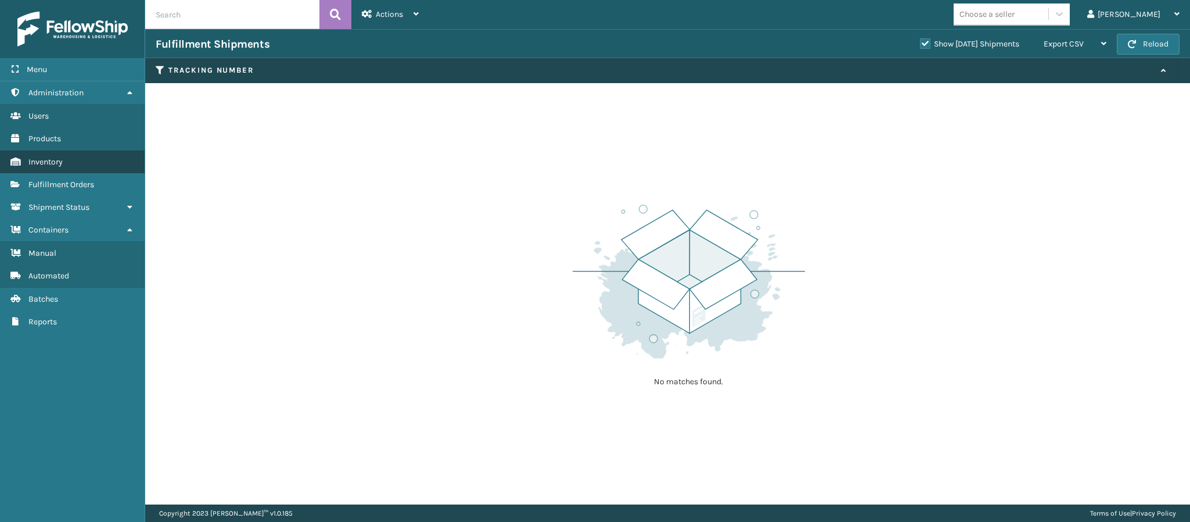
click at [91, 163] on link "Inventory" at bounding box center [72, 161] width 145 height 23
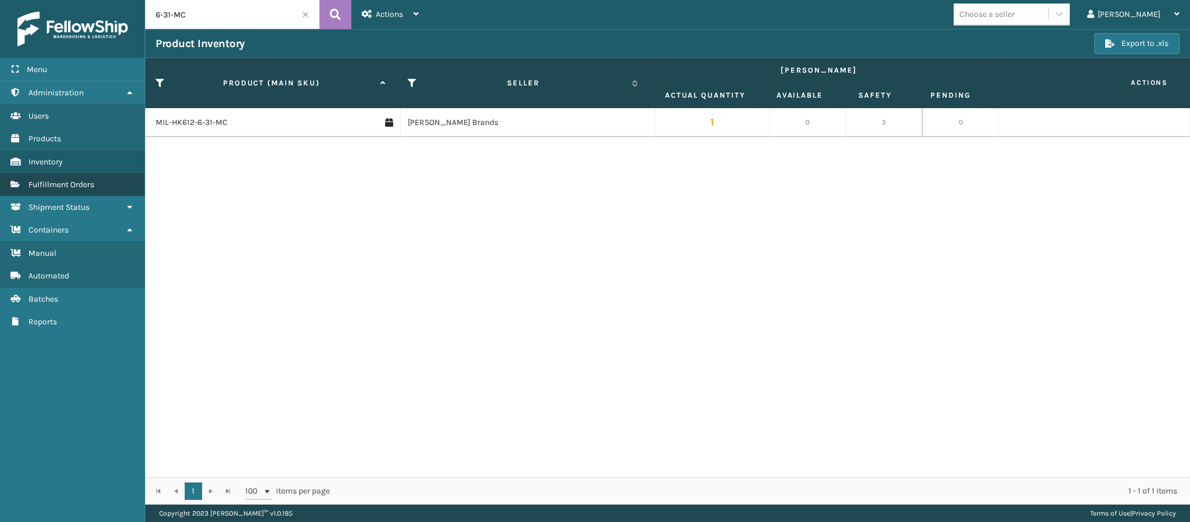
click at [77, 180] on span "Fulfillment Orders" at bounding box center [61, 185] width 66 height 10
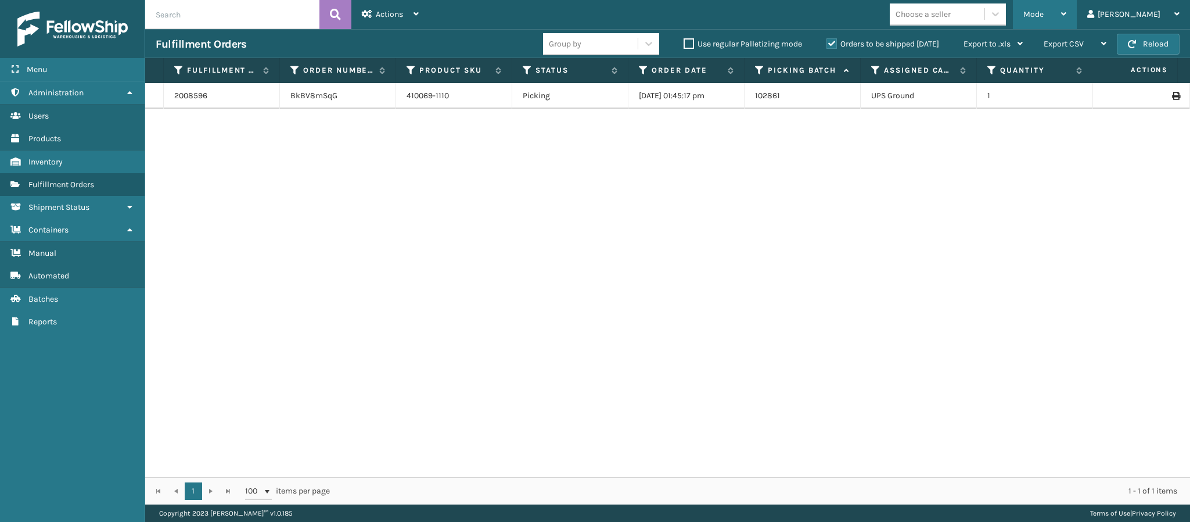
click at [1067, 16] on div "Mode" at bounding box center [1045, 14] width 43 height 29
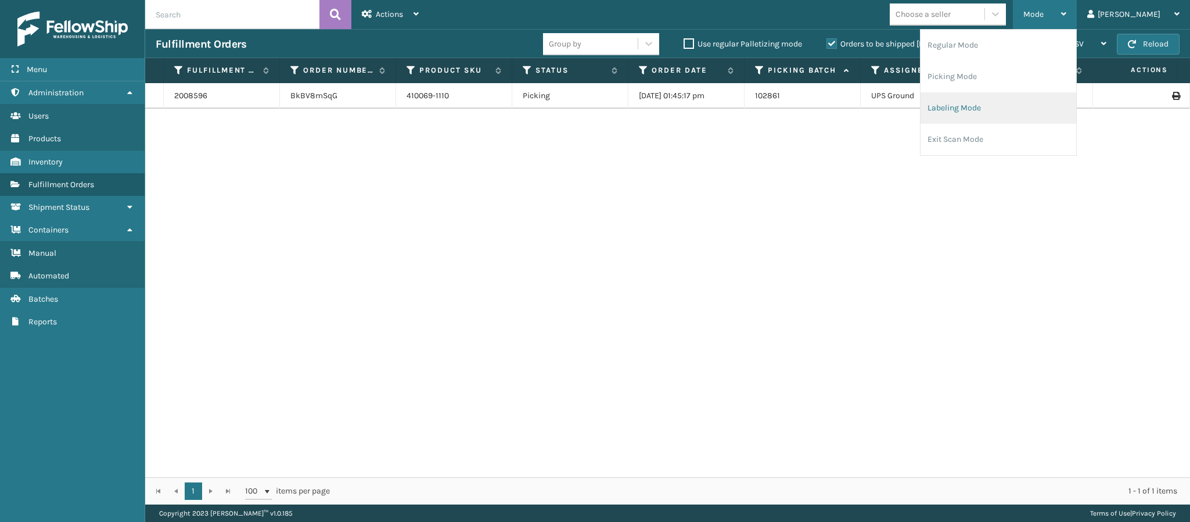
click at [1020, 119] on li "Labeling Mode" at bounding box center [999, 107] width 156 height 31
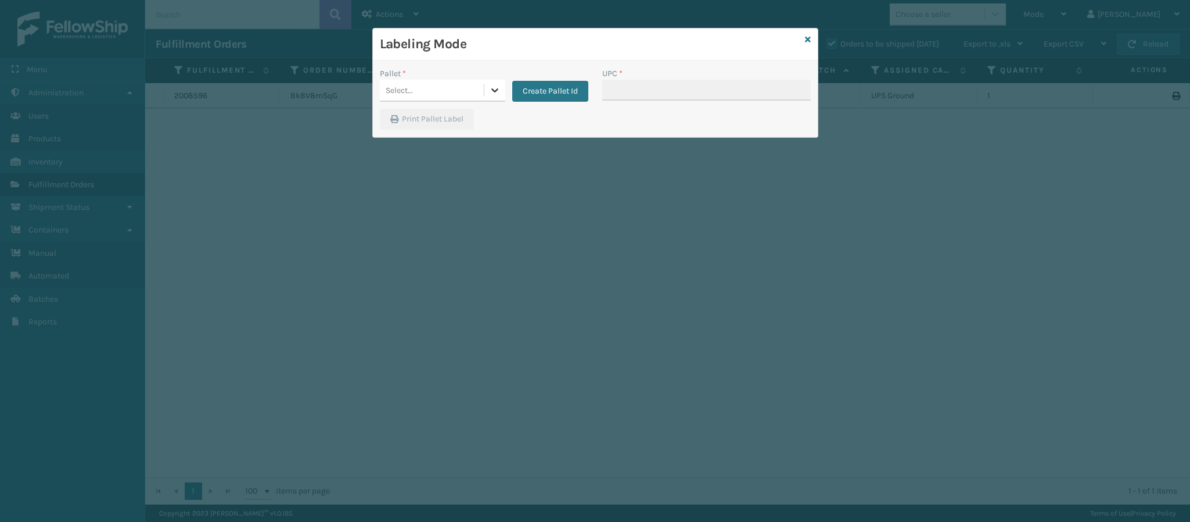
click at [494, 98] on div at bounding box center [495, 90] width 21 height 21
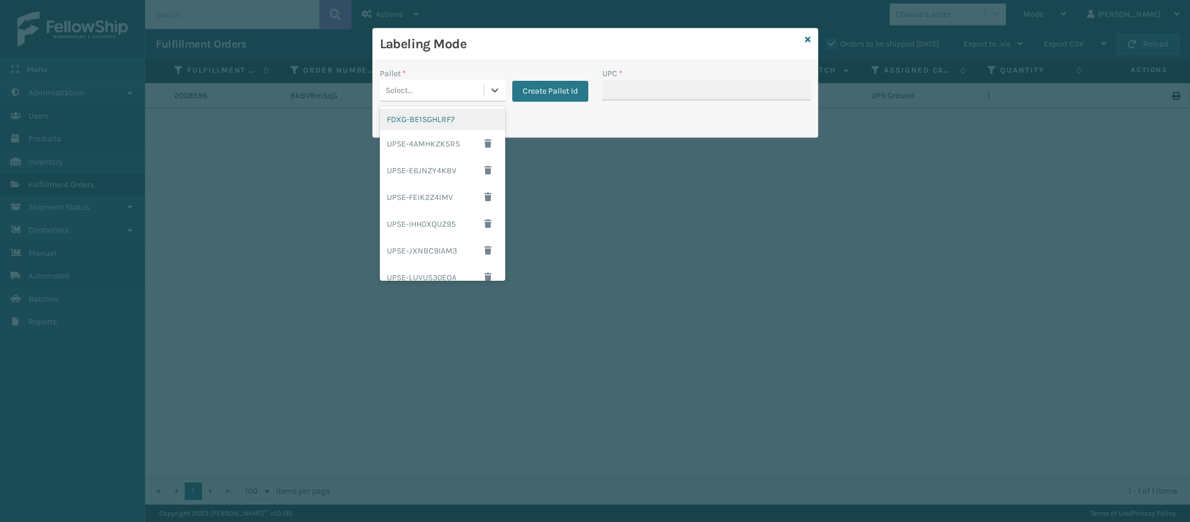
click at [440, 126] on div "FDXG-BE1SGHLRF7" at bounding box center [442, 119] width 125 height 21
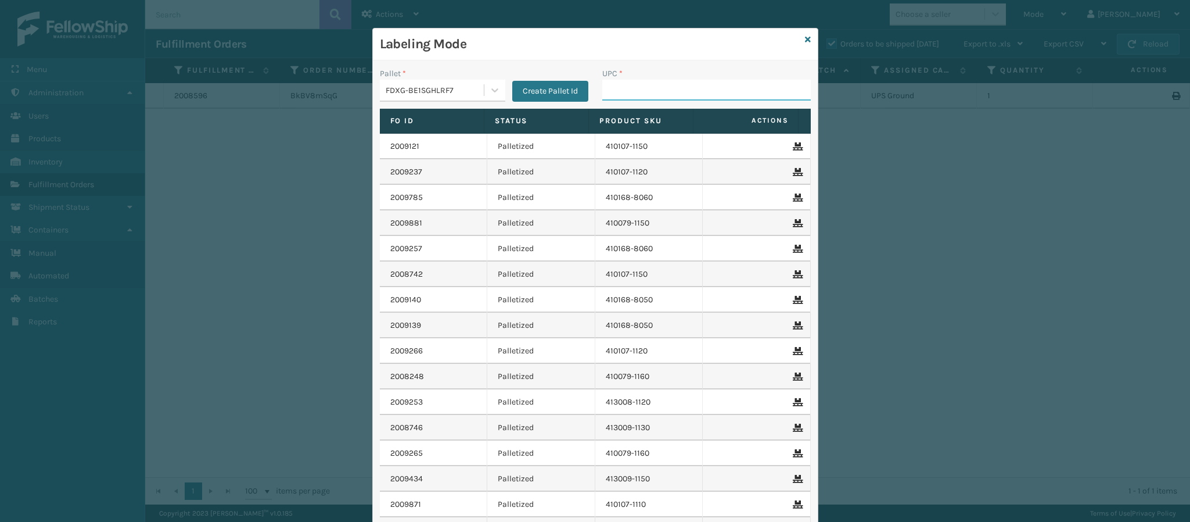
paste input "391945975072"
type input "391945975072"
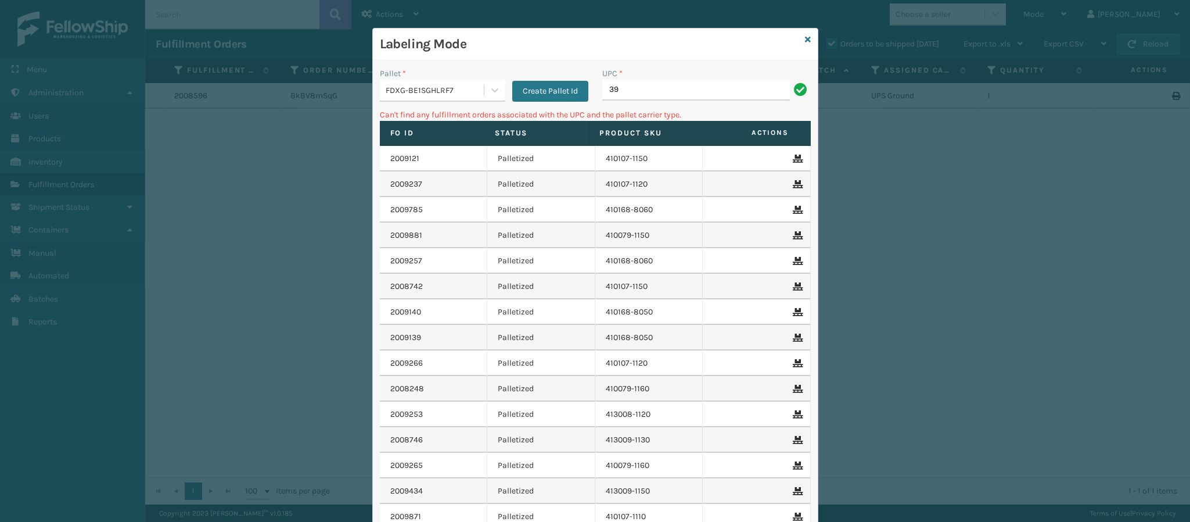
type input "3"
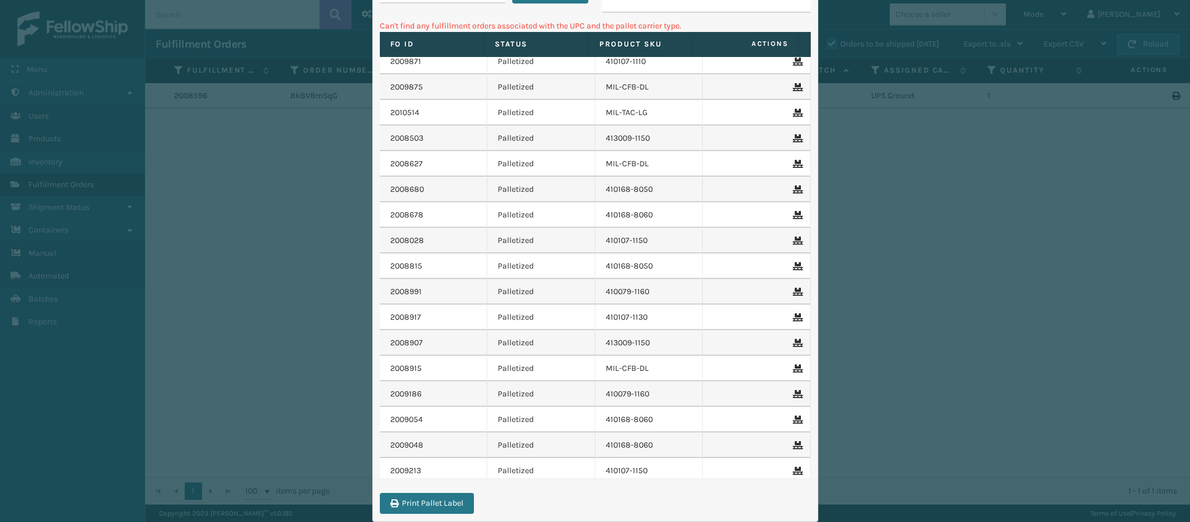
scroll to position [347, 0]
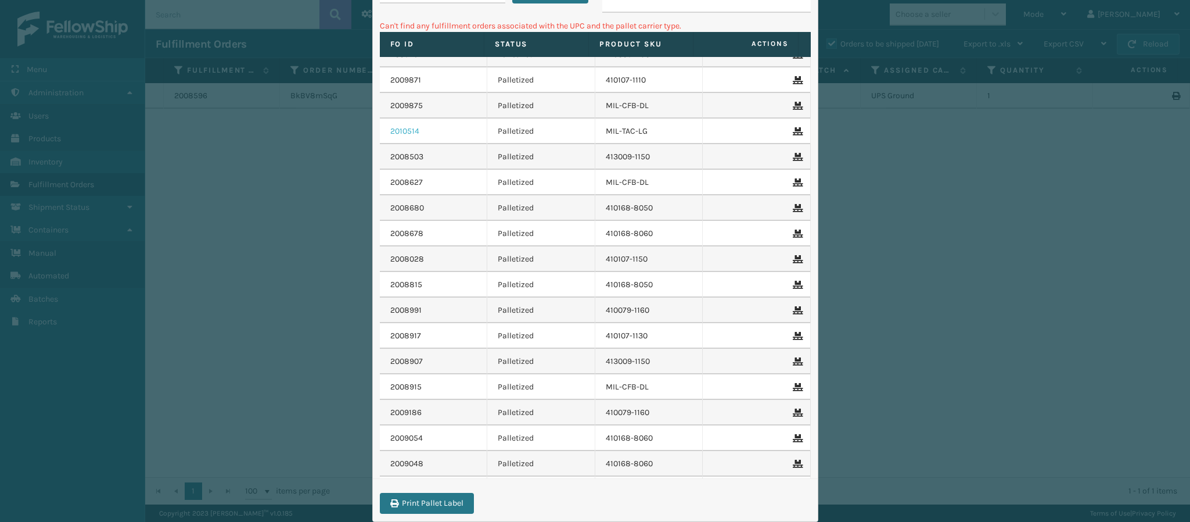
click at [406, 132] on link "2010514" at bounding box center [404, 131] width 29 height 12
